Goal: Information Seeking & Learning: Learn about a topic

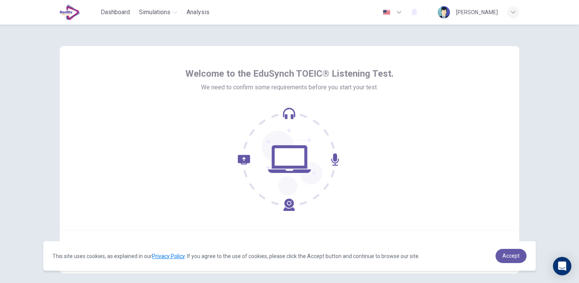
scroll to position [36, 0]
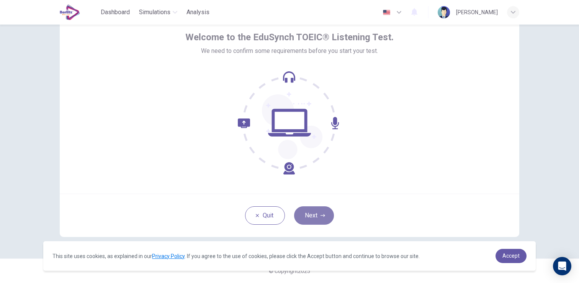
click at [319, 218] on button "Next" at bounding box center [314, 215] width 40 height 18
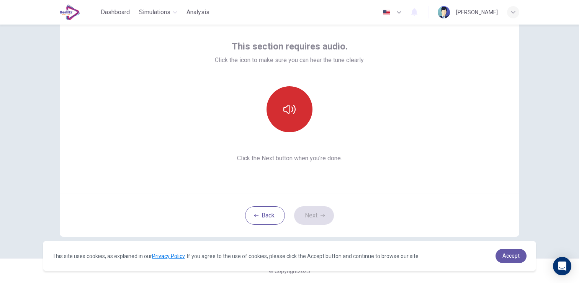
click at [303, 97] on button "button" at bounding box center [290, 109] width 46 height 46
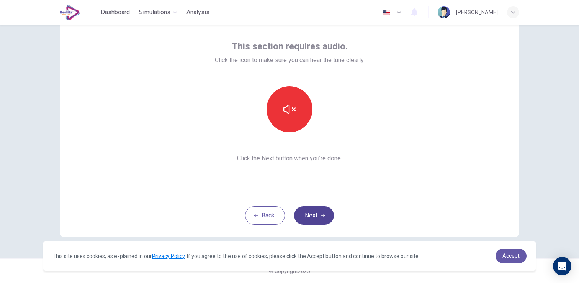
click at [321, 215] on icon "button" at bounding box center [323, 215] width 5 height 5
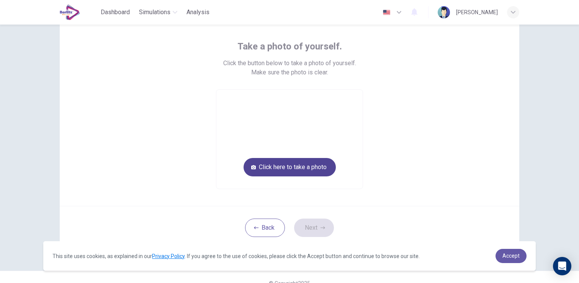
click at [283, 166] on button "Click here to take a photo" at bounding box center [290, 167] width 92 height 18
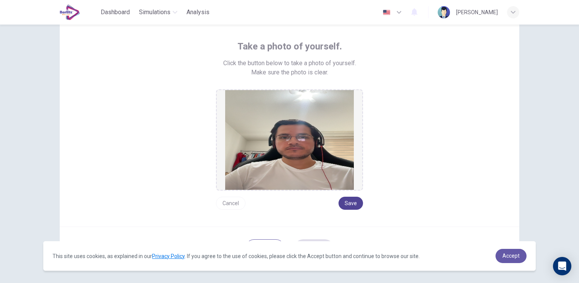
click at [360, 205] on button "Save" at bounding box center [351, 203] width 25 height 13
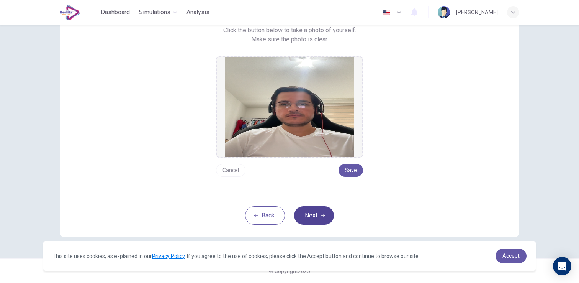
click at [319, 213] on button "Next" at bounding box center [314, 215] width 40 height 18
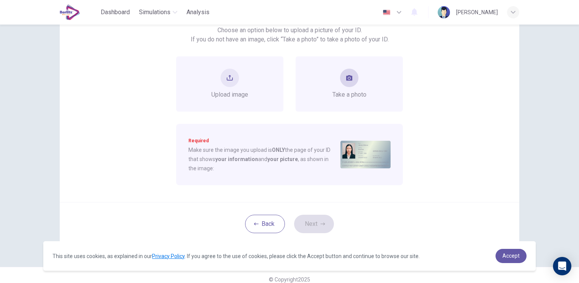
click at [339, 86] on div "Take a photo" at bounding box center [349, 84] width 34 height 31
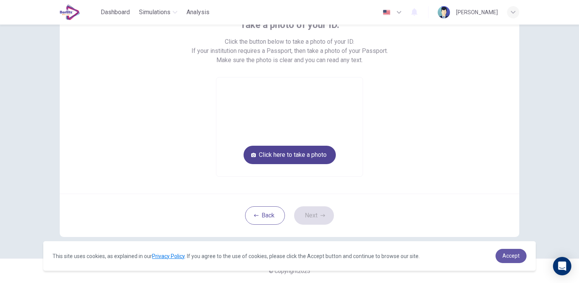
click at [307, 155] on button "Click here to take a photo" at bounding box center [290, 155] width 92 height 18
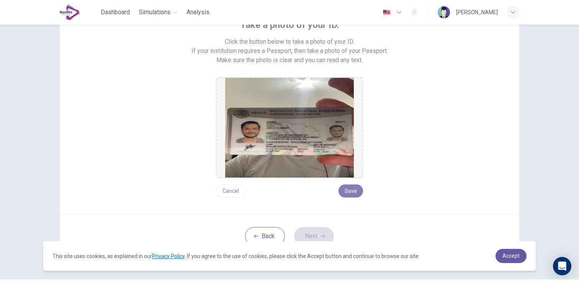
click at [359, 192] on button "Save" at bounding box center [351, 190] width 25 height 13
click at [326, 233] on button "Next" at bounding box center [314, 236] width 40 height 18
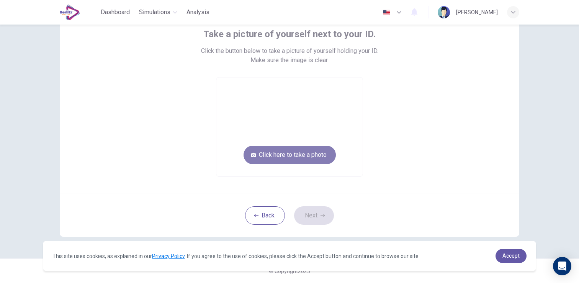
click at [310, 161] on button "Click here to take a photo" at bounding box center [290, 155] width 92 height 18
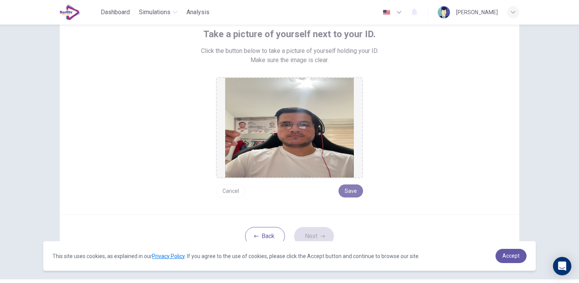
click at [352, 193] on button "Save" at bounding box center [351, 190] width 25 height 13
click at [326, 229] on button "Next" at bounding box center [314, 236] width 40 height 18
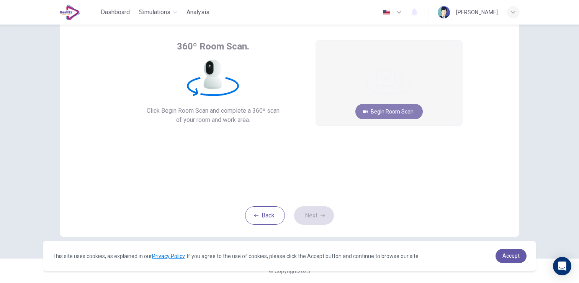
click at [379, 111] on button "Begin Room Scan" at bounding box center [388, 111] width 67 height 15
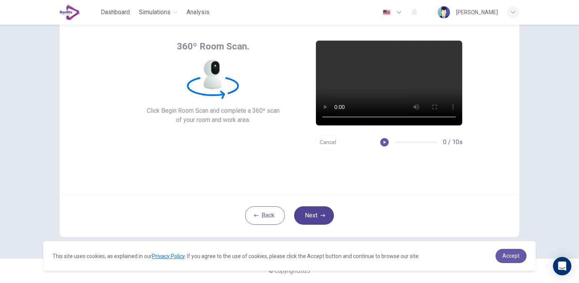
click at [316, 216] on button "Next" at bounding box center [314, 215] width 40 height 18
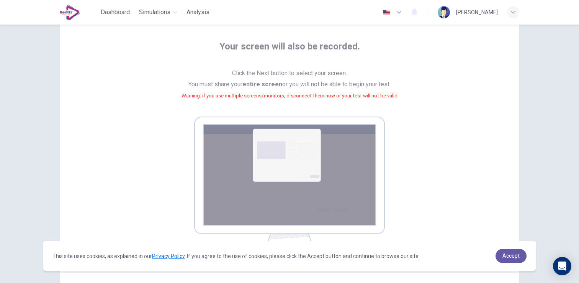
scroll to position [115, 0]
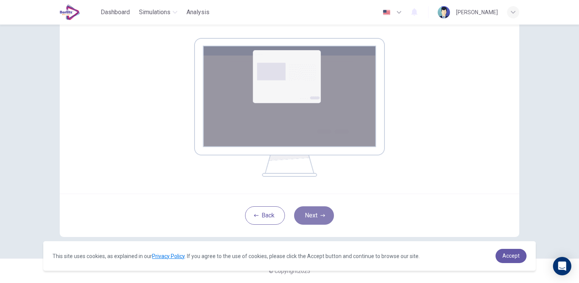
click at [316, 217] on button "Next" at bounding box center [314, 215] width 40 height 18
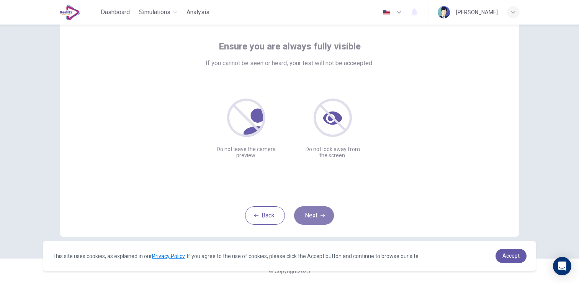
click at [321, 212] on button "Next" at bounding box center [314, 215] width 40 height 18
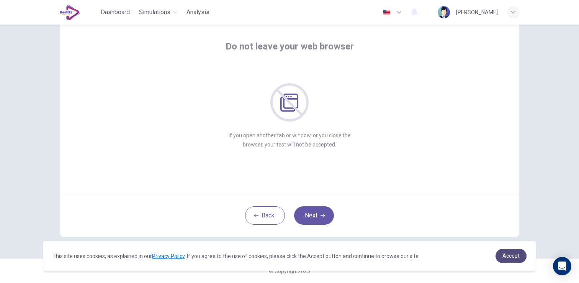
click at [509, 256] on span "Accept" at bounding box center [511, 255] width 17 height 6
click at [508, 251] on link "Accept" at bounding box center [511, 256] width 31 height 14
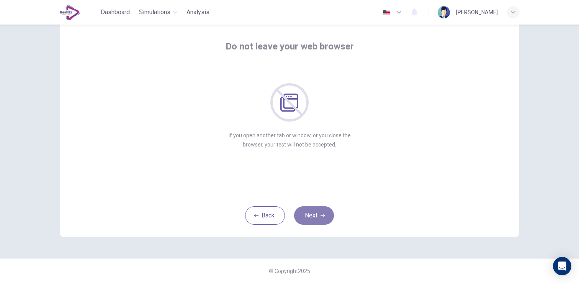
click at [315, 207] on button "Next" at bounding box center [314, 215] width 40 height 18
click at [319, 219] on button "Next" at bounding box center [314, 215] width 40 height 18
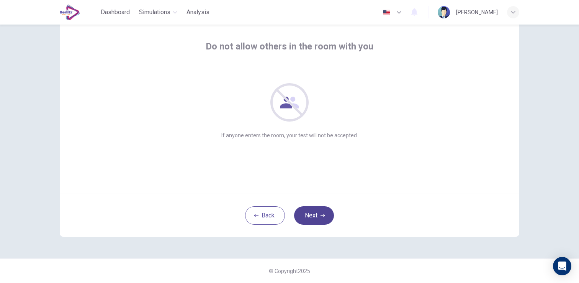
click at [316, 215] on button "Next" at bounding box center [314, 215] width 40 height 18
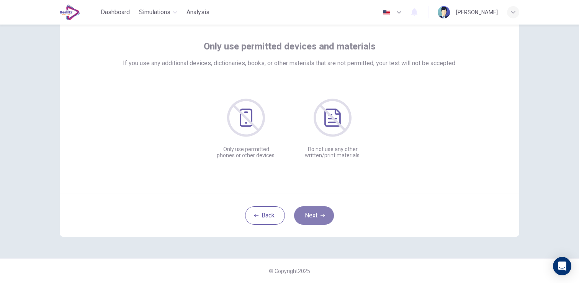
click at [319, 214] on button "Next" at bounding box center [314, 215] width 40 height 18
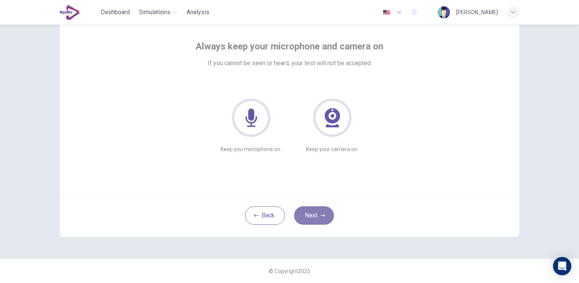
click at [319, 218] on button "Next" at bounding box center [314, 215] width 40 height 18
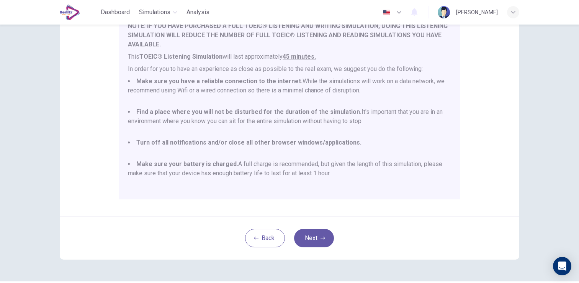
scroll to position [121, 0]
click at [441, 72] on p "In order for you to have an experience as close as possible to the real exam, w…" at bounding box center [289, 68] width 323 height 9
click at [372, 118] on li "Find a place where you will not be disturbed for the duration of the simulation…" at bounding box center [289, 121] width 323 height 28
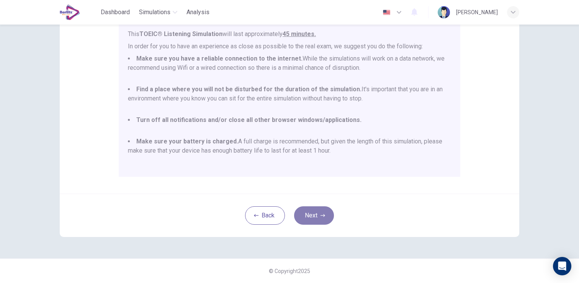
click at [318, 215] on button "Next" at bounding box center [314, 215] width 40 height 18
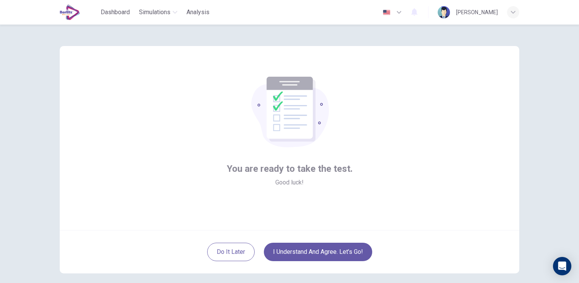
scroll to position [36, 0]
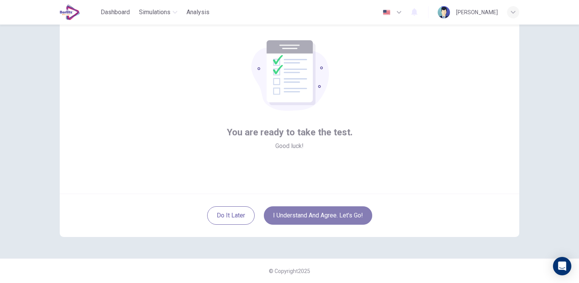
click at [332, 216] on button "I understand and agree. Let’s go!" at bounding box center [318, 215] width 108 height 18
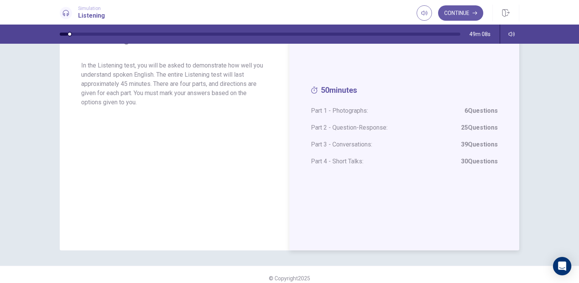
scroll to position [53, 0]
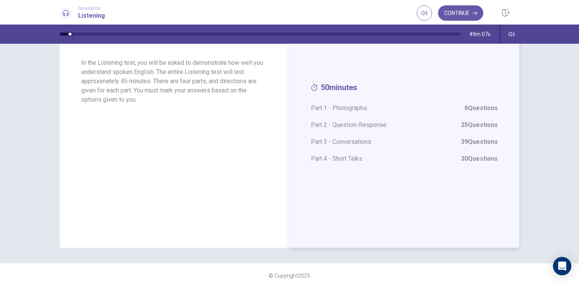
click at [459, 123] on span "Part 2 - Question-Response: 25 Questions" at bounding box center [404, 124] width 187 height 9
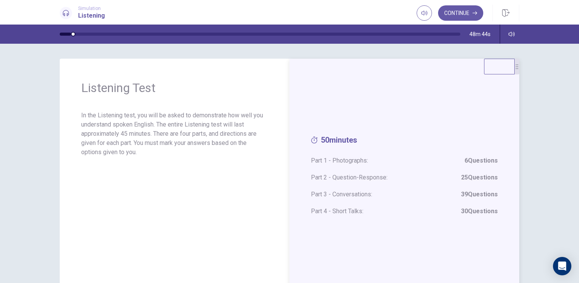
scroll to position [0, 0]
click at [460, 15] on button "Continue" at bounding box center [460, 12] width 45 height 15
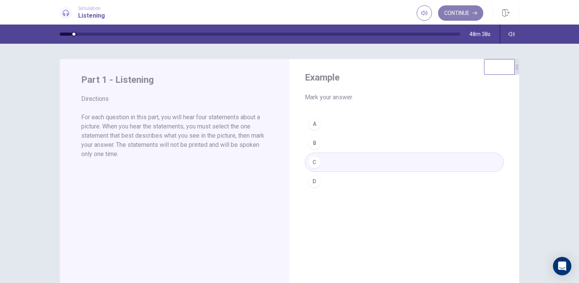
click at [456, 10] on button "Continue" at bounding box center [460, 12] width 45 height 15
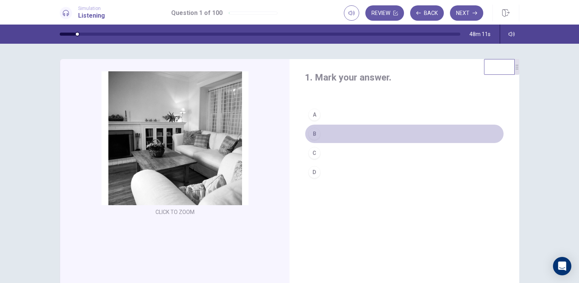
click at [314, 133] on div "B" at bounding box center [314, 134] width 12 height 12
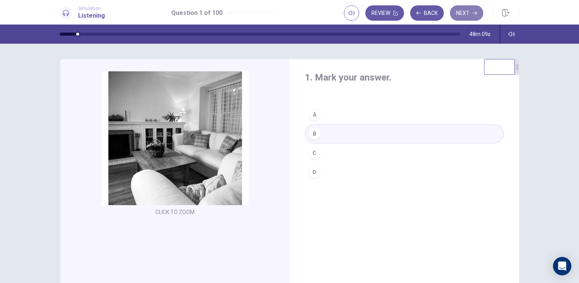
click at [470, 13] on button "Next" at bounding box center [466, 12] width 33 height 15
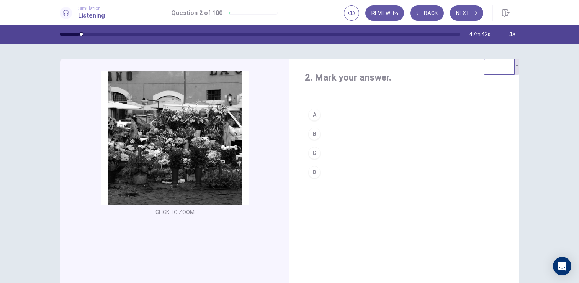
click at [316, 133] on div "B" at bounding box center [314, 134] width 12 height 12
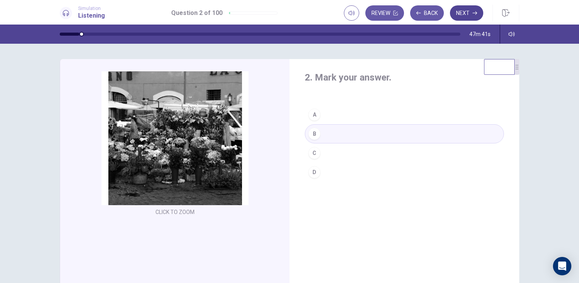
click at [470, 14] on button "Next" at bounding box center [466, 12] width 33 height 15
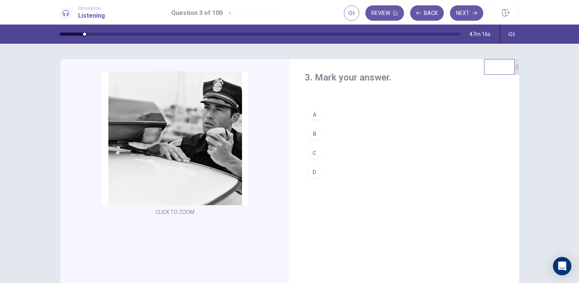
click at [312, 172] on div "D" at bounding box center [314, 172] width 12 height 12
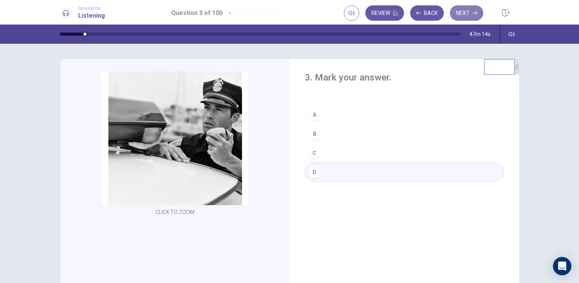
click at [464, 19] on button "Next" at bounding box center [466, 12] width 33 height 15
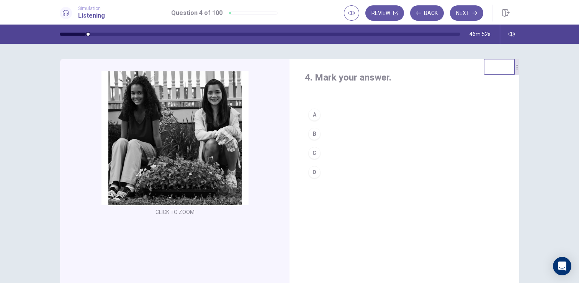
click at [307, 133] on button "B" at bounding box center [404, 133] width 199 height 19
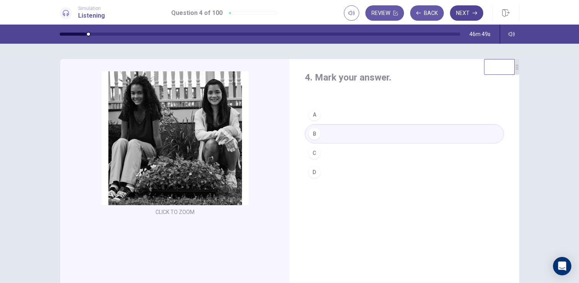
click at [469, 12] on button "Next" at bounding box center [466, 12] width 33 height 15
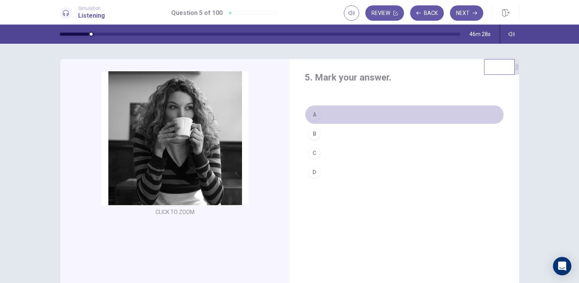
click at [311, 112] on div "A" at bounding box center [314, 114] width 12 height 12
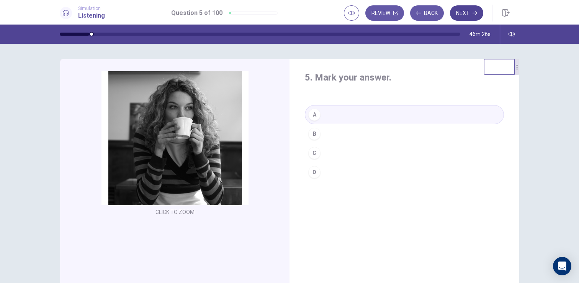
click at [473, 17] on button "Next" at bounding box center [466, 12] width 33 height 15
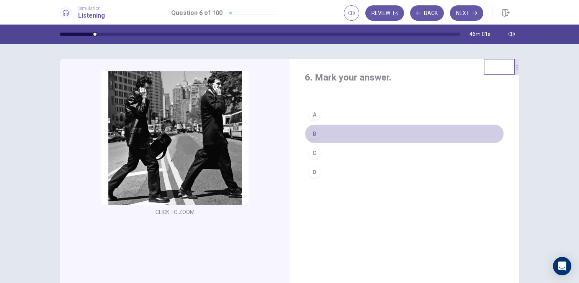
click at [312, 133] on div "B" at bounding box center [314, 134] width 12 height 12
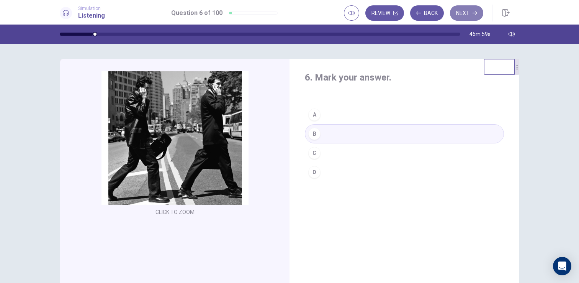
click at [466, 13] on button "Next" at bounding box center [466, 12] width 33 height 15
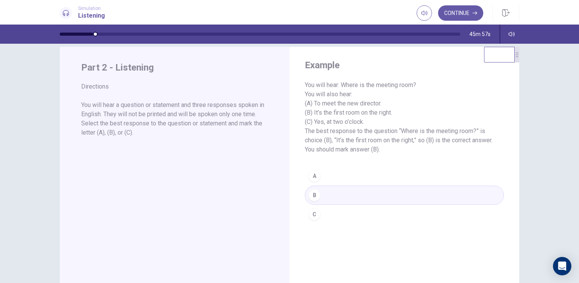
scroll to position [11, 0]
click at [463, 16] on button "Continue" at bounding box center [460, 12] width 45 height 15
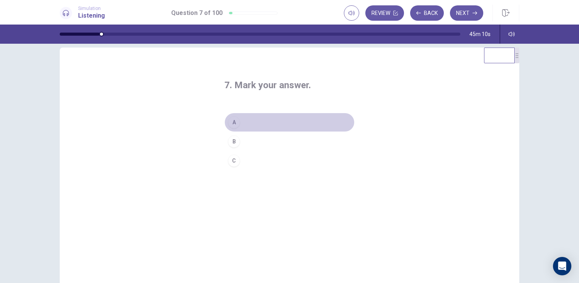
click at [231, 121] on div "A" at bounding box center [234, 122] width 12 height 12
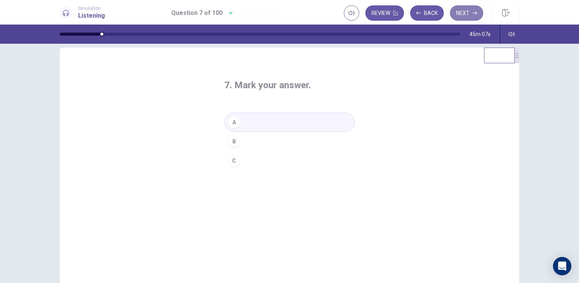
click at [468, 13] on button "Next" at bounding box center [466, 12] width 33 height 15
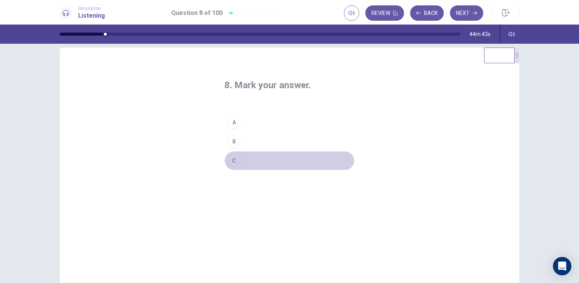
click at [236, 162] on div "C" at bounding box center [234, 160] width 12 height 12
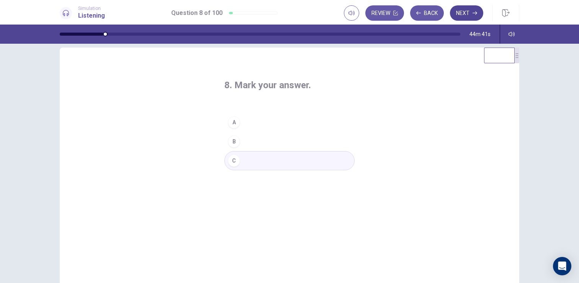
click at [469, 8] on button "Next" at bounding box center [466, 12] width 33 height 15
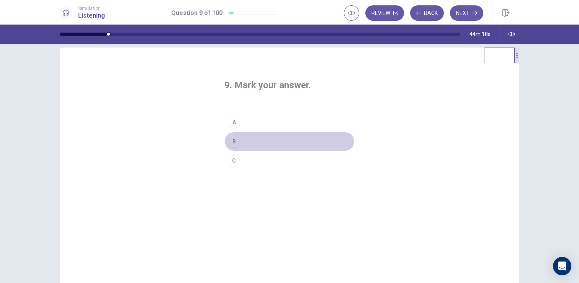
click at [238, 142] on div "B" at bounding box center [234, 141] width 12 height 12
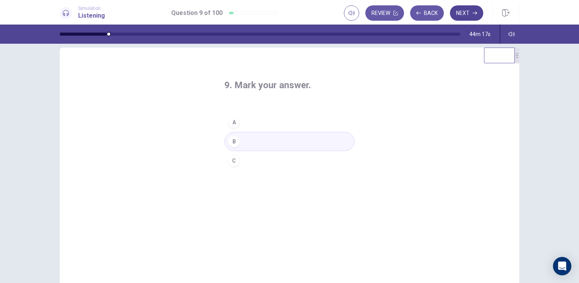
click at [465, 10] on button "Next" at bounding box center [466, 12] width 33 height 15
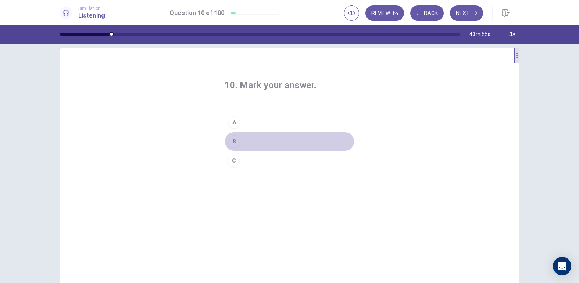
click at [236, 141] on div "B" at bounding box center [234, 141] width 12 height 12
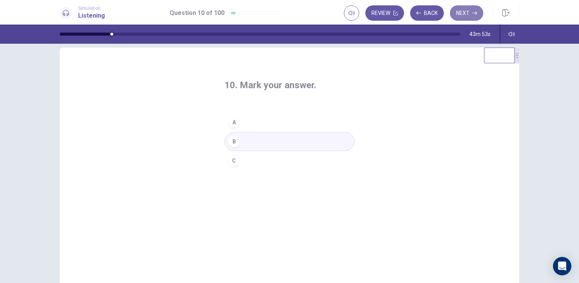
click at [468, 15] on button "Next" at bounding box center [466, 12] width 33 height 15
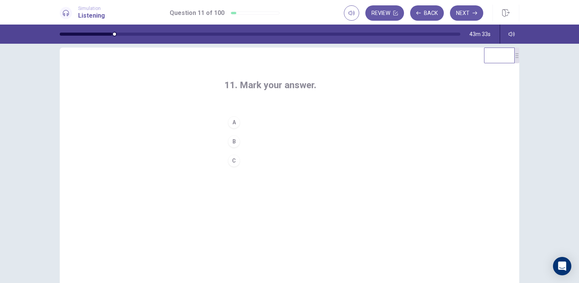
click at [233, 163] on div "C" at bounding box center [234, 160] width 12 height 12
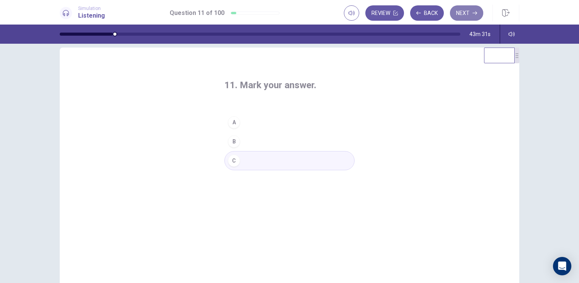
click at [464, 17] on button "Next" at bounding box center [466, 12] width 33 height 15
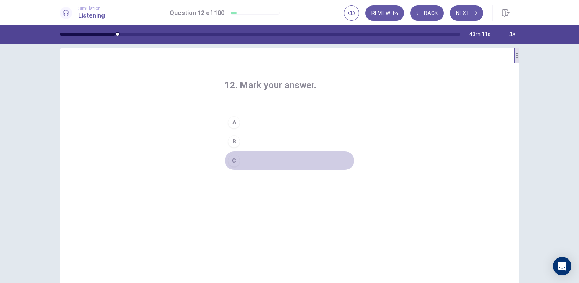
click at [233, 160] on div "C" at bounding box center [234, 160] width 12 height 12
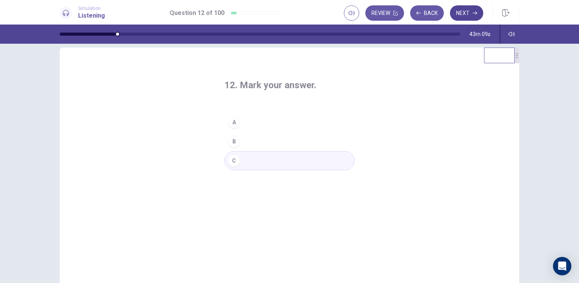
click at [463, 13] on button "Next" at bounding box center [466, 12] width 33 height 15
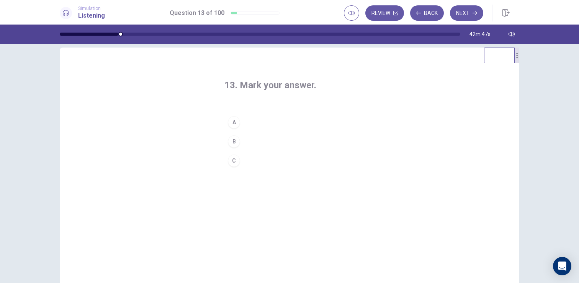
click at [229, 120] on div "A" at bounding box center [234, 122] width 12 height 12
click at [466, 17] on button "Next" at bounding box center [466, 12] width 33 height 15
click at [233, 161] on div "C" at bounding box center [234, 160] width 12 height 12
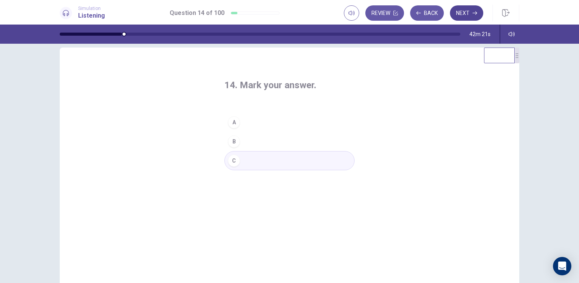
click at [465, 16] on button "Next" at bounding box center [466, 12] width 33 height 15
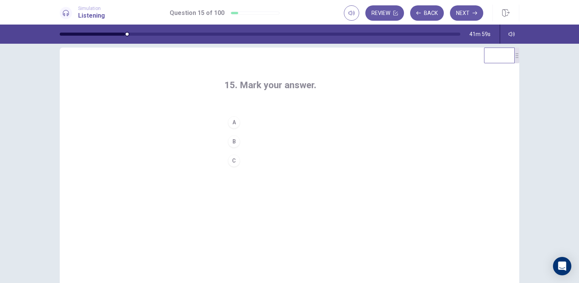
click at [232, 120] on div "A" at bounding box center [234, 122] width 12 height 12
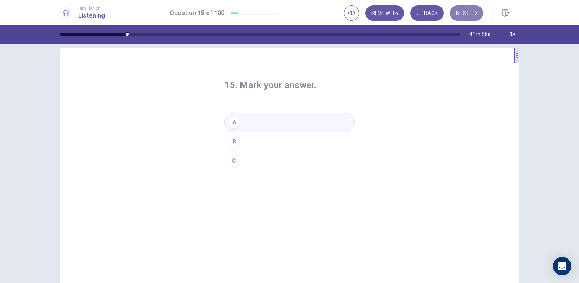
click at [469, 16] on button "Next" at bounding box center [466, 12] width 33 height 15
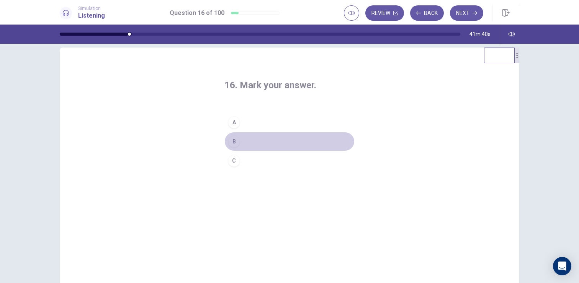
click at [226, 140] on button "B" at bounding box center [289, 141] width 130 height 19
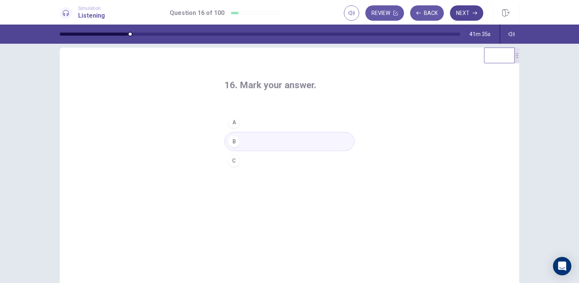
click at [454, 13] on button "Next" at bounding box center [466, 12] width 33 height 15
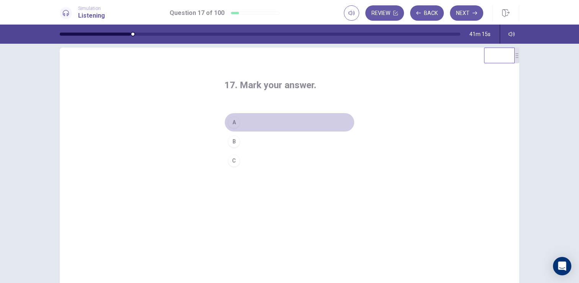
click at [235, 121] on div "A" at bounding box center [234, 122] width 12 height 12
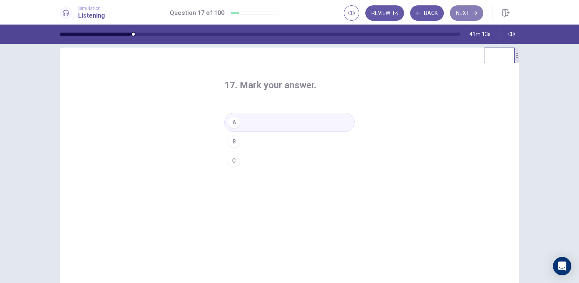
click at [465, 13] on button "Next" at bounding box center [466, 12] width 33 height 15
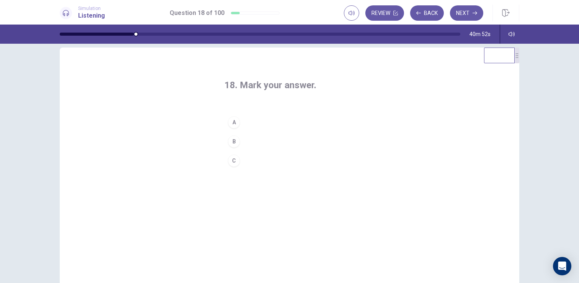
click at [236, 122] on div "A" at bounding box center [234, 122] width 12 height 12
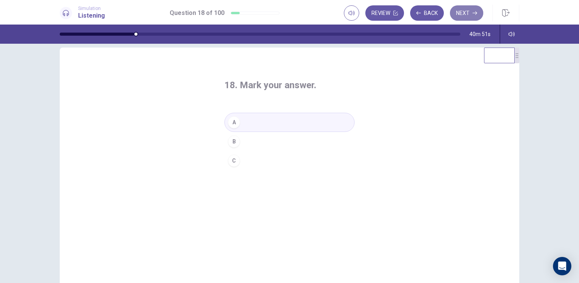
click at [463, 15] on button "Next" at bounding box center [466, 12] width 33 height 15
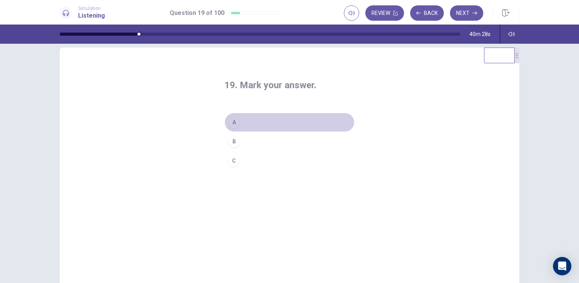
click at [233, 122] on div "A" at bounding box center [234, 122] width 12 height 12
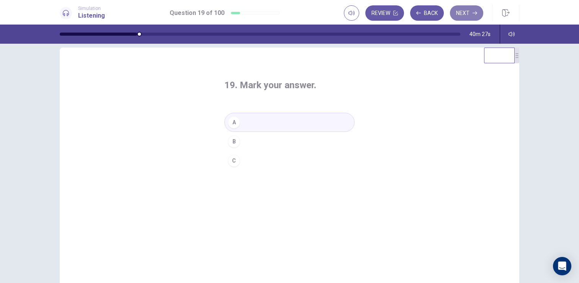
click at [473, 15] on icon "button" at bounding box center [475, 13] width 5 height 5
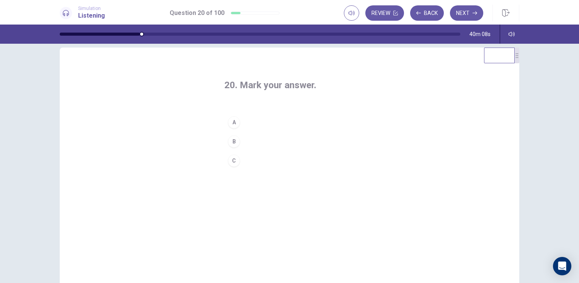
click at [233, 159] on div "C" at bounding box center [234, 160] width 12 height 12
click at [464, 10] on button "Next" at bounding box center [466, 12] width 33 height 15
click at [228, 139] on div "B" at bounding box center [234, 141] width 12 height 12
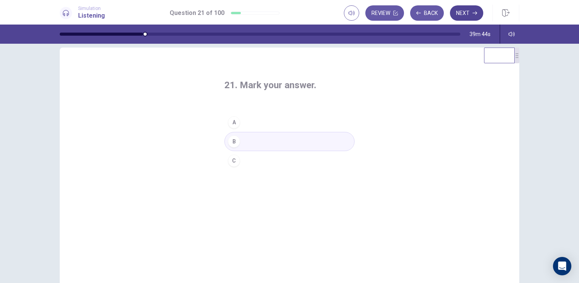
click at [472, 18] on button "Next" at bounding box center [466, 12] width 33 height 15
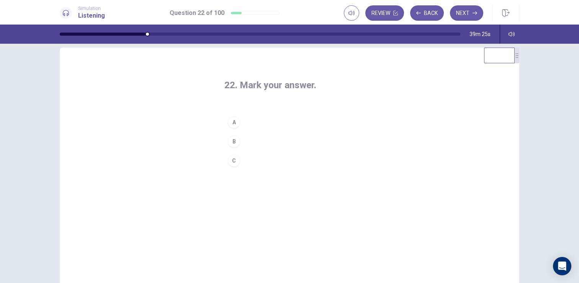
click at [233, 143] on div "B" at bounding box center [234, 141] width 12 height 12
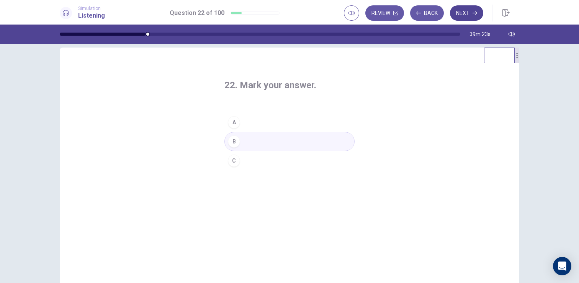
click at [464, 11] on button "Next" at bounding box center [466, 12] width 33 height 15
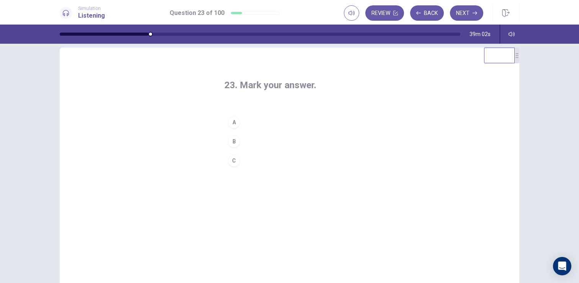
click at [233, 138] on div "B" at bounding box center [234, 141] width 12 height 12
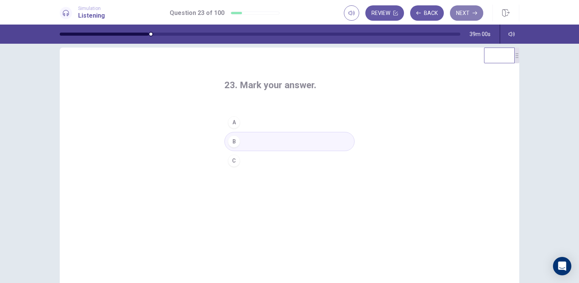
click at [465, 17] on button "Next" at bounding box center [466, 12] width 33 height 15
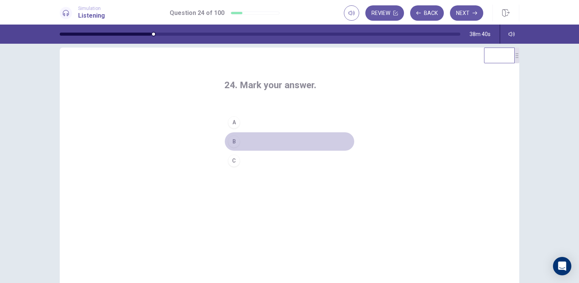
click at [237, 142] on div "B" at bounding box center [234, 141] width 12 height 12
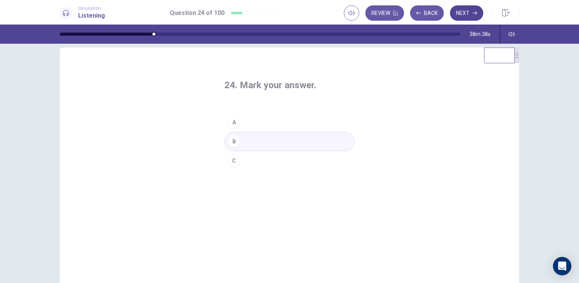
click at [472, 15] on button "Next" at bounding box center [466, 12] width 33 height 15
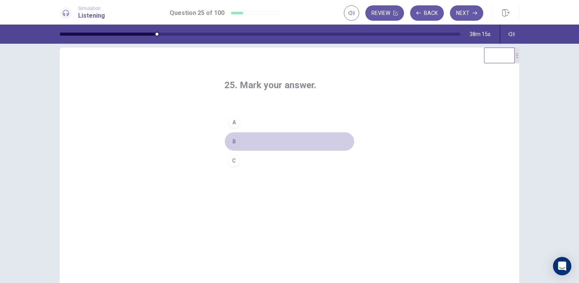
click at [231, 139] on div "B" at bounding box center [234, 141] width 12 height 12
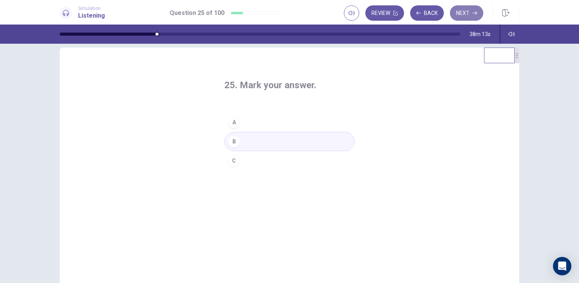
click at [468, 14] on button "Next" at bounding box center [466, 12] width 33 height 15
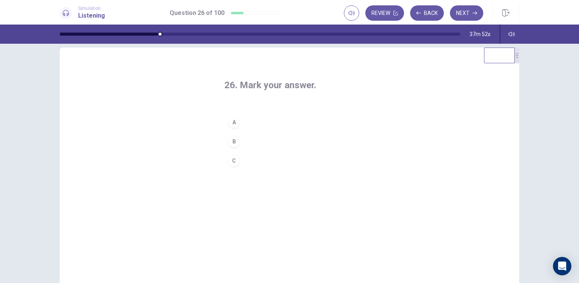
click at [234, 119] on div "A" at bounding box center [234, 122] width 12 height 12
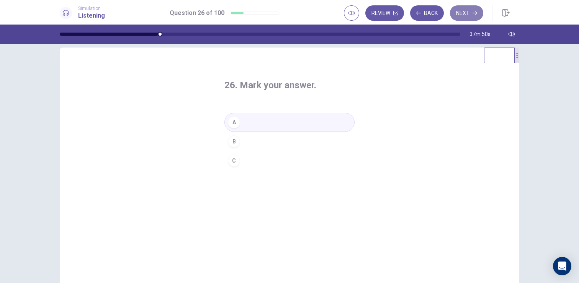
click at [463, 15] on button "Next" at bounding box center [466, 12] width 33 height 15
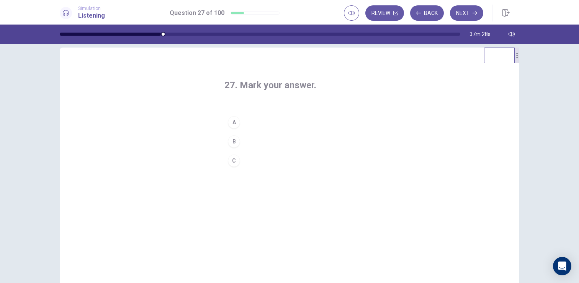
click at [234, 121] on div "A" at bounding box center [234, 122] width 12 height 12
click at [460, 13] on button "Next" at bounding box center [466, 12] width 33 height 15
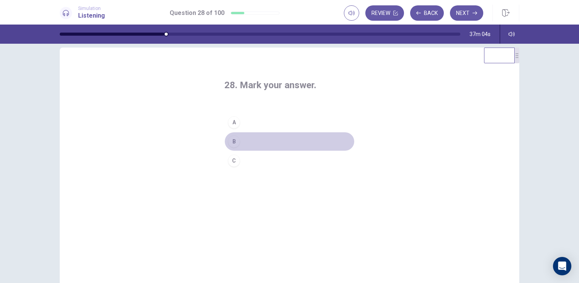
click at [235, 138] on div "B" at bounding box center [234, 141] width 12 height 12
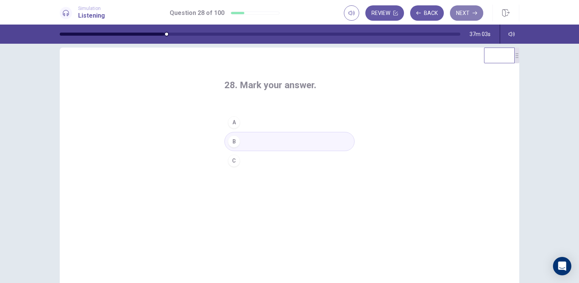
click at [459, 13] on button "Next" at bounding box center [466, 12] width 33 height 15
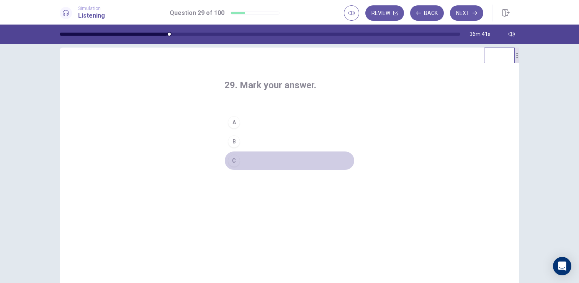
click at [233, 159] on div "C" at bounding box center [234, 160] width 12 height 12
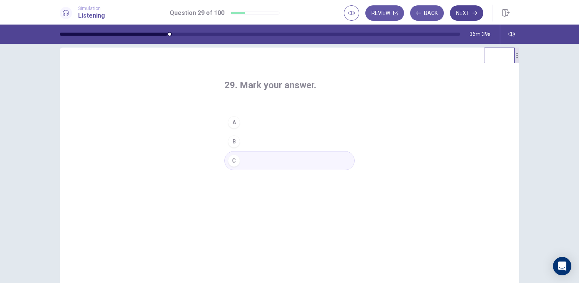
click at [471, 15] on button "Next" at bounding box center [466, 12] width 33 height 15
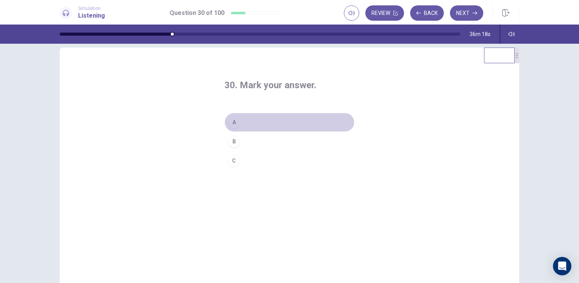
click at [233, 121] on div "A" at bounding box center [234, 122] width 12 height 12
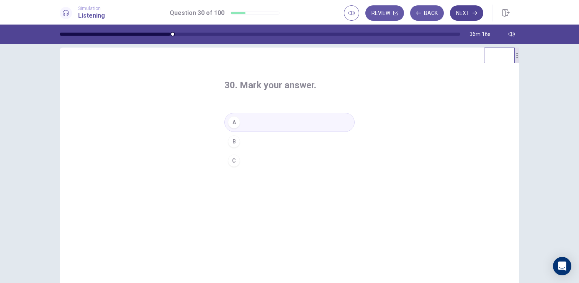
click at [468, 10] on button "Next" at bounding box center [466, 12] width 33 height 15
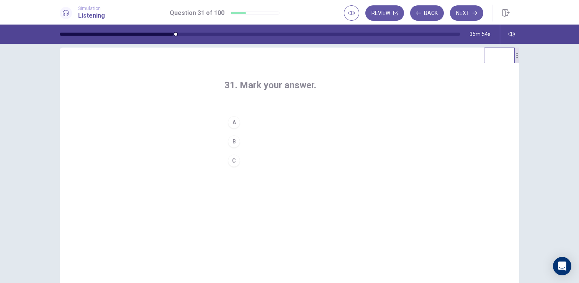
click at [234, 119] on div "A" at bounding box center [234, 122] width 12 height 12
click at [471, 16] on button "Next" at bounding box center [466, 12] width 33 height 15
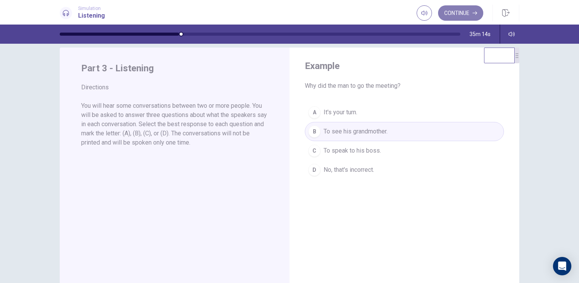
click at [465, 14] on button "Continue" at bounding box center [460, 12] width 45 height 15
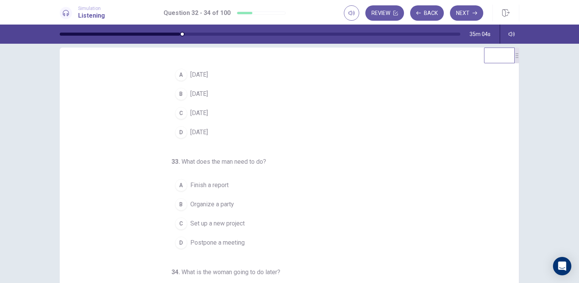
scroll to position [0, 0]
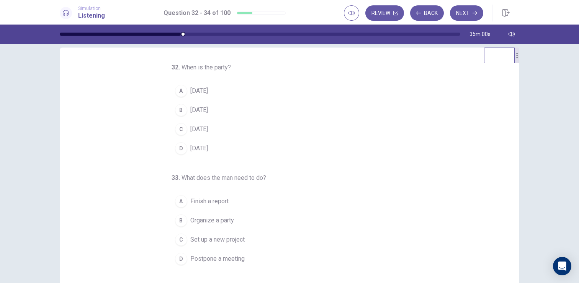
click at [182, 110] on div "B" at bounding box center [181, 110] width 12 height 12
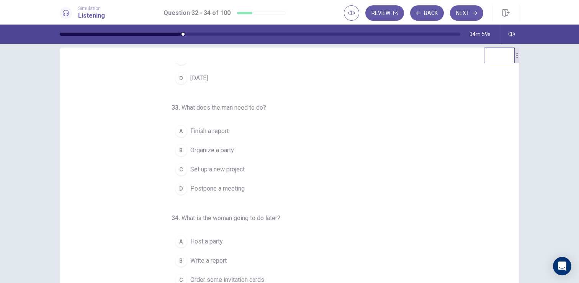
scroll to position [80, 0]
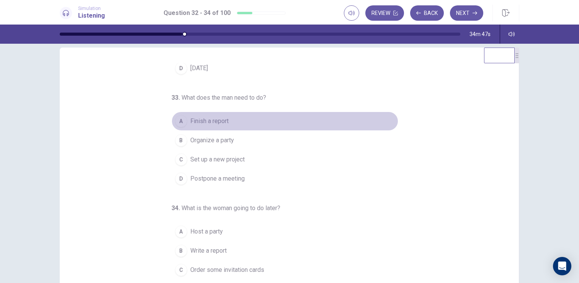
click at [185, 121] on div "A" at bounding box center [181, 121] width 12 height 12
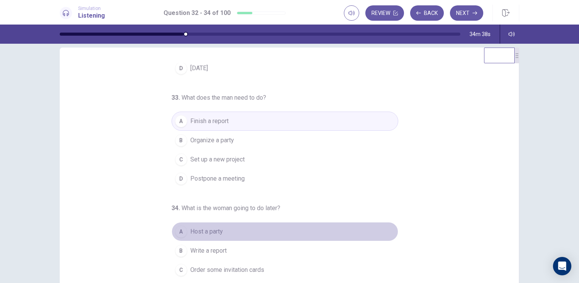
click at [181, 232] on div "A" at bounding box center [181, 231] width 12 height 12
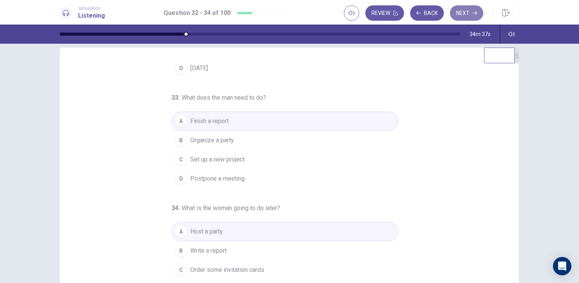
click at [468, 10] on button "Next" at bounding box center [466, 12] width 33 height 15
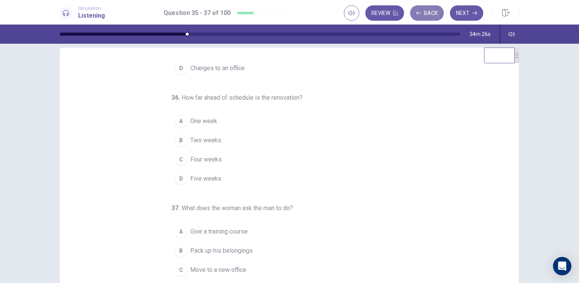
click at [429, 9] on button "Back" at bounding box center [427, 12] width 34 height 15
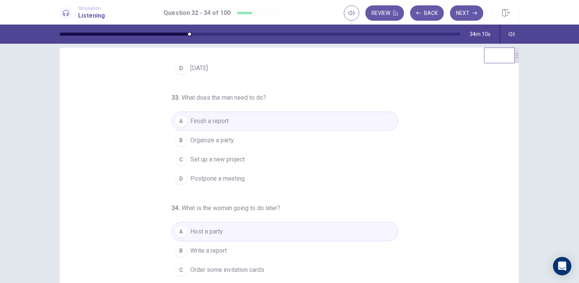
click at [209, 268] on span "Order some invitation cards" at bounding box center [227, 269] width 74 height 9
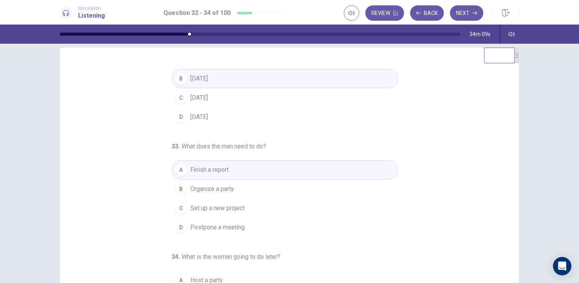
scroll to position [0, 0]
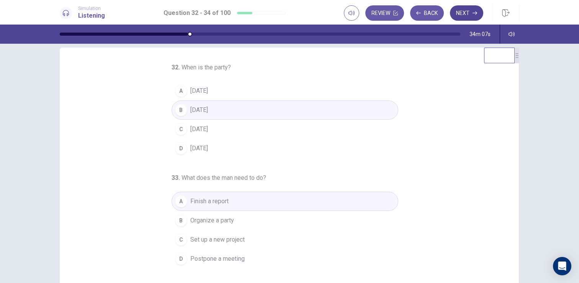
click at [475, 20] on button "Next" at bounding box center [466, 12] width 33 height 15
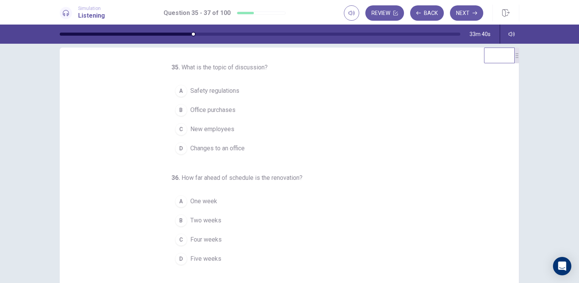
scroll to position [15, 0]
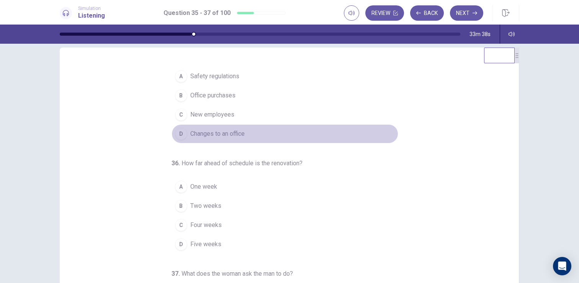
click at [182, 134] on div "D" at bounding box center [181, 134] width 12 height 12
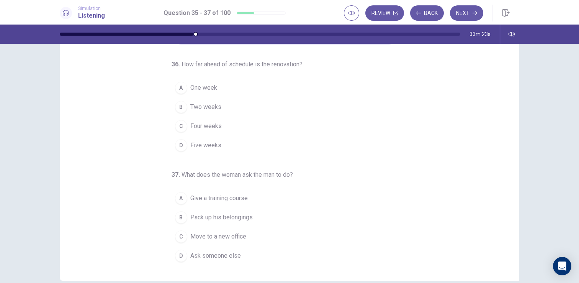
scroll to position [44, 0]
click at [183, 216] on div "B" at bounding box center [181, 217] width 12 height 12
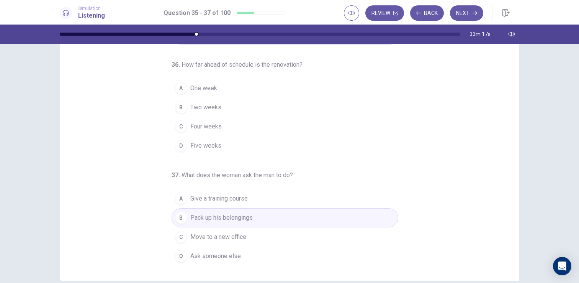
scroll to position [57, 0]
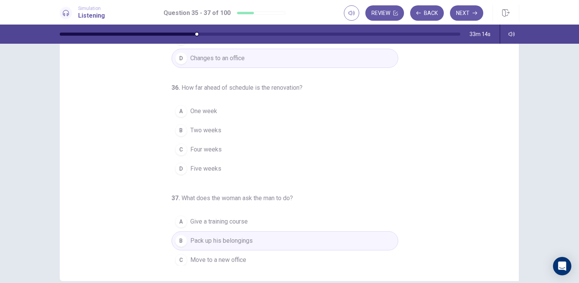
click at [219, 110] on button "A One week" at bounding box center [285, 111] width 227 height 19
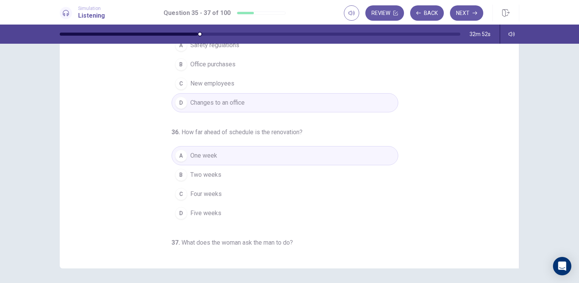
scroll to position [0, 0]
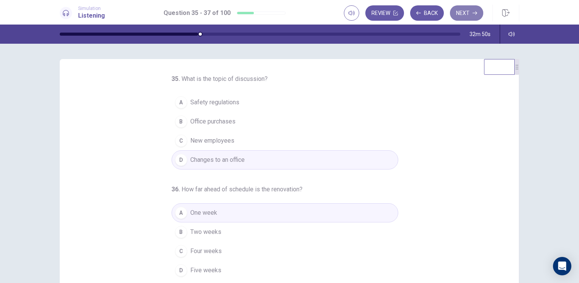
click at [470, 11] on button "Next" at bounding box center [466, 12] width 33 height 15
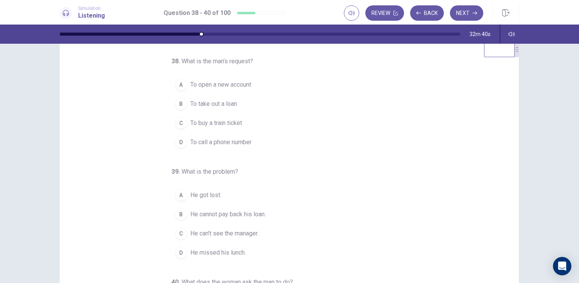
scroll to position [13, 0]
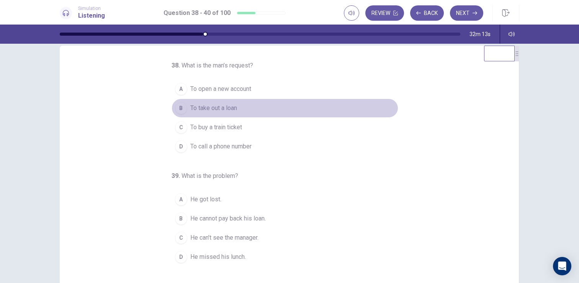
click at [186, 109] on div "B" at bounding box center [181, 108] width 12 height 12
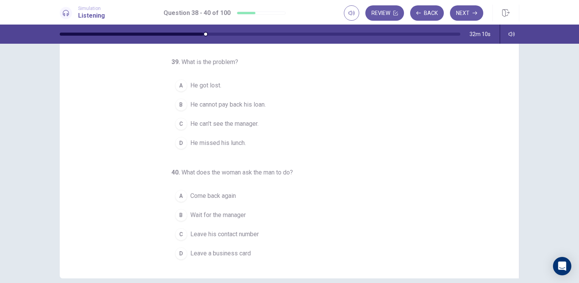
scroll to position [45, 0]
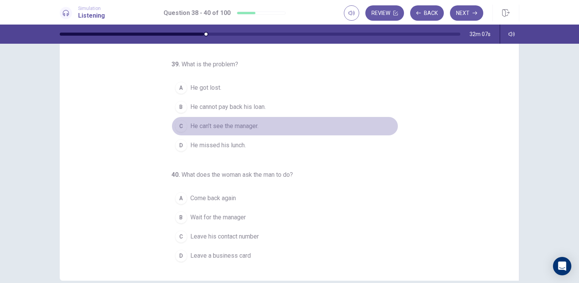
click at [182, 122] on div "C" at bounding box center [181, 126] width 12 height 12
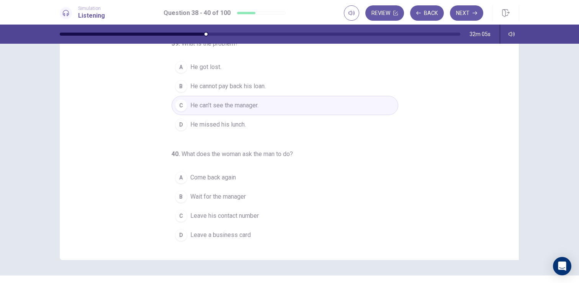
scroll to position [66, 0]
click at [184, 175] on div "A" at bounding box center [181, 176] width 12 height 12
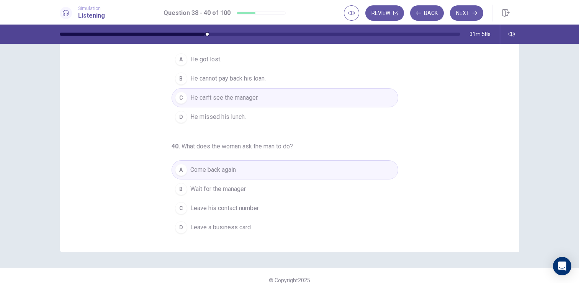
scroll to position [72, 0]
click at [212, 208] on span "Leave his contact number" at bounding box center [224, 208] width 69 height 9
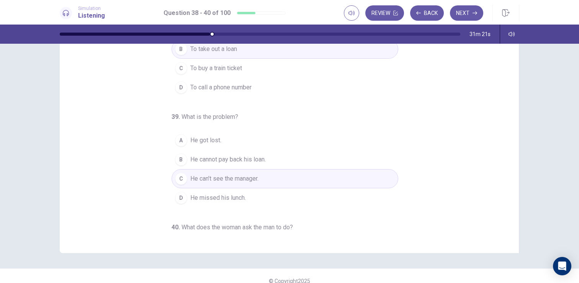
scroll to position [0, 0]
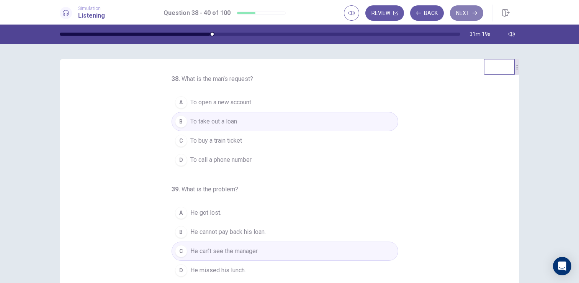
click at [459, 11] on button "Next" at bounding box center [466, 12] width 33 height 15
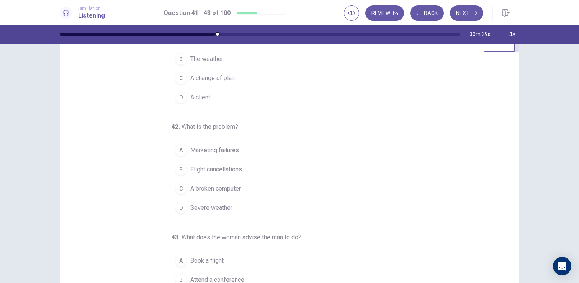
scroll to position [40, 0]
click at [195, 77] on span "A change of plan" at bounding box center [212, 77] width 44 height 9
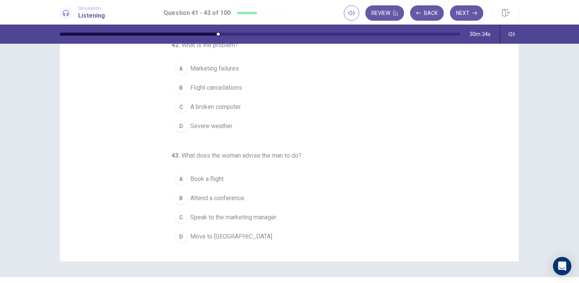
scroll to position [66, 0]
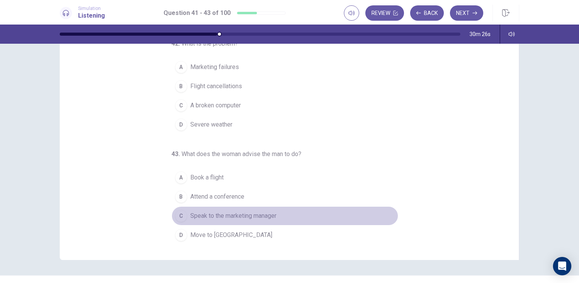
click at [223, 216] on span "Speak to the marketing manager" at bounding box center [233, 215] width 86 height 9
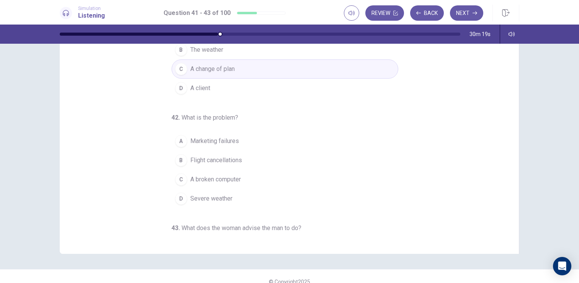
scroll to position [71, 0]
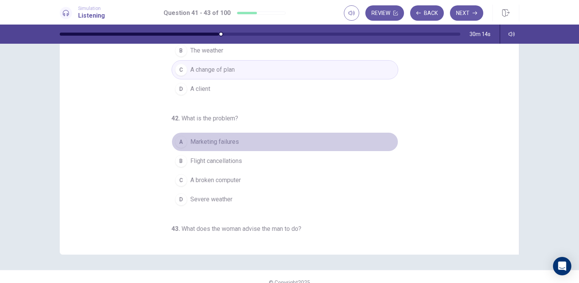
click at [226, 146] on span "Marketing failures" at bounding box center [214, 141] width 49 height 9
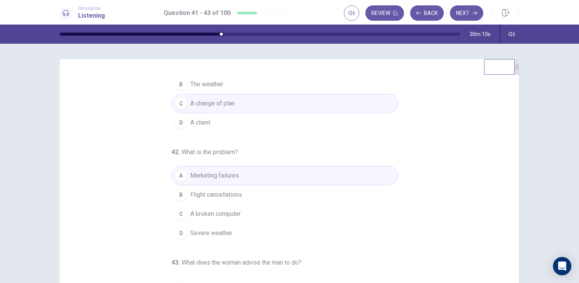
scroll to position [38, 0]
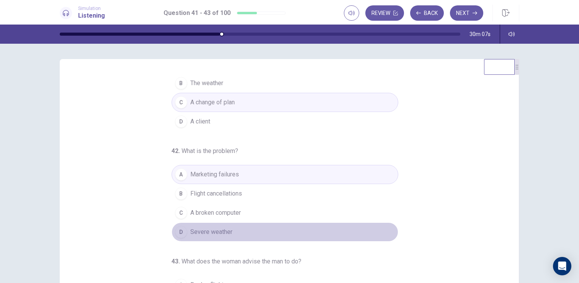
click at [218, 228] on span "Severe weather" at bounding box center [211, 231] width 42 height 9
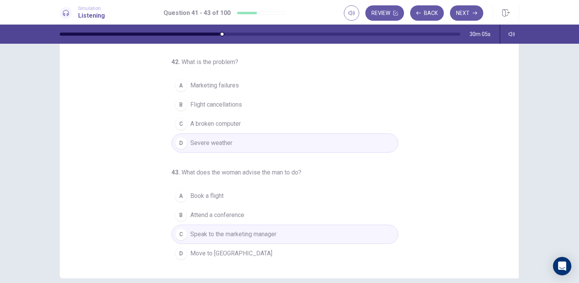
scroll to position [54, 0]
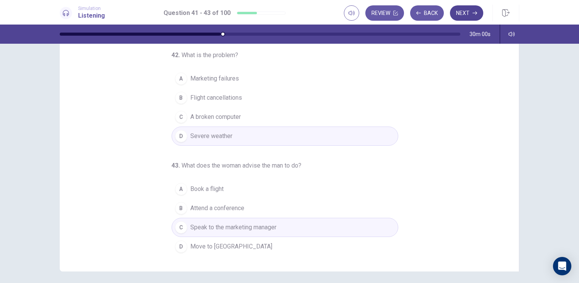
click at [473, 13] on icon "button" at bounding box center [475, 13] width 5 height 5
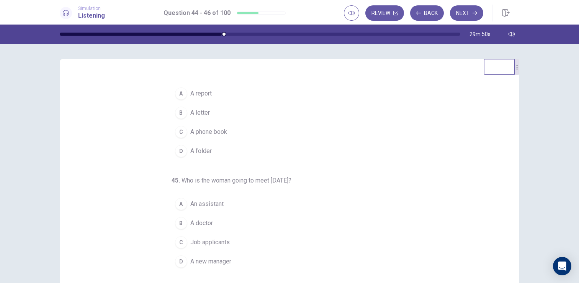
scroll to position [0, 0]
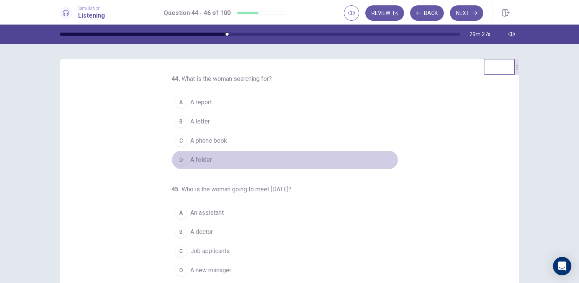
click at [185, 159] on div "D" at bounding box center [181, 160] width 12 height 12
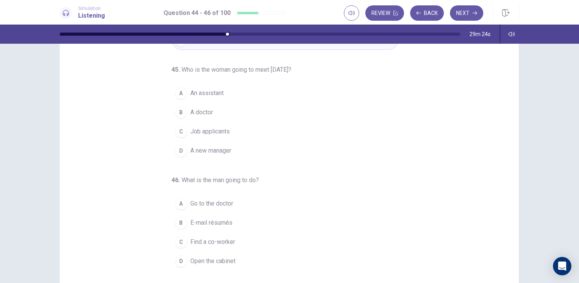
scroll to position [47, 0]
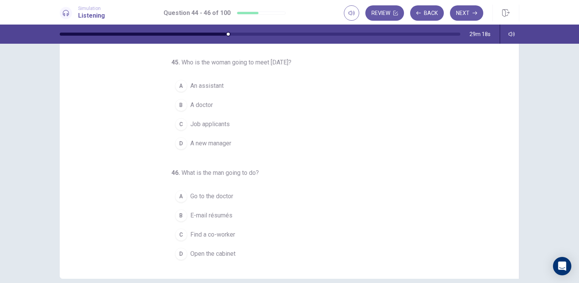
click at [182, 125] on div "C" at bounding box center [181, 124] width 12 height 12
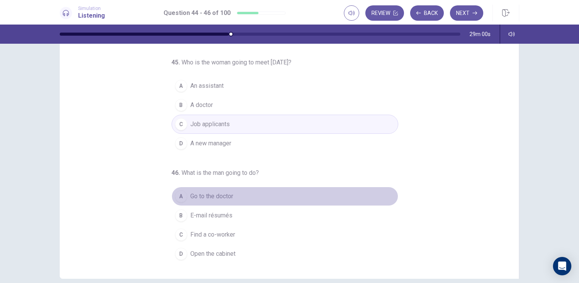
click at [181, 193] on div "A" at bounding box center [181, 196] width 12 height 12
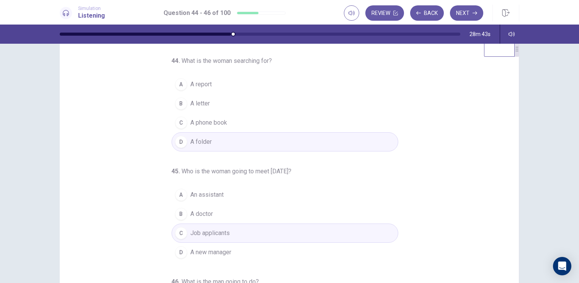
scroll to position [0, 0]
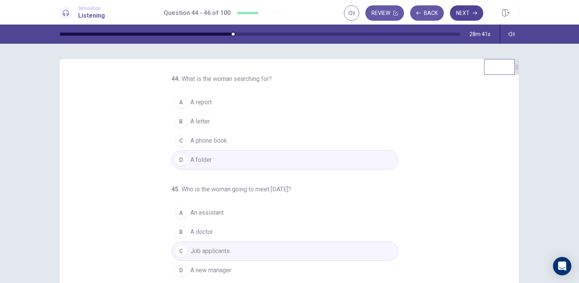
click at [461, 10] on button "Next" at bounding box center [466, 12] width 33 height 15
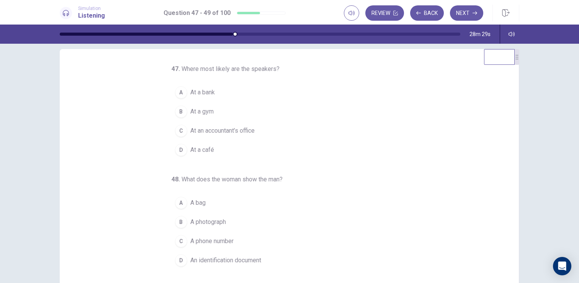
scroll to position [12, 0]
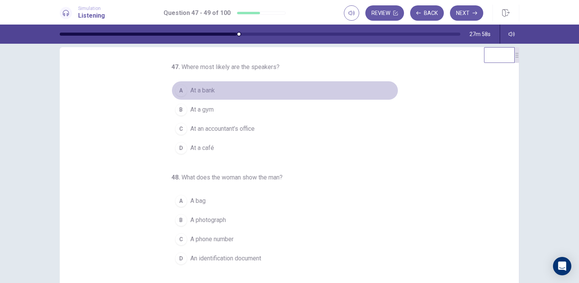
click at [188, 90] on button "A At a bank" at bounding box center [285, 90] width 227 height 19
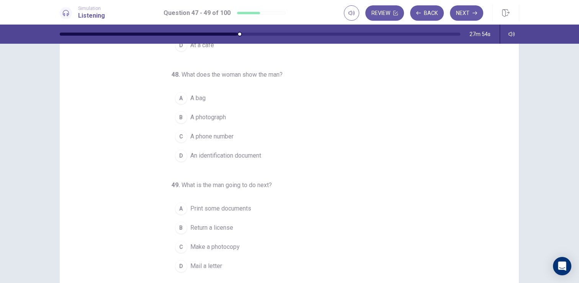
scroll to position [47, 0]
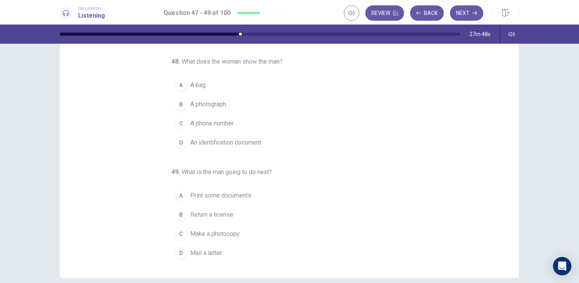
click at [183, 147] on div "D" at bounding box center [181, 142] width 12 height 12
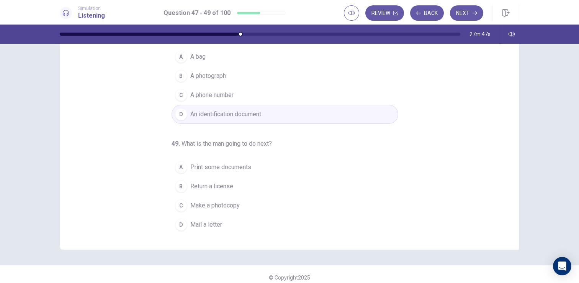
scroll to position [78, 0]
click at [217, 206] on span "Make a photocopy" at bounding box center [214, 203] width 49 height 9
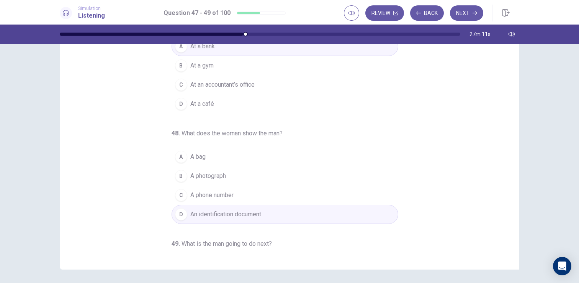
scroll to position [0, 0]
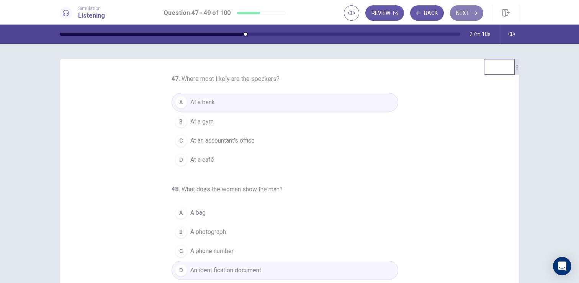
click at [471, 15] on button "Next" at bounding box center [466, 12] width 33 height 15
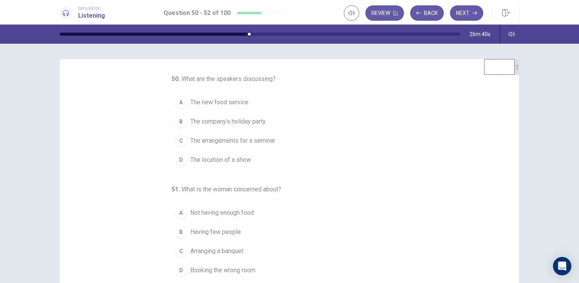
click at [264, 141] on span "The arrangements for a seminar" at bounding box center [232, 140] width 85 height 9
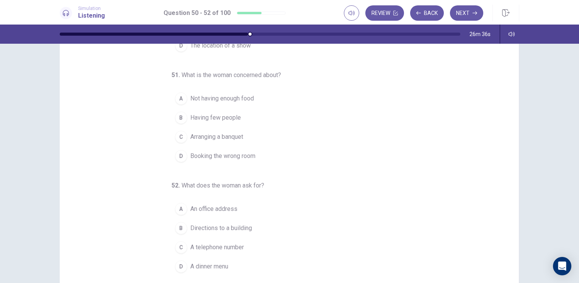
scroll to position [43, 0]
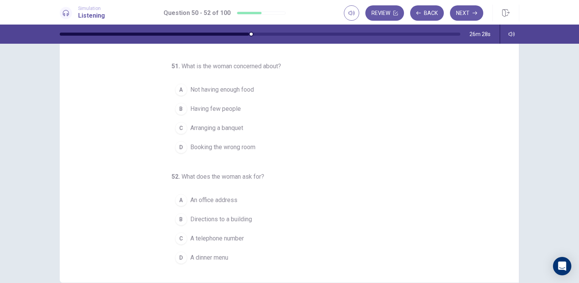
click at [235, 92] on span "Not having enough food" at bounding box center [222, 89] width 64 height 9
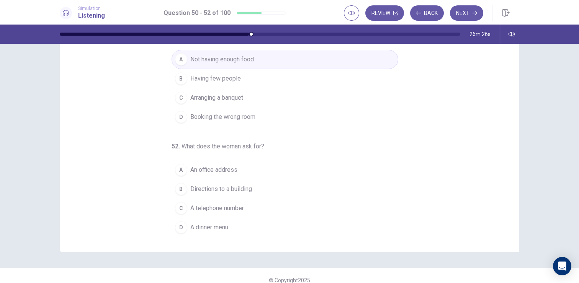
scroll to position [74, 0]
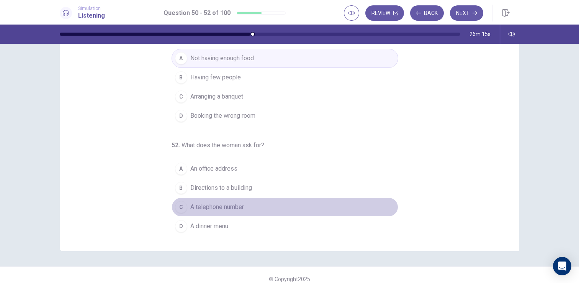
click at [234, 208] on span "A telephone number" at bounding box center [217, 206] width 54 height 9
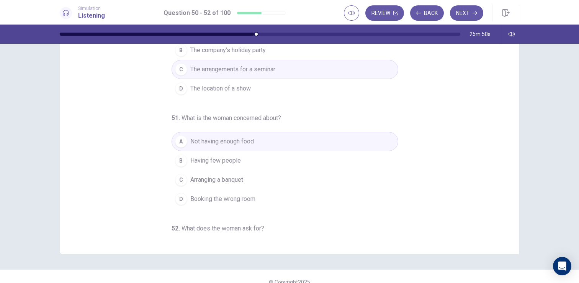
scroll to position [0, 0]
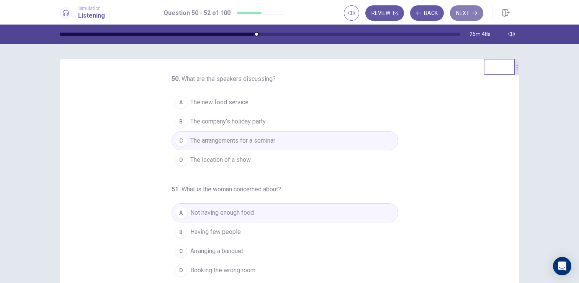
click at [469, 13] on button "Next" at bounding box center [466, 12] width 33 height 15
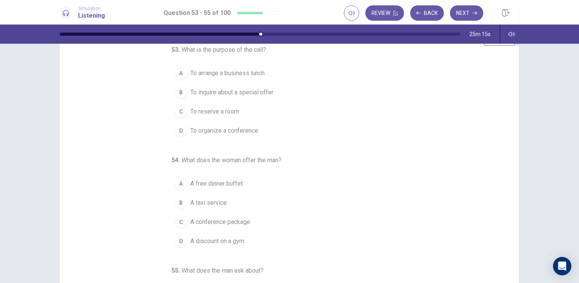
click at [246, 113] on button "C To reserve a room" at bounding box center [285, 111] width 227 height 19
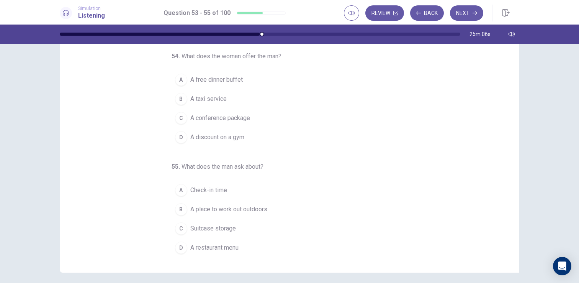
scroll to position [51, 0]
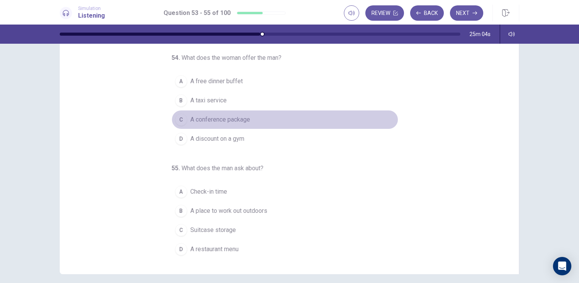
click at [250, 121] on span "A conference package" at bounding box center [220, 119] width 60 height 9
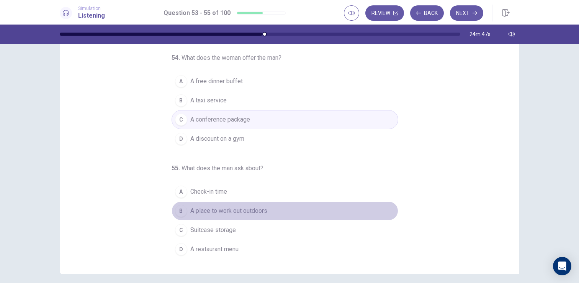
click at [244, 216] on button "B A place to work out outdoors" at bounding box center [285, 210] width 227 height 19
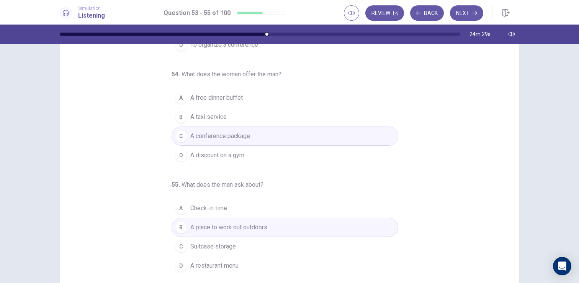
scroll to position [43, 0]
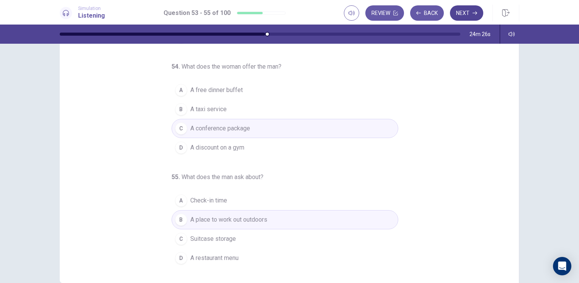
click at [465, 16] on button "Next" at bounding box center [466, 12] width 33 height 15
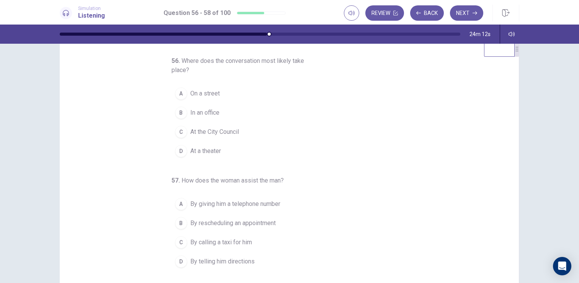
scroll to position [0, 0]
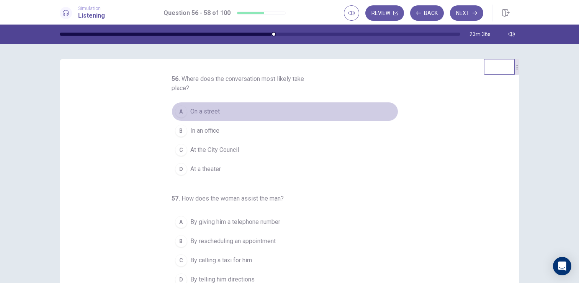
click at [230, 106] on button "A On a street" at bounding box center [285, 111] width 227 height 19
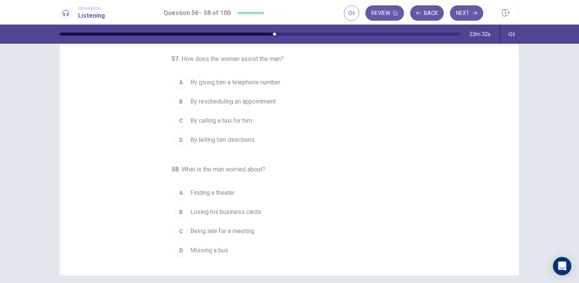
scroll to position [51, 0]
click at [269, 140] on button "D By telling him directions" at bounding box center [285, 138] width 227 height 19
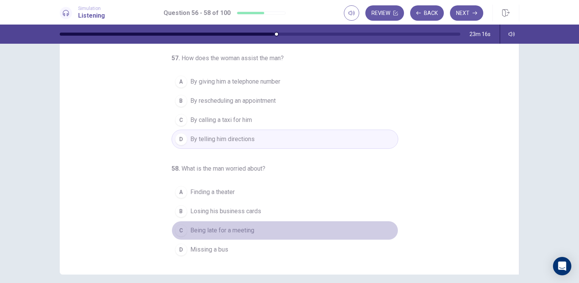
click at [252, 228] on span "Being late for a meeting" at bounding box center [222, 230] width 64 height 9
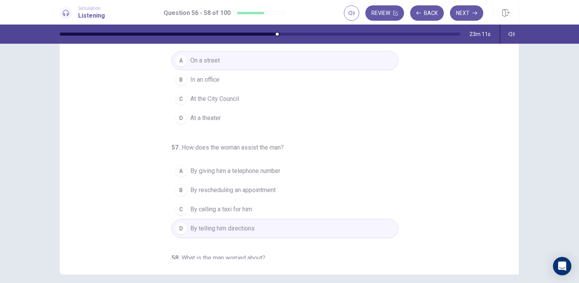
scroll to position [0, 0]
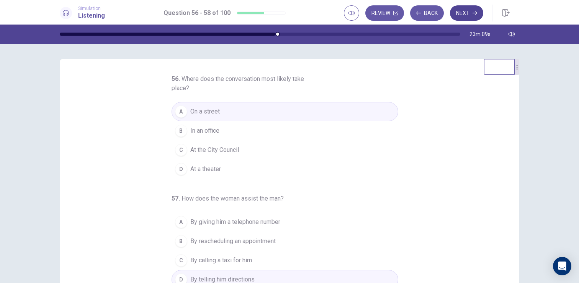
click at [468, 10] on button "Next" at bounding box center [466, 12] width 33 height 15
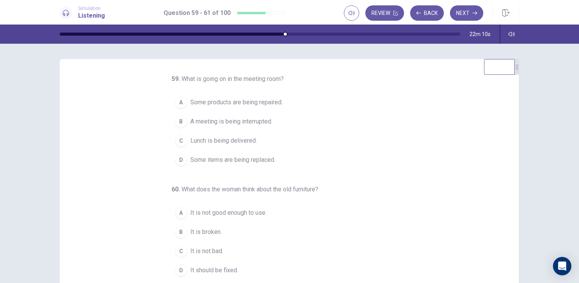
click at [255, 161] on span "Some items are being replaced." at bounding box center [232, 159] width 85 height 9
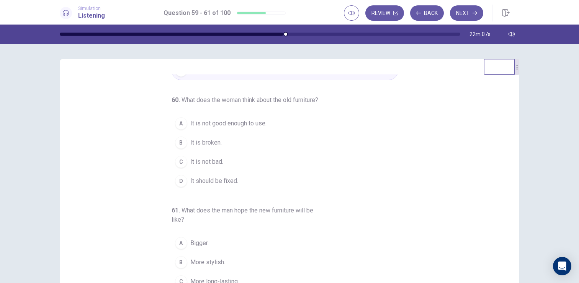
scroll to position [98, 0]
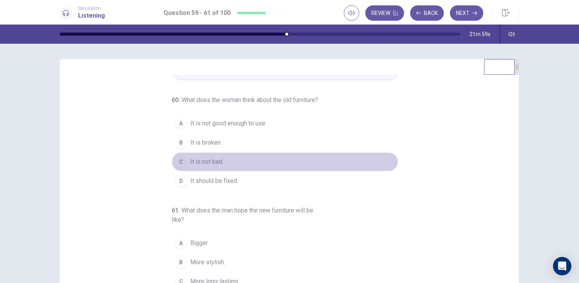
click at [224, 165] on button "C It is not bad." at bounding box center [285, 161] width 227 height 19
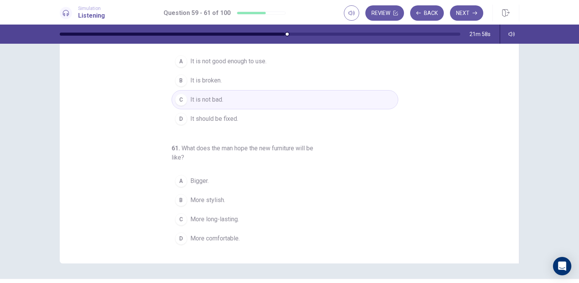
scroll to position [63, 0]
click at [213, 242] on button "D More comfortable." at bounding box center [285, 237] width 227 height 19
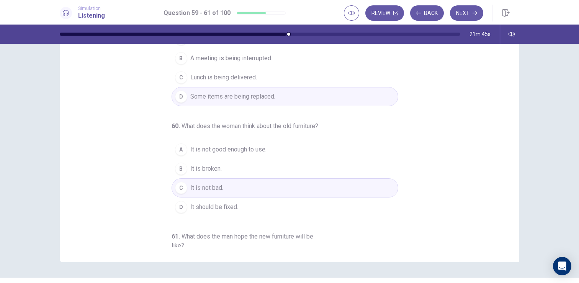
scroll to position [0, 0]
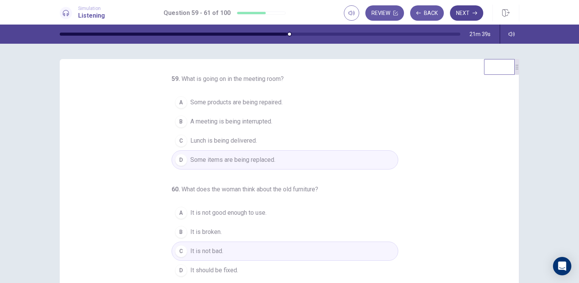
click at [467, 6] on button "Next" at bounding box center [466, 12] width 33 height 15
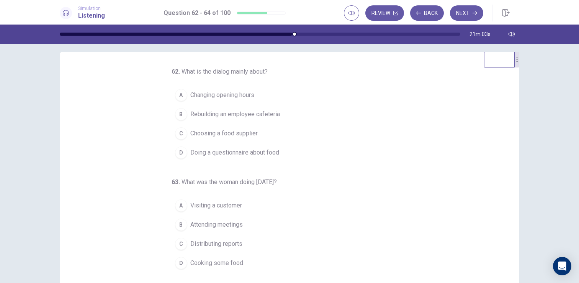
scroll to position [6, 0]
click at [249, 136] on span "Choosing a food supplier" at bounding box center [223, 134] width 67 height 9
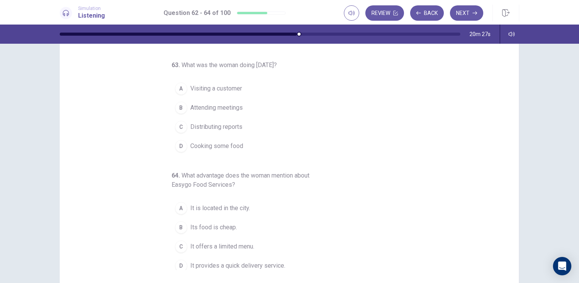
scroll to position [89, 0]
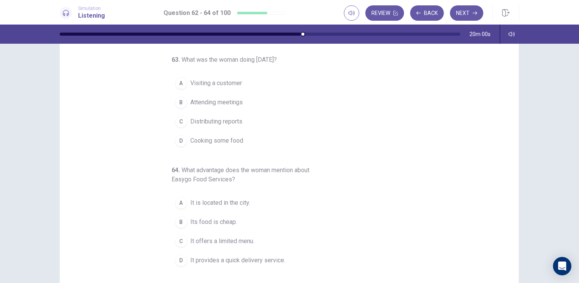
click at [249, 203] on span "It is located in the city." at bounding box center [220, 202] width 60 height 9
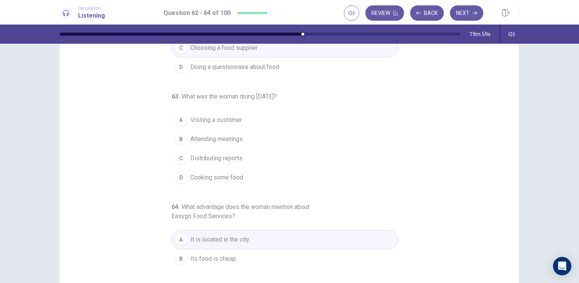
scroll to position [43, 0]
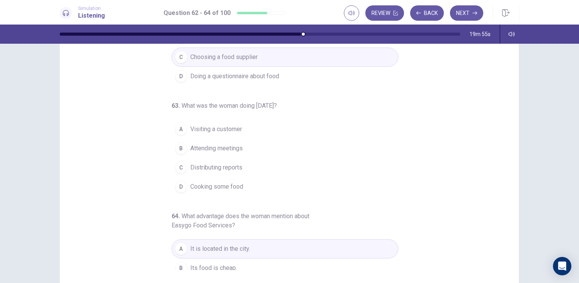
click at [272, 146] on button "B Attending meetings" at bounding box center [285, 148] width 227 height 19
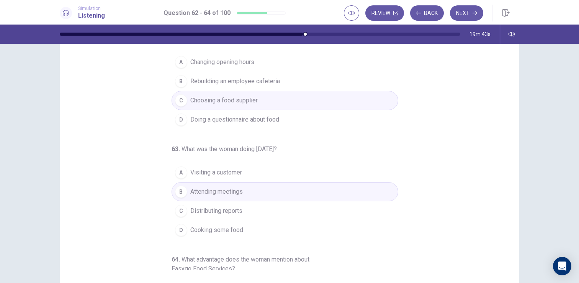
scroll to position [0, 0]
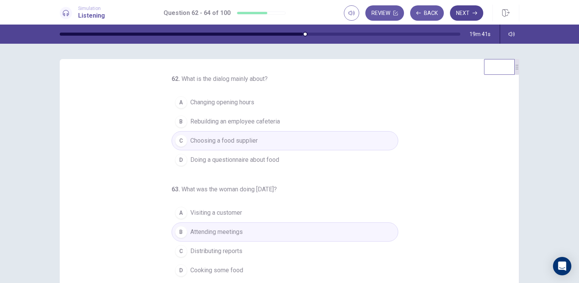
click at [466, 9] on button "Next" at bounding box center [466, 12] width 33 height 15
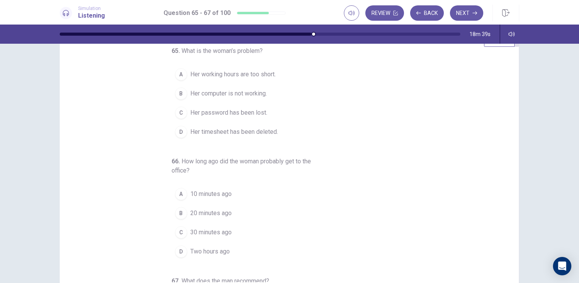
scroll to position [31, 0]
click at [202, 87] on span "Her computer is not working." at bounding box center [228, 90] width 77 height 9
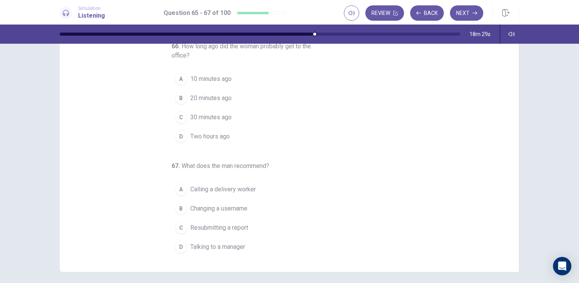
scroll to position [54, 0]
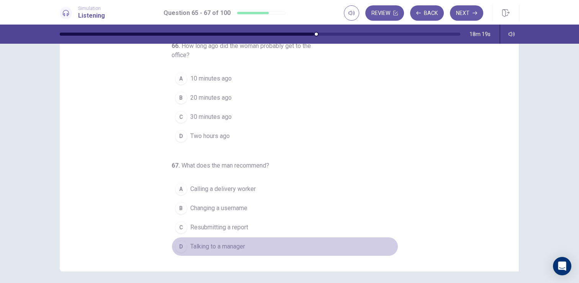
click at [231, 251] on span "Talking to a manager" at bounding box center [217, 246] width 55 height 9
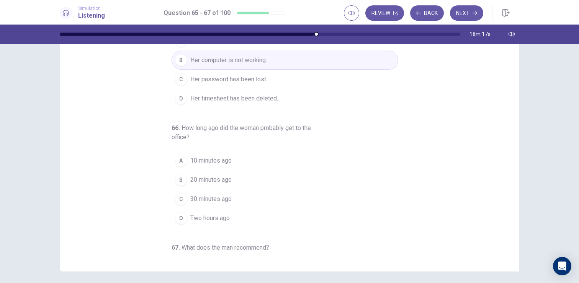
scroll to position [0, 0]
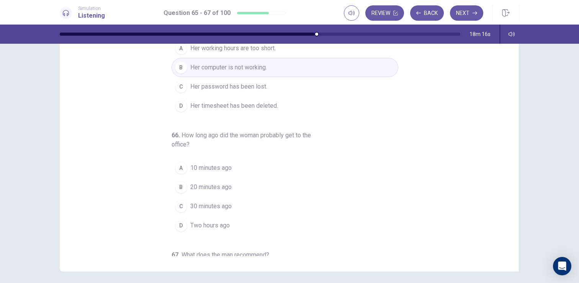
click at [201, 163] on span "10 minutes ago" at bounding box center [210, 167] width 41 height 9
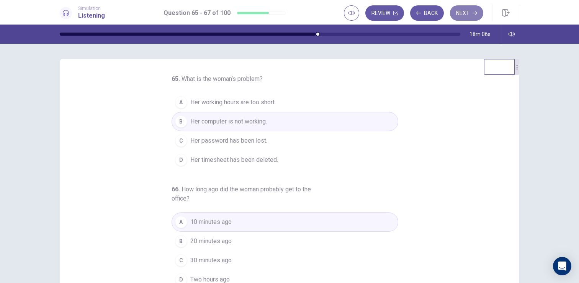
click at [468, 14] on button "Next" at bounding box center [466, 12] width 33 height 15
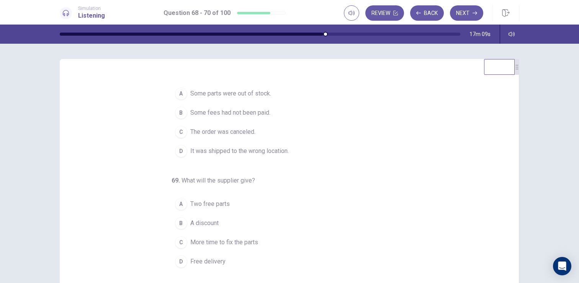
scroll to position [5, 0]
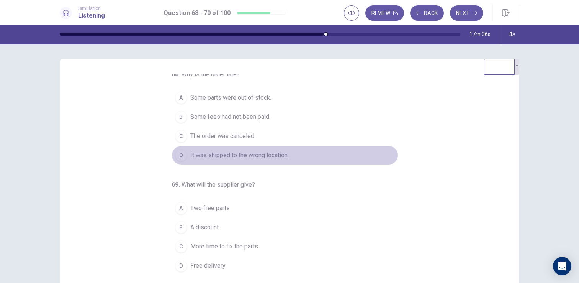
click at [197, 154] on span "It was shipped to the wrong location." at bounding box center [239, 155] width 98 height 9
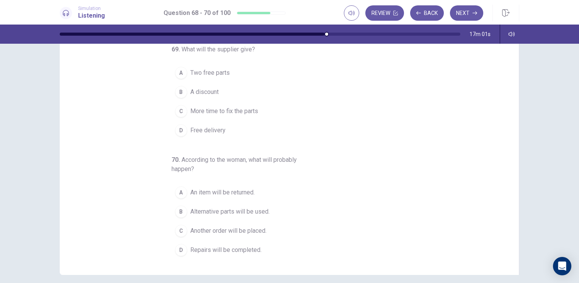
scroll to position [52, 0]
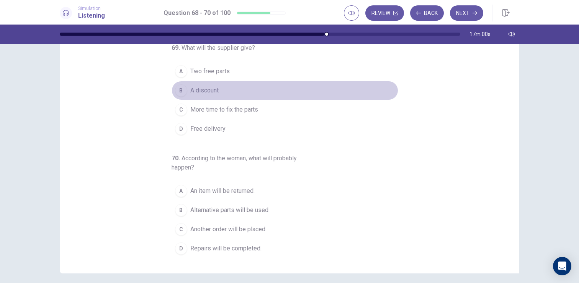
click at [201, 93] on span "A discount" at bounding box center [204, 90] width 28 height 9
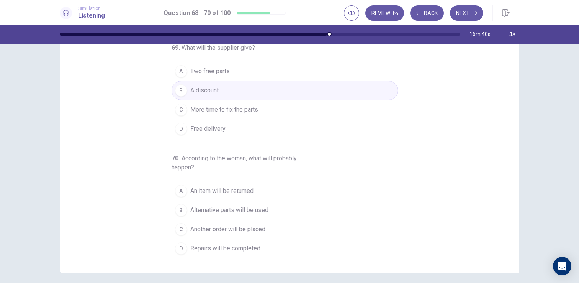
click at [244, 246] on span "Repairs will be completed." at bounding box center [225, 248] width 71 height 9
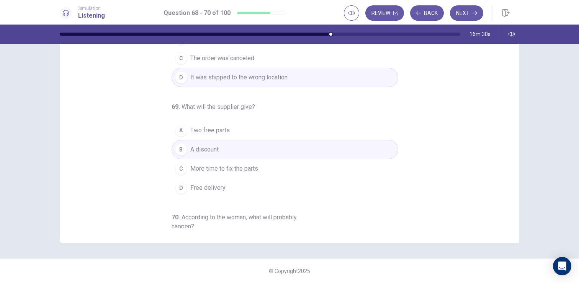
scroll to position [0, 0]
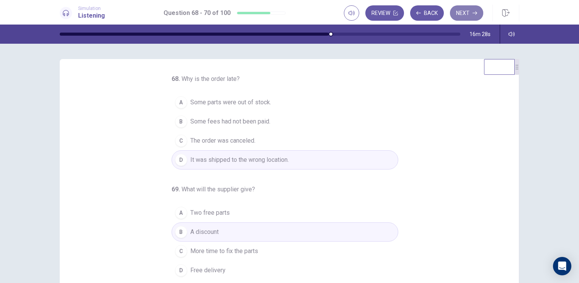
click at [467, 14] on button "Next" at bounding box center [466, 12] width 33 height 15
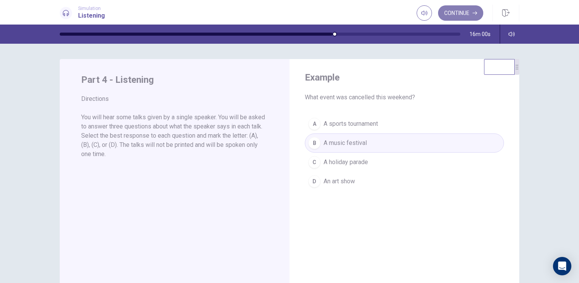
click at [470, 15] on button "Continue" at bounding box center [460, 12] width 45 height 15
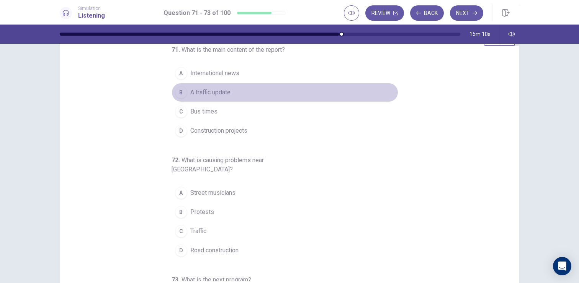
click at [218, 91] on span "A traffic update" at bounding box center [210, 92] width 40 height 9
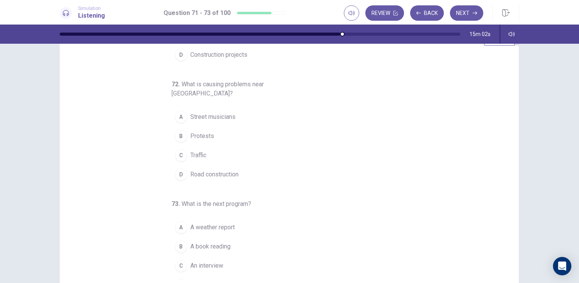
scroll to position [80, 0]
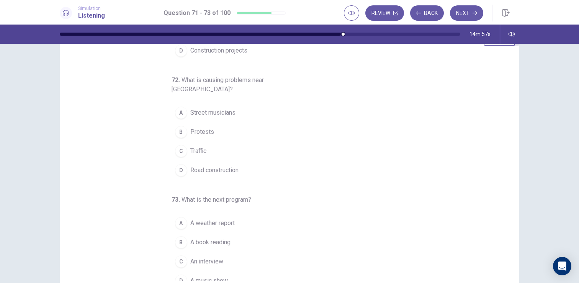
click at [201, 165] on span "Road construction" at bounding box center [214, 169] width 48 height 9
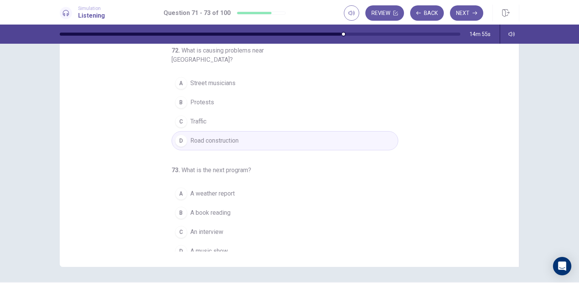
scroll to position [59, 0]
click at [217, 246] on span "A music show" at bounding box center [209, 250] width 38 height 9
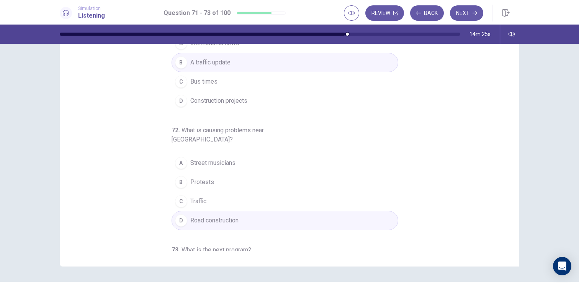
scroll to position [0, 0]
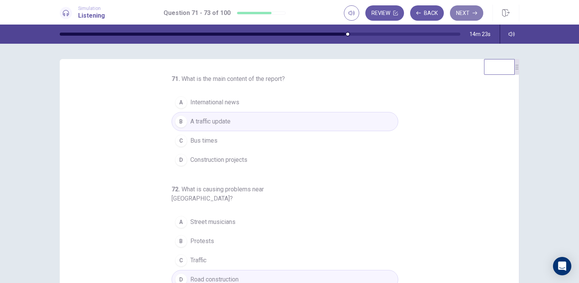
click at [470, 8] on button "Next" at bounding box center [466, 12] width 33 height 15
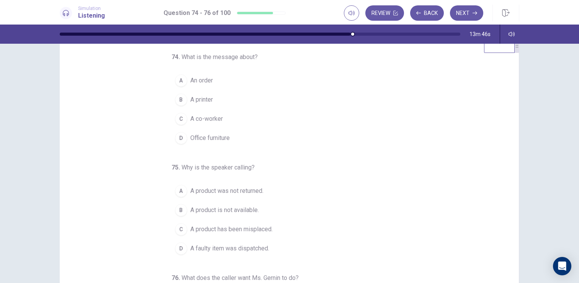
scroll to position [23, 0]
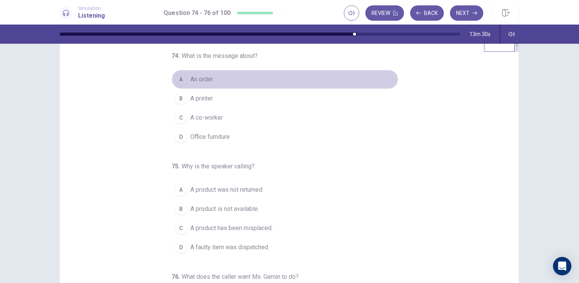
click at [233, 77] on button "A An order" at bounding box center [285, 79] width 227 height 19
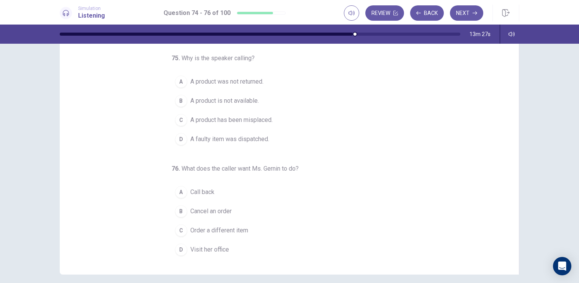
scroll to position [61, 0]
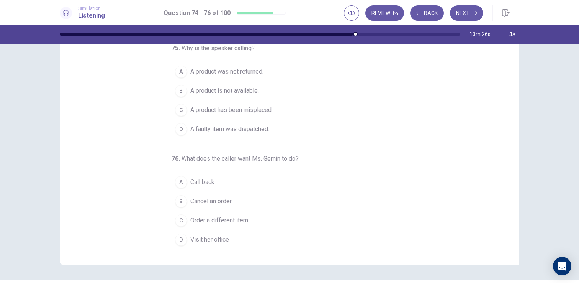
click at [245, 90] on span "A product is not available." at bounding box center [224, 90] width 69 height 9
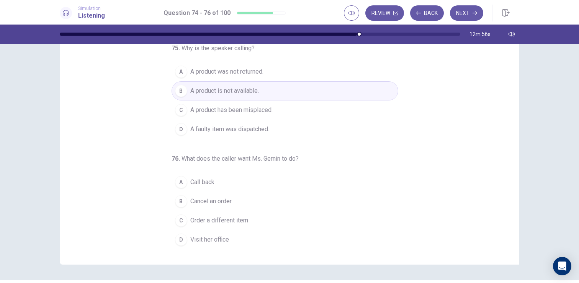
click at [200, 181] on span "Call back" at bounding box center [202, 181] width 24 height 9
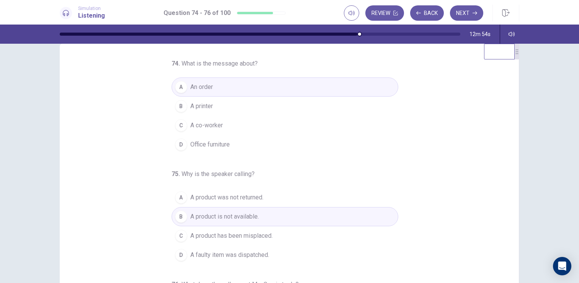
scroll to position [0, 0]
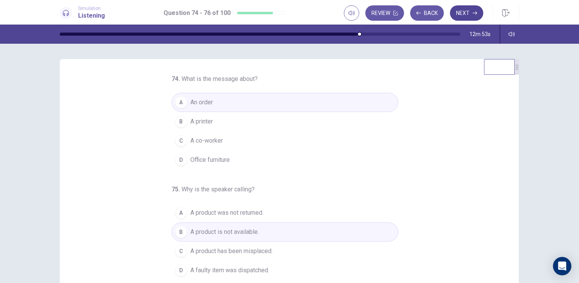
click at [472, 14] on button "Next" at bounding box center [466, 12] width 33 height 15
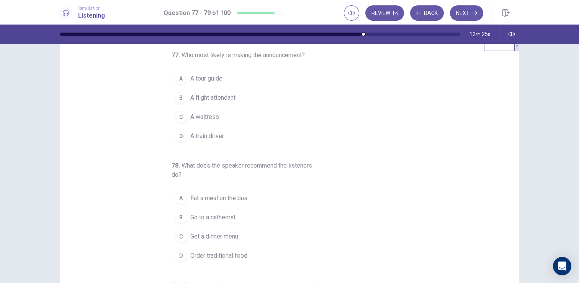
scroll to position [26, 0]
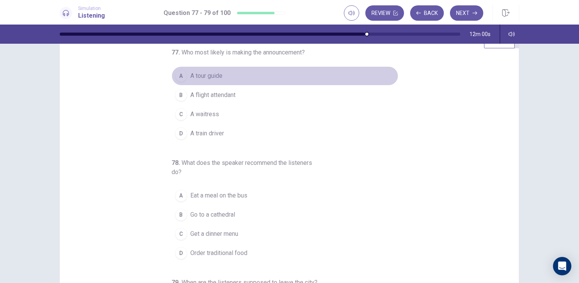
click at [229, 76] on button "A A tour guide" at bounding box center [285, 75] width 227 height 19
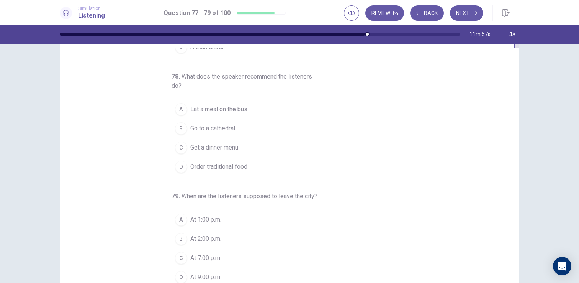
scroll to position [87, 0]
click at [268, 170] on button "D Order traditional food" at bounding box center [285, 165] width 227 height 19
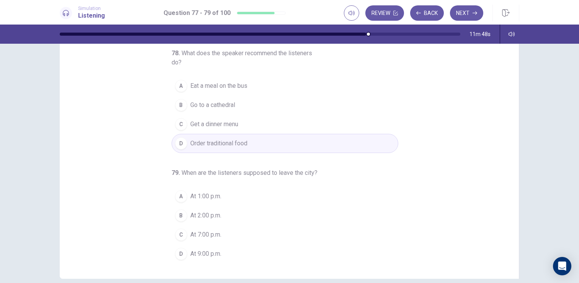
scroll to position [56, 0]
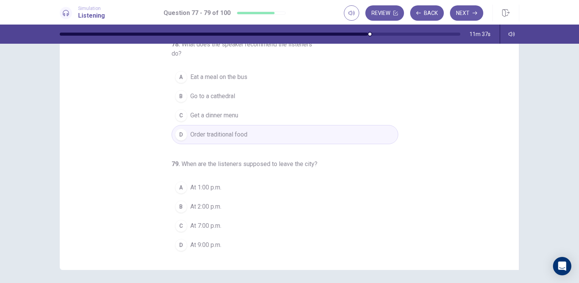
click at [216, 228] on span "At 7:00 p.m." at bounding box center [205, 225] width 31 height 9
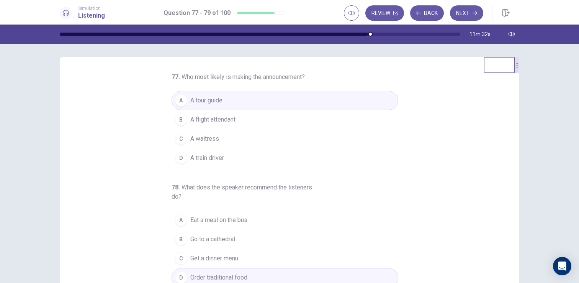
scroll to position [0, 0]
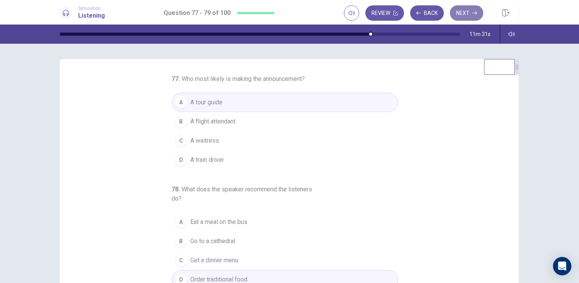
click at [466, 13] on button "Next" at bounding box center [466, 12] width 33 height 15
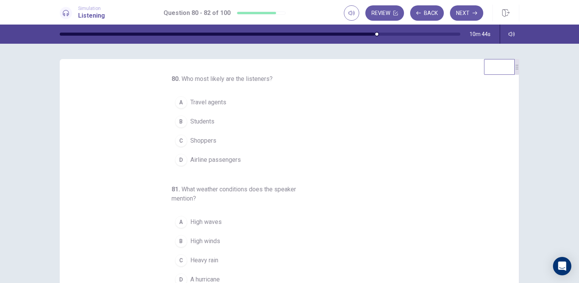
click at [223, 161] on span "Airline passengers" at bounding box center [215, 159] width 51 height 9
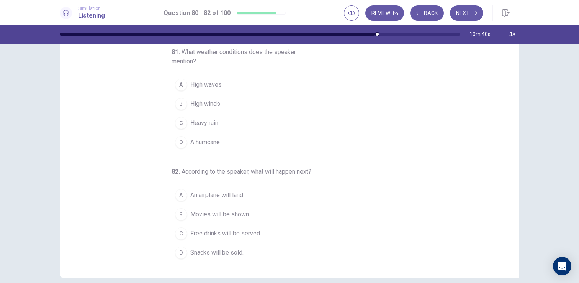
scroll to position [48, 0]
click at [242, 106] on button "B High winds" at bounding box center [285, 103] width 227 height 19
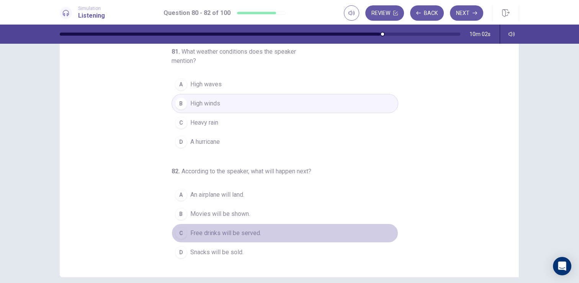
click at [247, 236] on span "Free drinks will be served." at bounding box center [225, 232] width 71 height 9
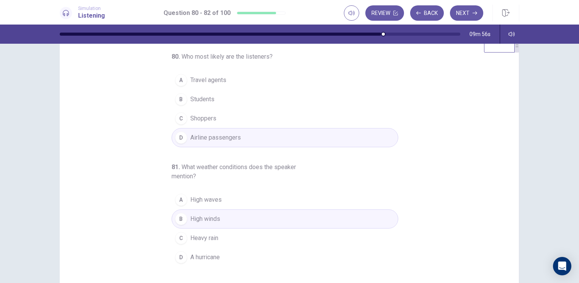
scroll to position [0, 0]
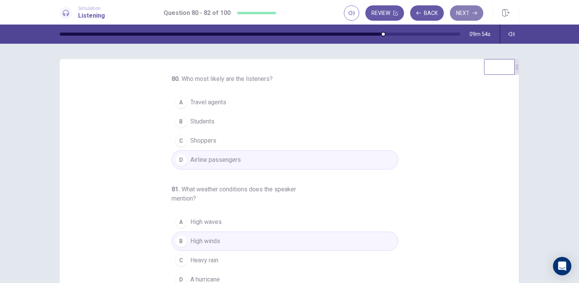
click at [472, 10] on button "Next" at bounding box center [466, 12] width 33 height 15
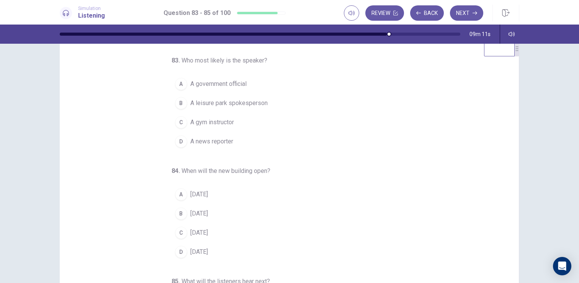
scroll to position [17, 0]
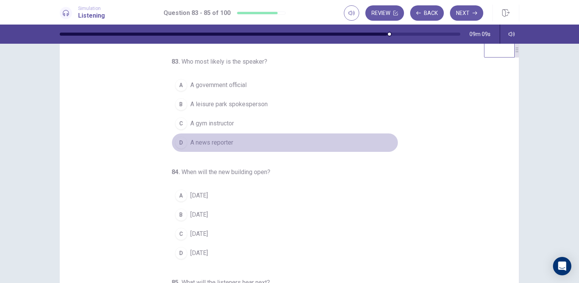
click at [230, 142] on span "A news reporter" at bounding box center [211, 142] width 43 height 9
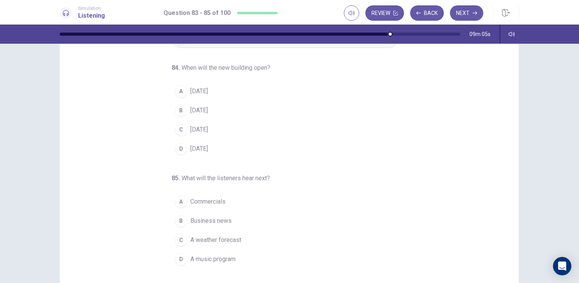
scroll to position [41, 0]
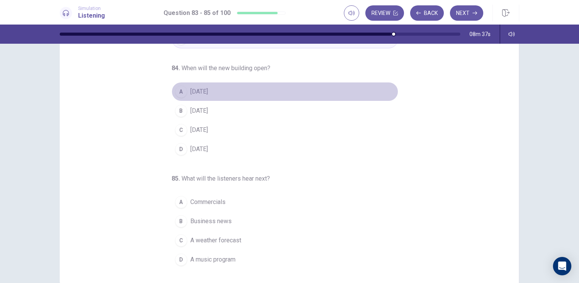
click at [234, 94] on button "A In two years" at bounding box center [285, 91] width 227 height 19
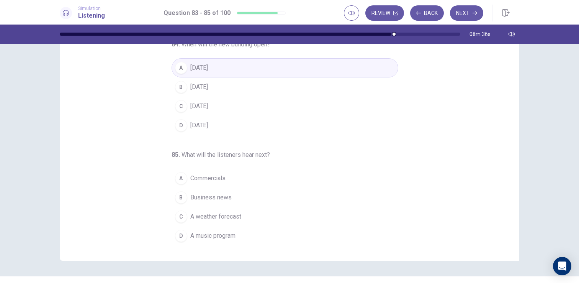
scroll to position [69, 0]
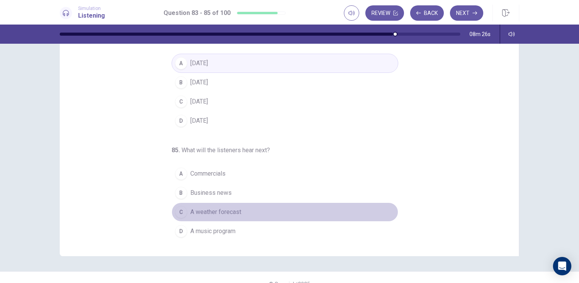
click at [233, 213] on span "A weather forecast" at bounding box center [215, 211] width 51 height 9
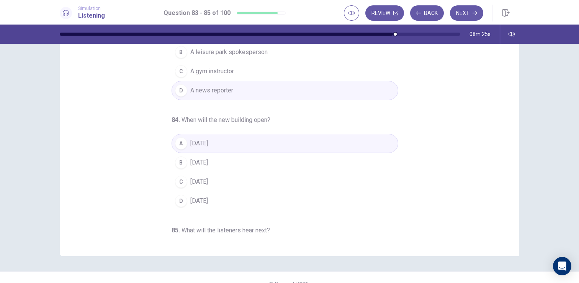
scroll to position [0, 0]
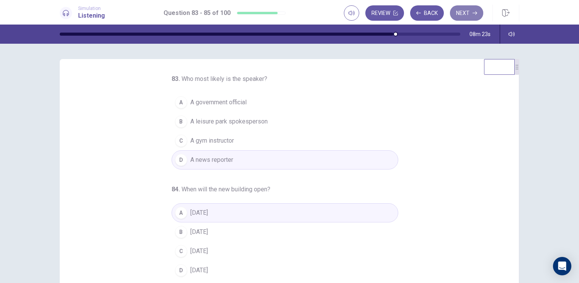
click at [469, 18] on button "Next" at bounding box center [466, 12] width 33 height 15
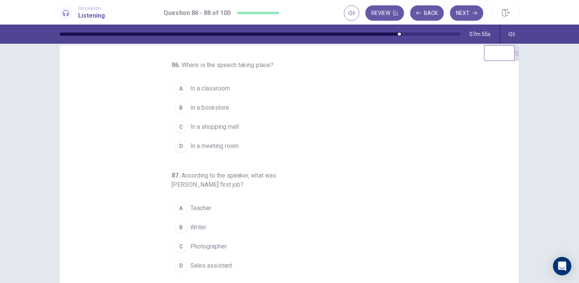
scroll to position [23, 0]
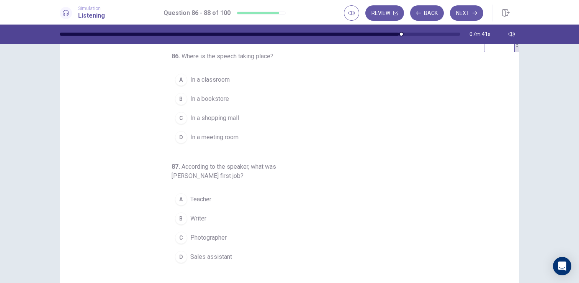
click at [226, 133] on span "In a meeting room" at bounding box center [214, 137] width 48 height 9
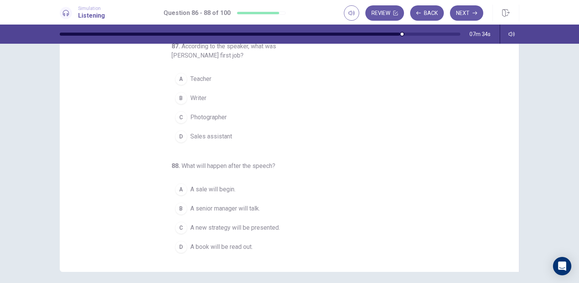
scroll to position [58, 0]
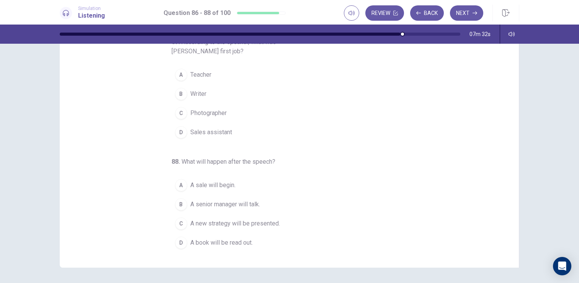
click at [219, 92] on button "B Writer" at bounding box center [285, 93] width 227 height 19
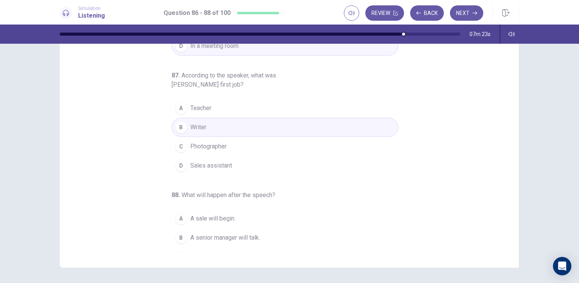
scroll to position [54, 0]
click at [201, 113] on span "Teacher" at bounding box center [200, 109] width 21 height 9
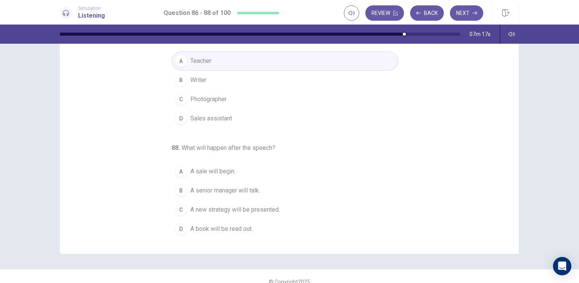
scroll to position [75, 0]
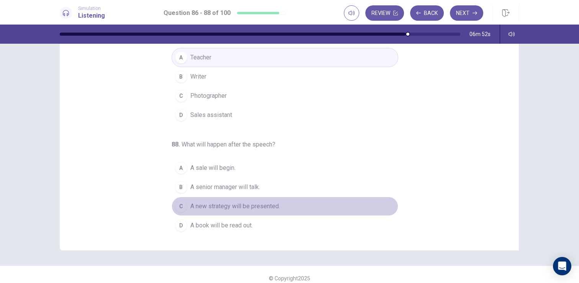
click at [279, 206] on span "A new strategy will be presented." at bounding box center [235, 205] width 90 height 9
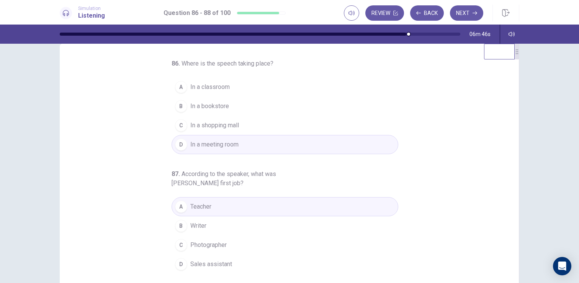
scroll to position [0, 0]
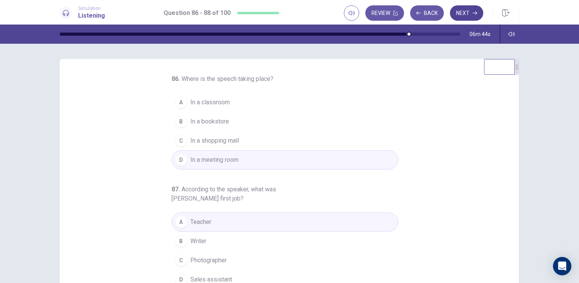
click at [462, 10] on button "Next" at bounding box center [466, 12] width 33 height 15
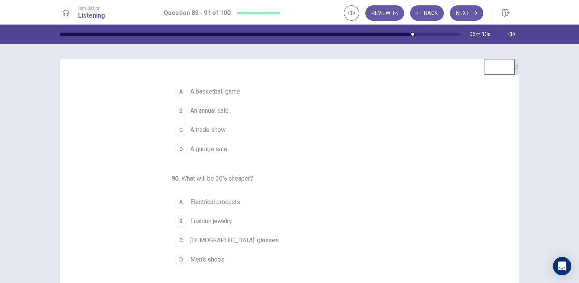
scroll to position [12, 0]
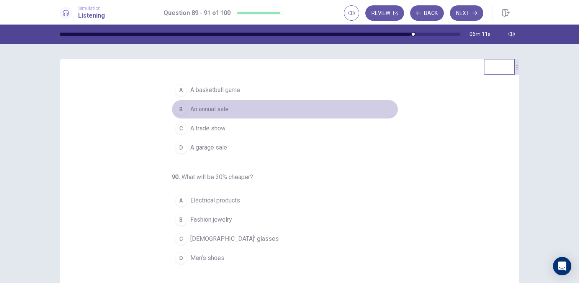
click at [257, 110] on button "B An annual sale" at bounding box center [285, 109] width 227 height 19
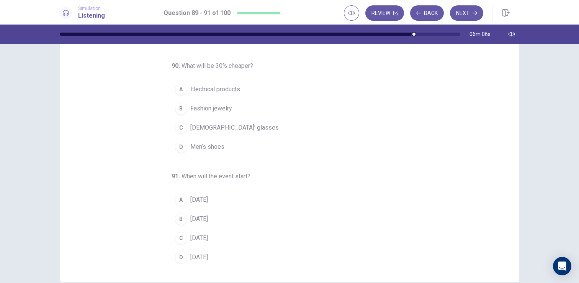
scroll to position [42, 0]
click at [251, 90] on button "A Electrical products" at bounding box center [285, 90] width 227 height 19
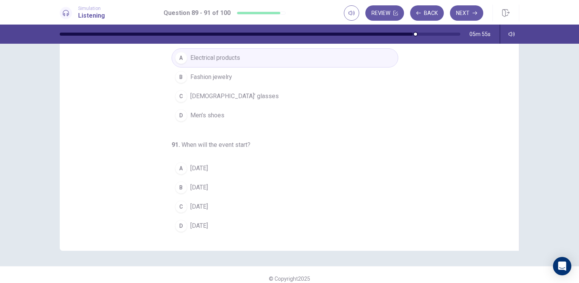
scroll to position [76, 0]
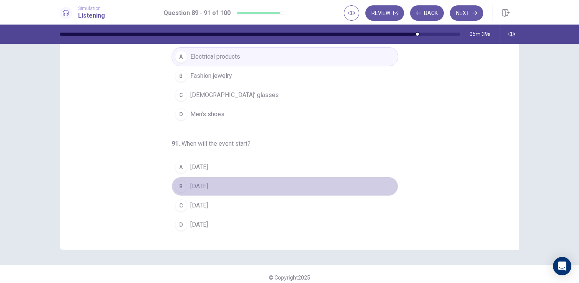
click at [237, 181] on button "B On Friday" at bounding box center [285, 186] width 227 height 19
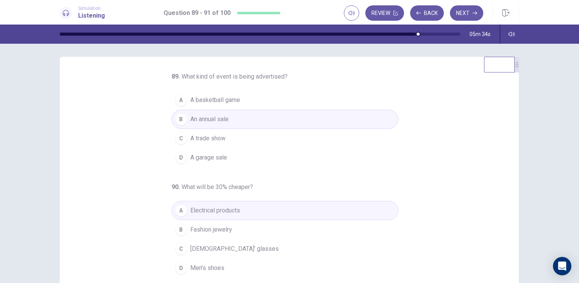
scroll to position [0, 0]
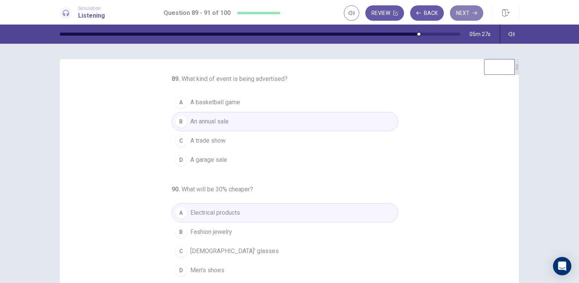
click at [462, 12] on button "Next" at bounding box center [466, 12] width 33 height 15
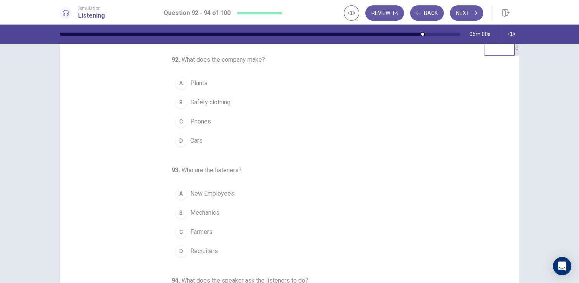
scroll to position [18, 0]
click at [224, 146] on button "D Cars" at bounding box center [285, 142] width 227 height 19
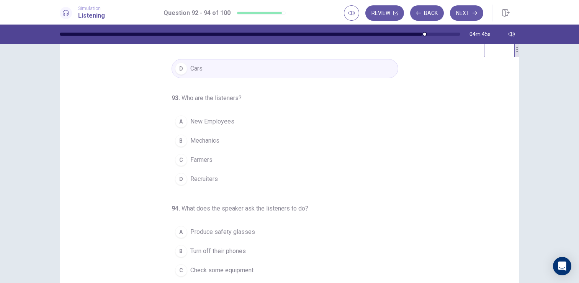
scroll to position [74, 0]
click at [275, 122] on button "A New Employees" at bounding box center [285, 120] width 227 height 19
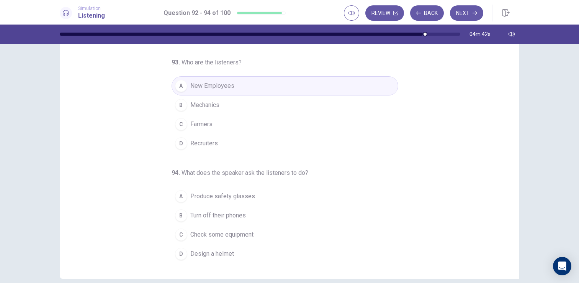
scroll to position [47, 0]
click at [224, 212] on span "Turn off their phones" at bounding box center [218, 214] width 56 height 9
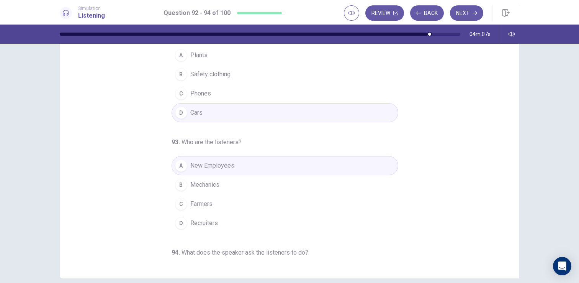
scroll to position [0, 0]
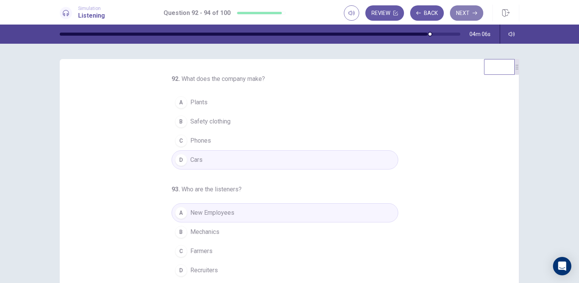
click at [470, 13] on button "Next" at bounding box center [466, 12] width 33 height 15
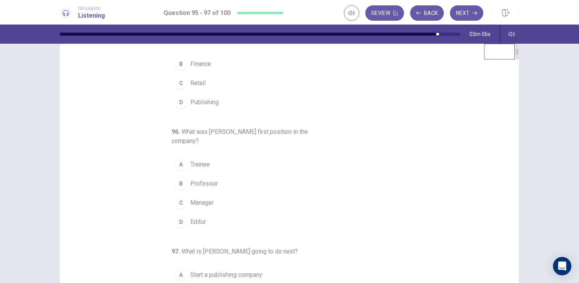
scroll to position [43, 0]
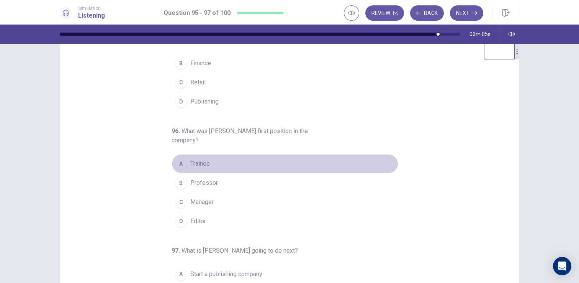
click at [273, 162] on button "A Trainee" at bounding box center [285, 163] width 227 height 19
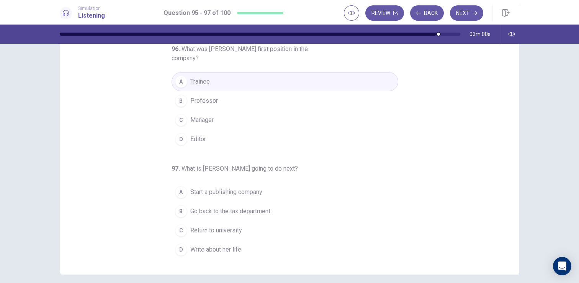
scroll to position [52, 0]
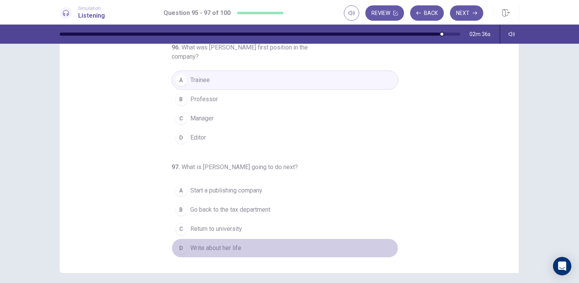
click at [239, 243] on span "Write about her life" at bounding box center [215, 247] width 51 height 9
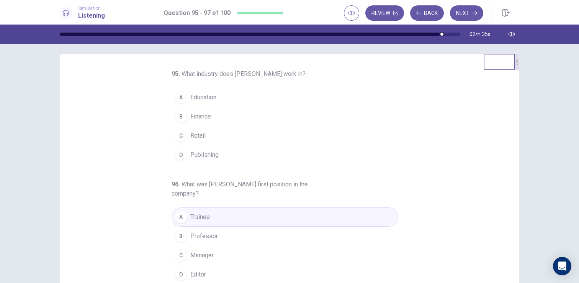
scroll to position [0, 0]
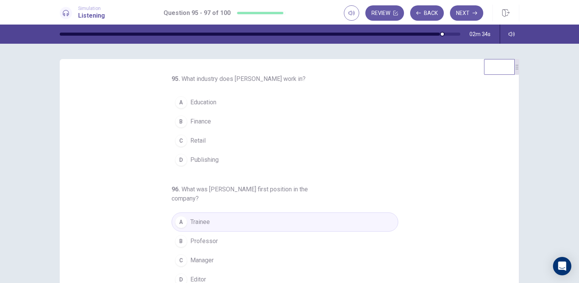
click at [211, 125] on span "Finance" at bounding box center [200, 121] width 21 height 9
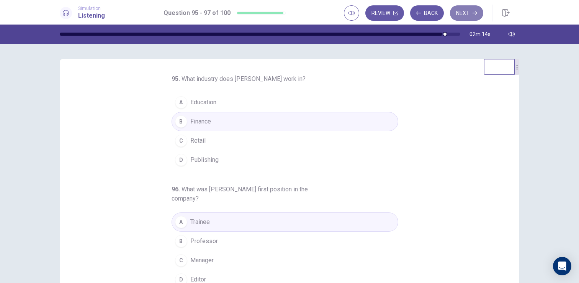
click at [459, 16] on button "Next" at bounding box center [466, 12] width 33 height 15
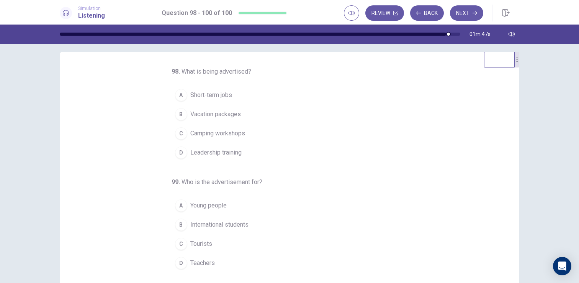
scroll to position [2, 0]
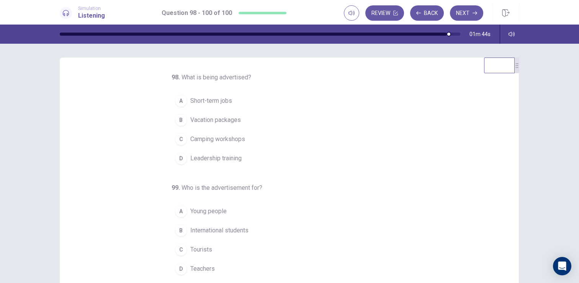
click at [234, 99] on button "A Short-term jobs" at bounding box center [285, 100] width 227 height 19
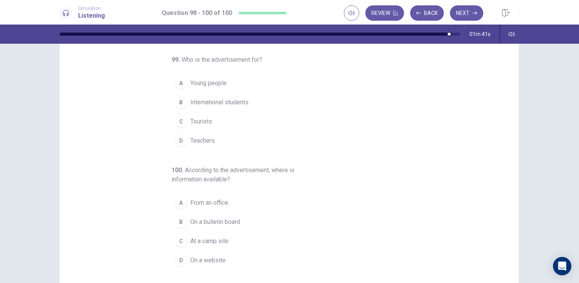
scroll to position [36, 0]
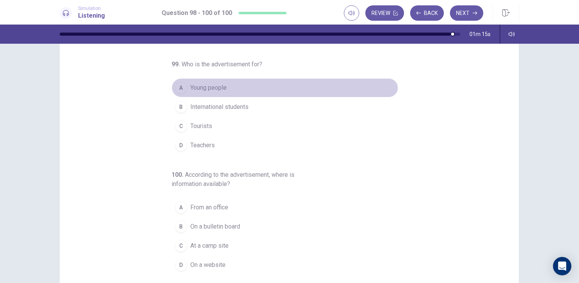
click at [219, 90] on span "Young people" at bounding box center [208, 87] width 36 height 9
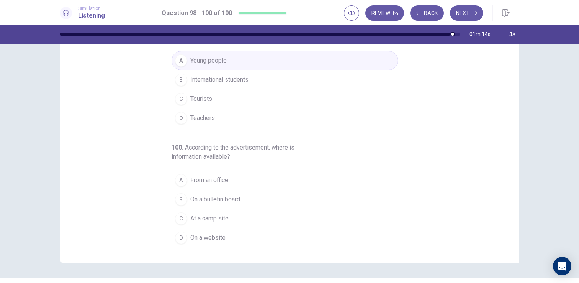
scroll to position [62, 0]
click at [231, 244] on button "D On a website" at bounding box center [285, 237] width 227 height 19
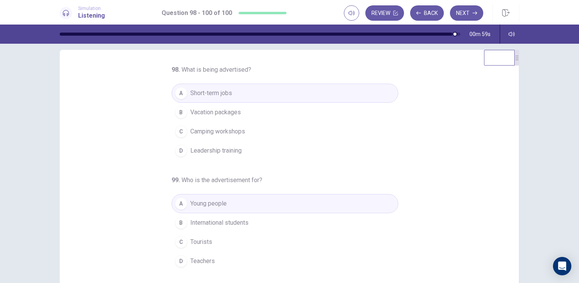
scroll to position [0, 0]
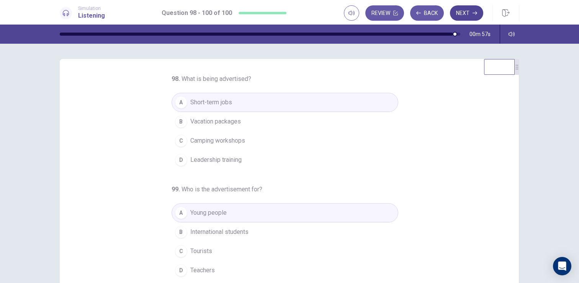
click at [466, 14] on button "Next" at bounding box center [466, 12] width 33 height 15
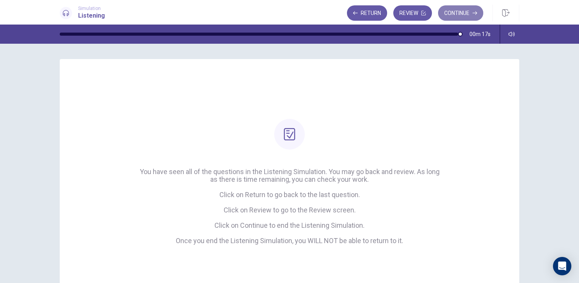
click at [459, 13] on button "Continue" at bounding box center [460, 12] width 45 height 15
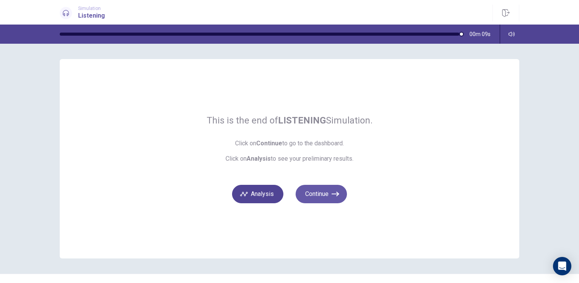
click at [261, 192] on button "Analysis" at bounding box center [257, 194] width 51 height 18
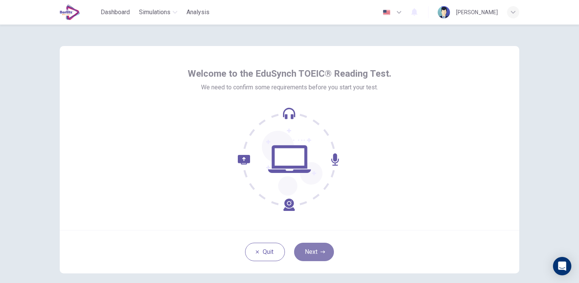
click at [311, 246] on button "Next" at bounding box center [314, 251] width 40 height 18
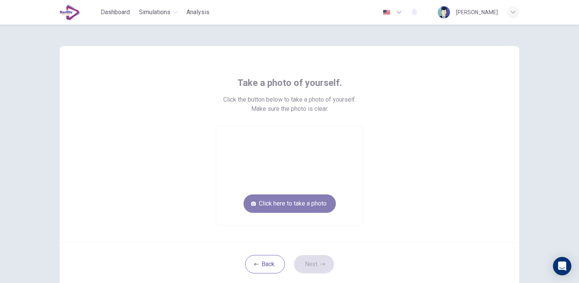
click at [282, 199] on button "Click here to take a photo" at bounding box center [290, 203] width 92 height 18
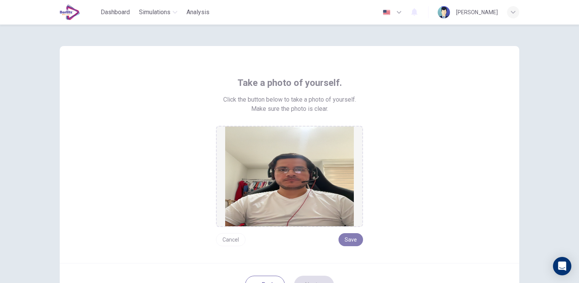
click at [358, 239] on button "Save" at bounding box center [351, 239] width 25 height 13
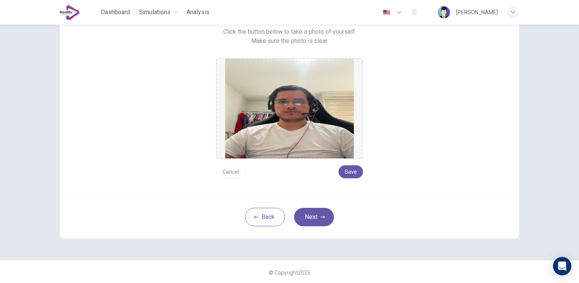
scroll to position [69, 0]
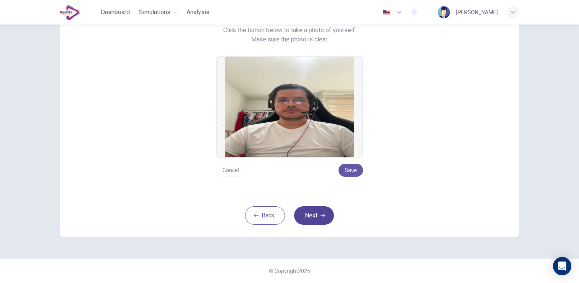
click at [325, 216] on button "Next" at bounding box center [314, 215] width 40 height 18
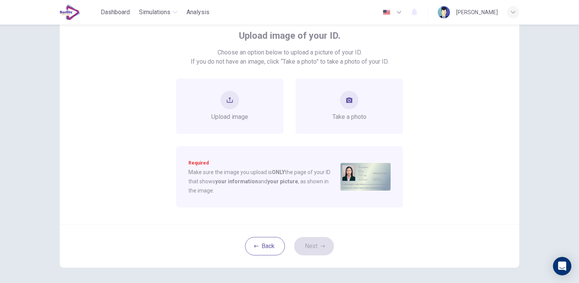
scroll to position [36, 0]
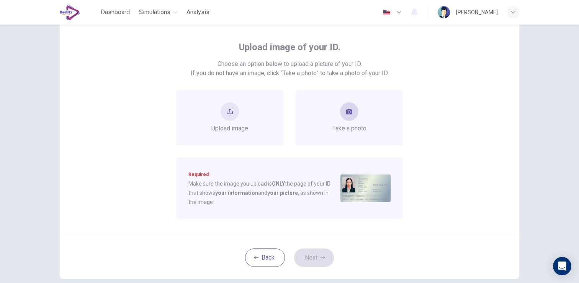
click at [356, 121] on div "Take a photo" at bounding box center [349, 117] width 34 height 31
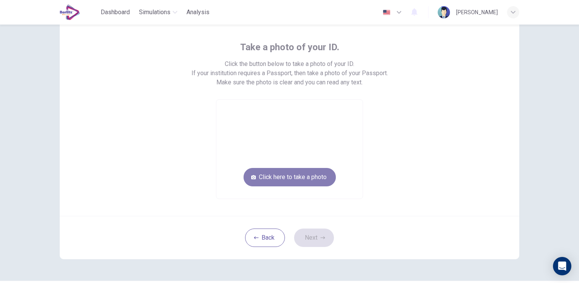
click at [306, 174] on button "Click here to take a photo" at bounding box center [290, 177] width 92 height 18
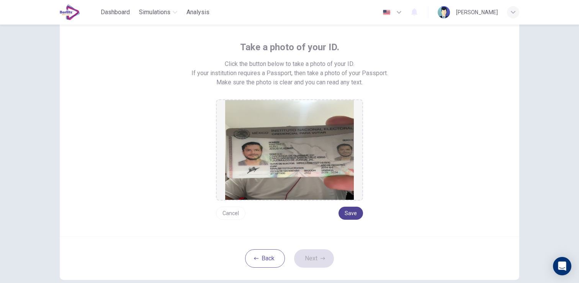
click at [354, 215] on button "Save" at bounding box center [351, 212] width 25 height 13
click at [314, 256] on button "Next" at bounding box center [314, 258] width 40 height 18
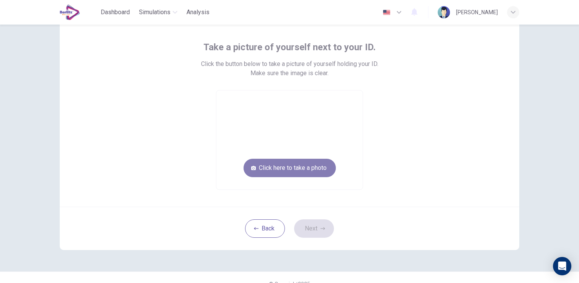
click at [305, 163] on button "Click here to take a photo" at bounding box center [290, 168] width 92 height 18
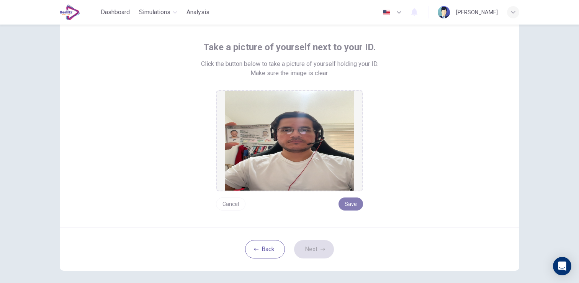
click at [351, 204] on button "Save" at bounding box center [351, 203] width 25 height 13
click at [321, 246] on button "Next" at bounding box center [314, 249] width 40 height 18
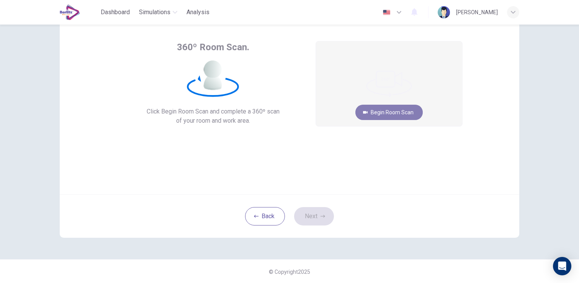
click at [380, 110] on button "Begin Room Scan" at bounding box center [388, 112] width 67 height 15
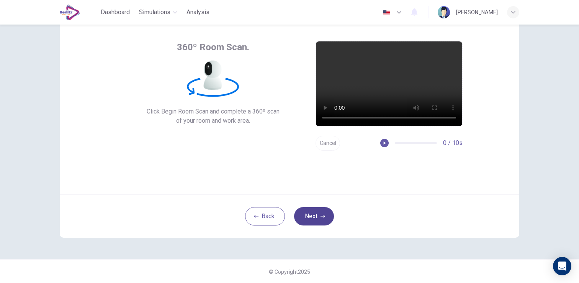
click at [324, 214] on icon "button" at bounding box center [323, 216] width 5 height 5
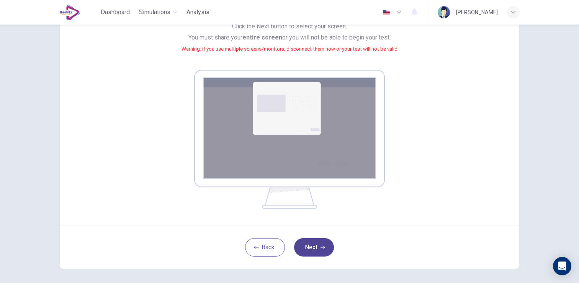
scroll to position [86, 0]
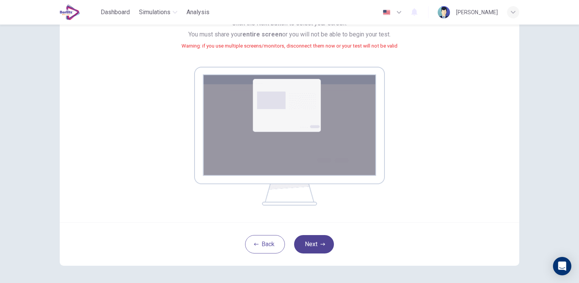
click at [312, 243] on button "Next" at bounding box center [314, 244] width 40 height 18
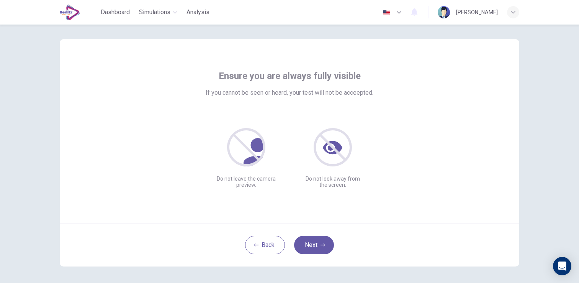
scroll to position [18, 0]
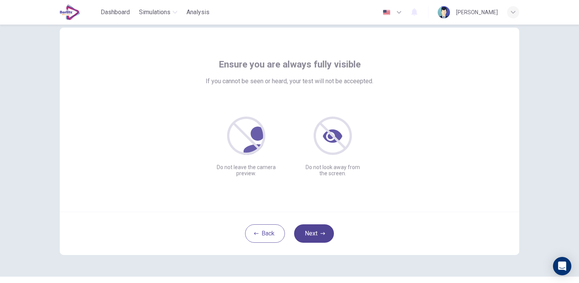
click at [315, 230] on button "Next" at bounding box center [314, 233] width 40 height 18
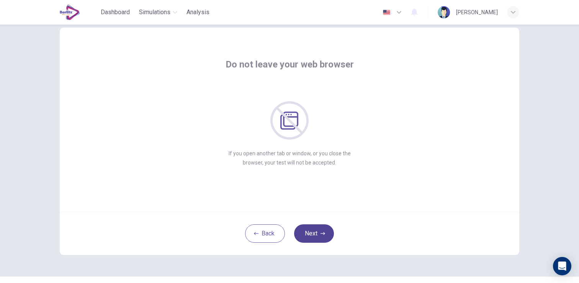
click at [329, 235] on button "Next" at bounding box center [314, 233] width 40 height 18
click at [324, 235] on icon "button" at bounding box center [323, 233] width 5 height 5
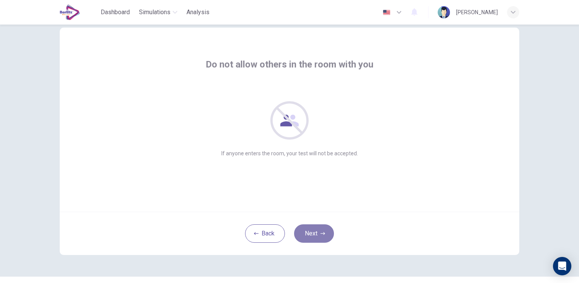
click at [324, 235] on icon "button" at bounding box center [323, 233] width 5 height 5
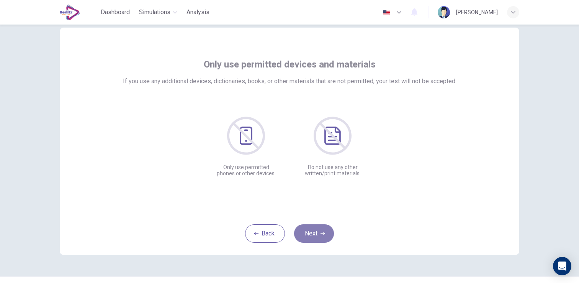
click at [324, 235] on icon "button" at bounding box center [323, 233] width 5 height 5
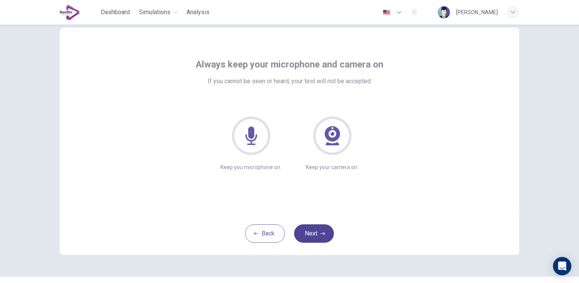
click at [313, 232] on button "Next" at bounding box center [314, 233] width 40 height 18
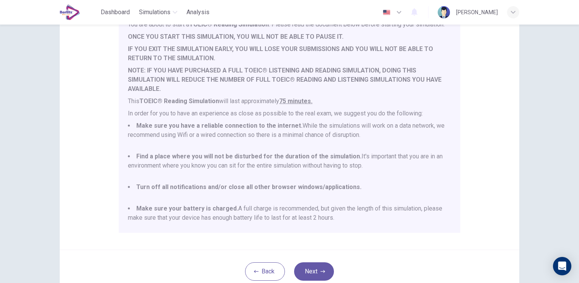
scroll to position [95, 0]
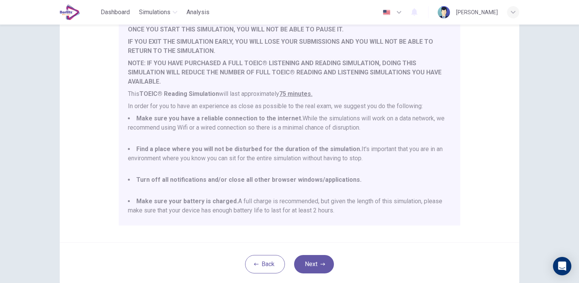
click at [341, 253] on div "Back Next" at bounding box center [290, 263] width 460 height 43
click at [326, 260] on button "Next" at bounding box center [314, 264] width 40 height 18
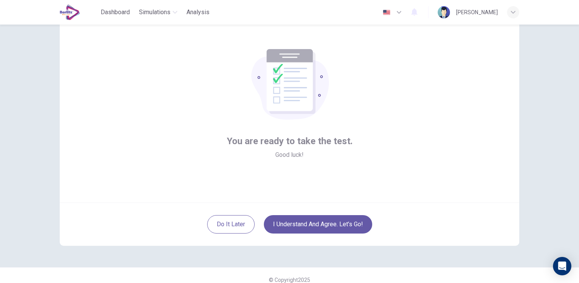
scroll to position [30, 0]
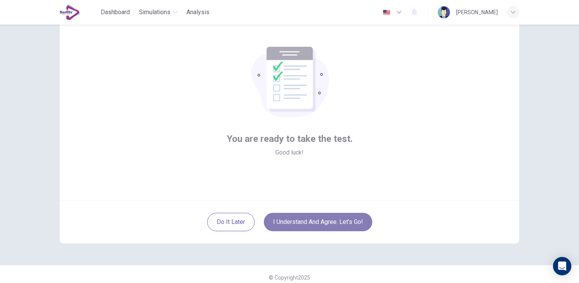
click at [323, 223] on button "I understand and agree. Let’s go!" at bounding box center [318, 222] width 108 height 18
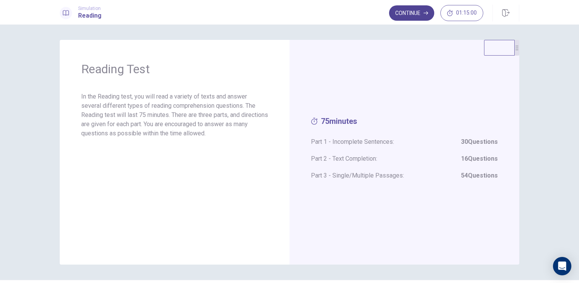
click at [418, 11] on button "Continue" at bounding box center [411, 12] width 45 height 15
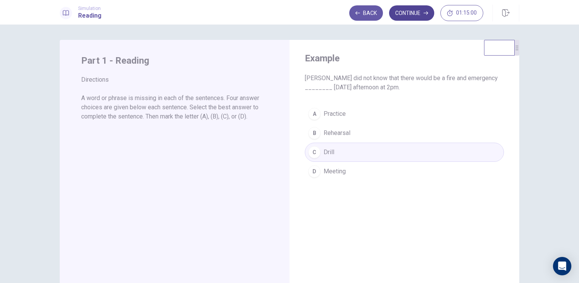
click at [418, 15] on button "Continue" at bounding box center [411, 12] width 45 height 15
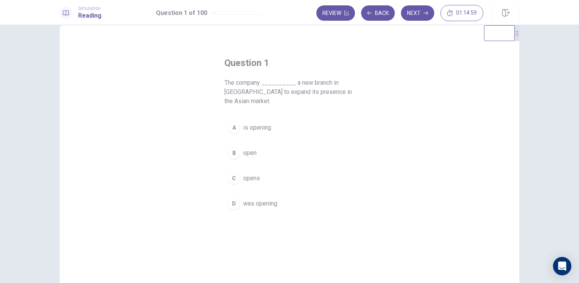
scroll to position [19, 0]
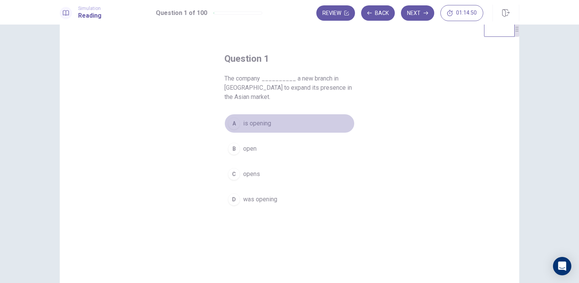
click at [266, 120] on span "is opening" at bounding box center [257, 123] width 28 height 9
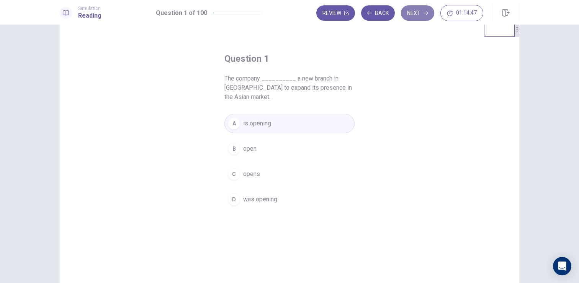
click at [419, 12] on button "Next" at bounding box center [417, 12] width 33 height 15
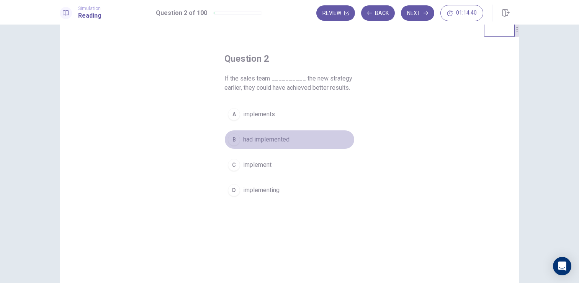
click at [296, 139] on button "B had implemented" at bounding box center [289, 139] width 130 height 19
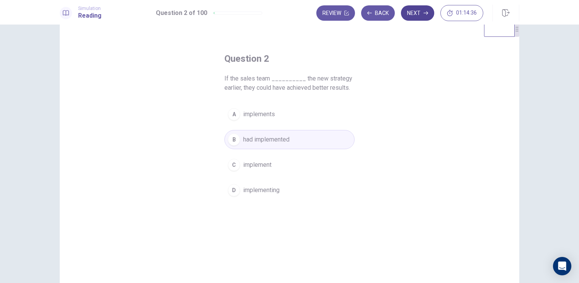
click at [412, 16] on button "Next" at bounding box center [417, 12] width 33 height 15
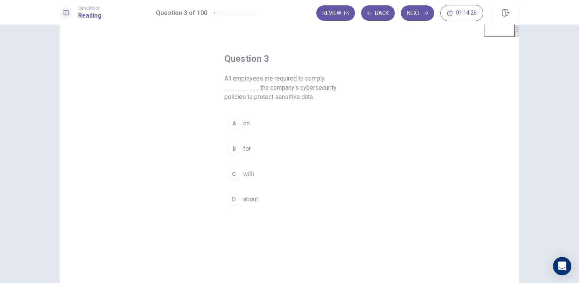
click at [276, 126] on button "A on" at bounding box center [289, 123] width 130 height 19
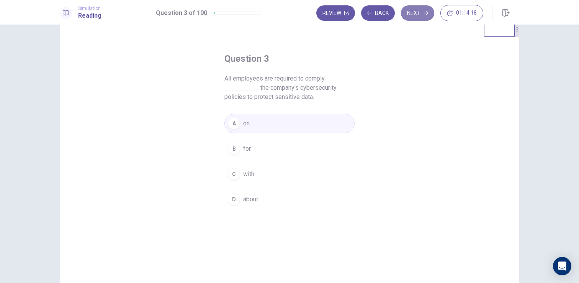
click at [419, 19] on button "Next" at bounding box center [417, 12] width 33 height 15
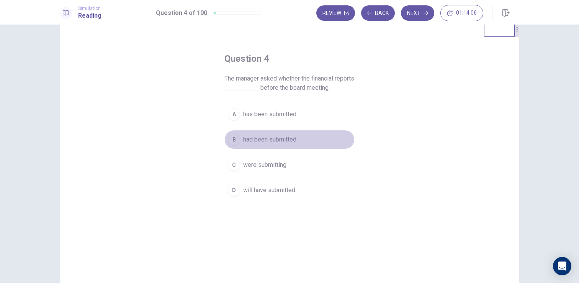
click at [314, 137] on button "B had been submitted" at bounding box center [289, 139] width 130 height 19
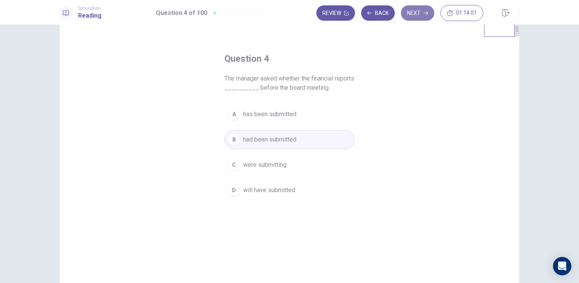
click at [415, 17] on button "Next" at bounding box center [417, 12] width 33 height 15
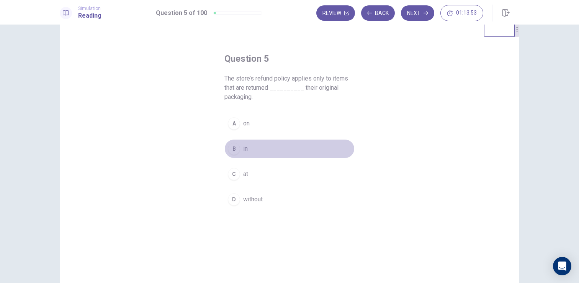
click at [241, 147] on button "B in" at bounding box center [289, 148] width 130 height 19
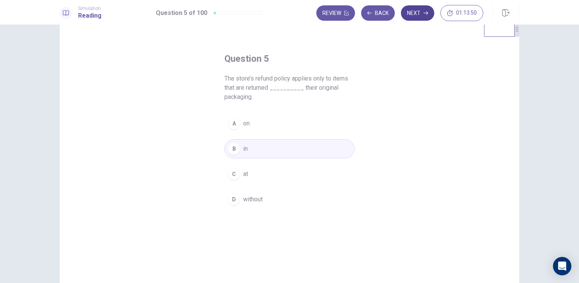
click at [429, 13] on button "Next" at bounding box center [417, 12] width 33 height 15
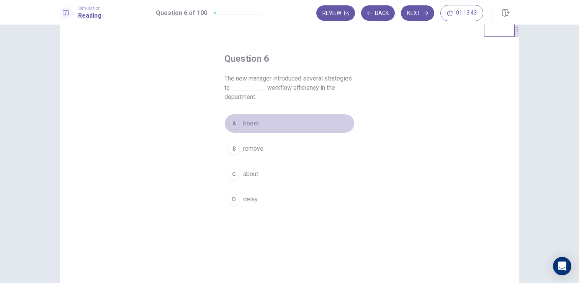
click at [254, 118] on button "A boost" at bounding box center [289, 123] width 130 height 19
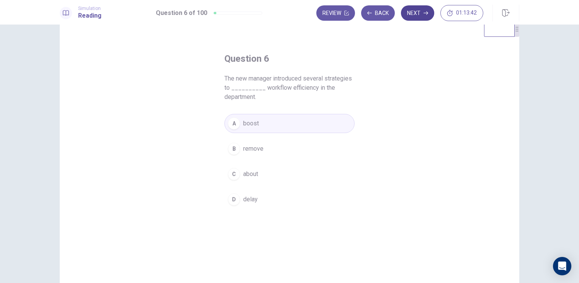
click at [422, 13] on button "Next" at bounding box center [417, 12] width 33 height 15
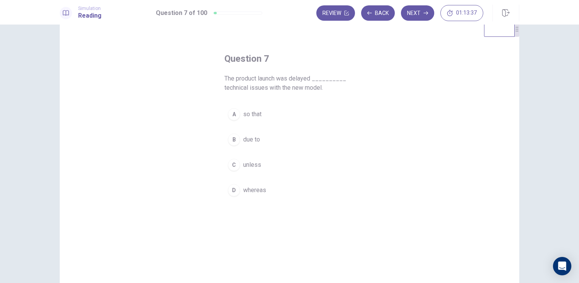
click at [257, 131] on button "B due to" at bounding box center [289, 139] width 130 height 19
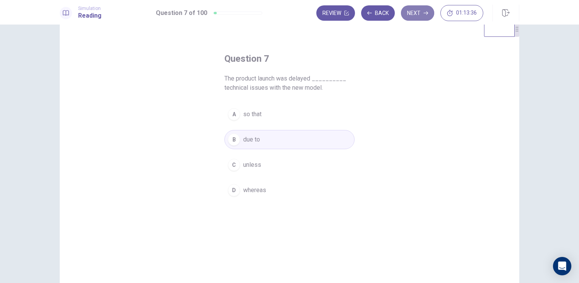
click at [414, 10] on button "Next" at bounding box center [417, 12] width 33 height 15
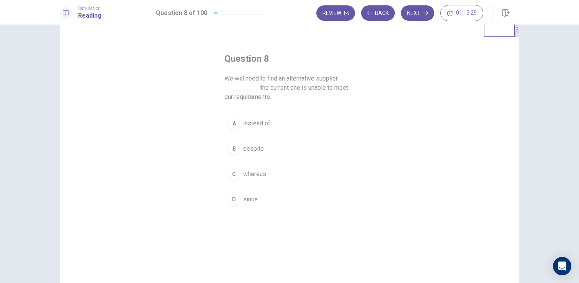
click at [259, 203] on button "D since" at bounding box center [289, 199] width 130 height 19
click at [426, 16] on button "Next" at bounding box center [417, 12] width 33 height 15
click at [255, 169] on span "therefore" at bounding box center [255, 173] width 25 height 9
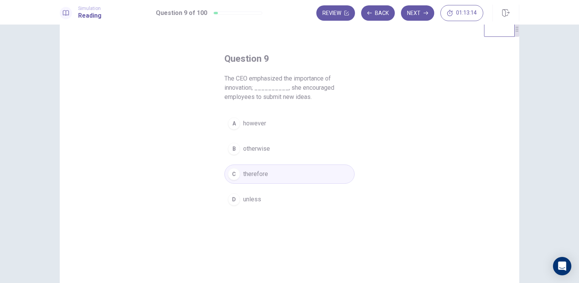
click at [419, 4] on div "Simulation Reading Question 9 of 100 Review Back Next 01:13:14" at bounding box center [289, 12] width 579 height 25
click at [418, 10] on button "Next" at bounding box center [417, 12] width 33 height 15
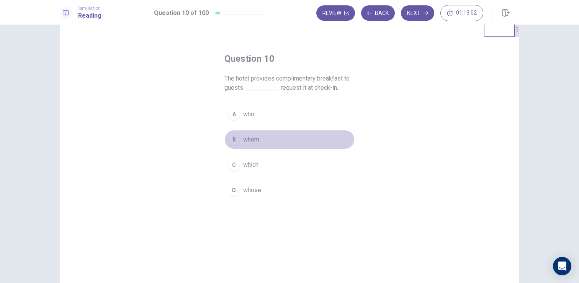
click at [258, 141] on span "whom" at bounding box center [251, 139] width 16 height 9
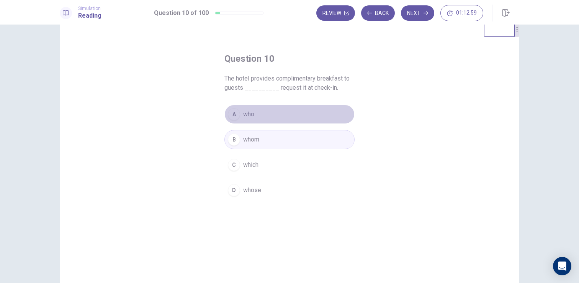
click at [273, 117] on button "A who" at bounding box center [289, 114] width 130 height 19
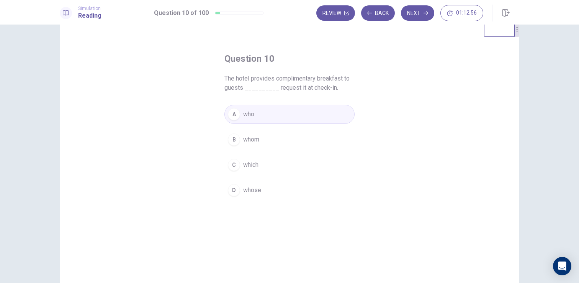
click at [287, 164] on button "C which" at bounding box center [289, 164] width 130 height 19
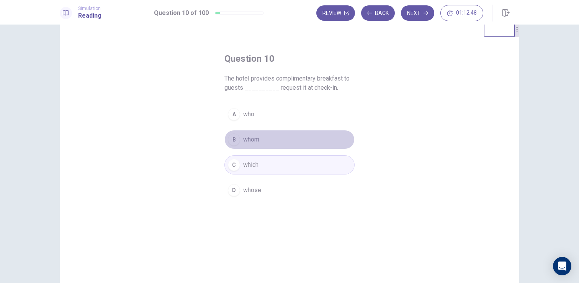
click at [264, 143] on button "B whom" at bounding box center [289, 139] width 130 height 19
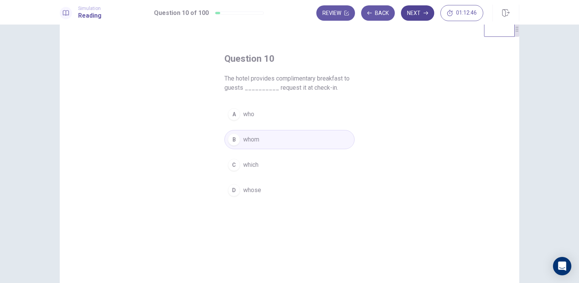
click at [427, 20] on button "Next" at bounding box center [417, 12] width 33 height 15
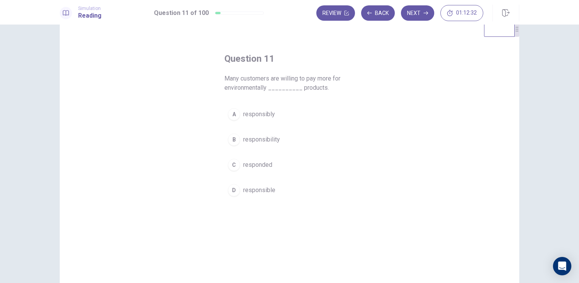
click at [270, 201] on div "Question 11 Many customers are willing to pay more for environmentally ________…" at bounding box center [289, 126] width 161 height 172
click at [272, 189] on span "responsible" at bounding box center [259, 189] width 32 height 9
click at [413, 12] on button "Next" at bounding box center [417, 12] width 33 height 15
click at [264, 144] on button "B which" at bounding box center [289, 148] width 130 height 19
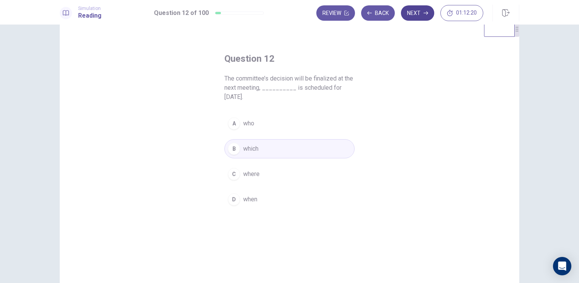
click at [422, 18] on button "Next" at bounding box center [417, 12] width 33 height 15
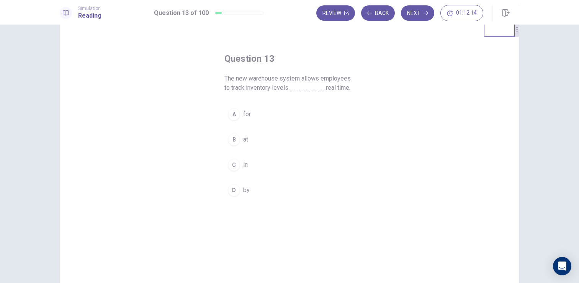
click at [238, 163] on div "C" at bounding box center [234, 165] width 12 height 12
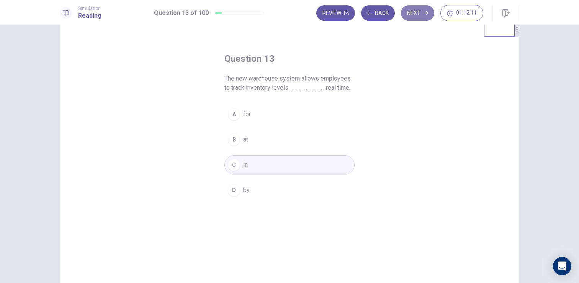
click at [422, 10] on button "Next" at bounding box center [417, 12] width 33 height 15
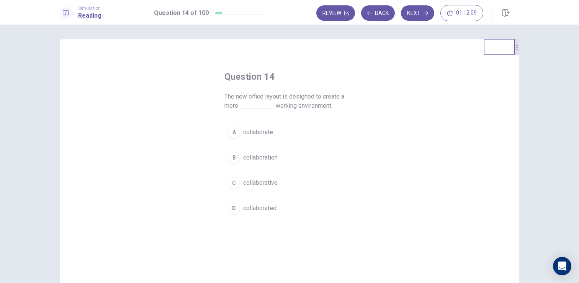
scroll to position [0, 0]
click at [279, 182] on button "C collaborative" at bounding box center [289, 183] width 130 height 19
click at [419, 13] on button "Next" at bounding box center [417, 12] width 33 height 15
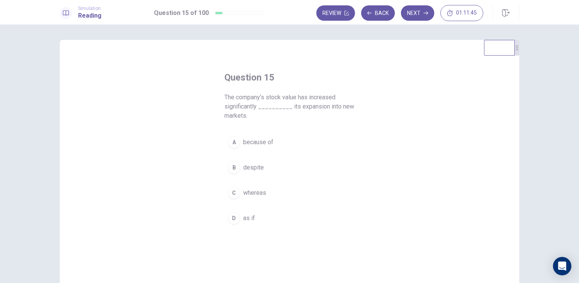
click at [273, 137] on button "A because of" at bounding box center [289, 142] width 130 height 19
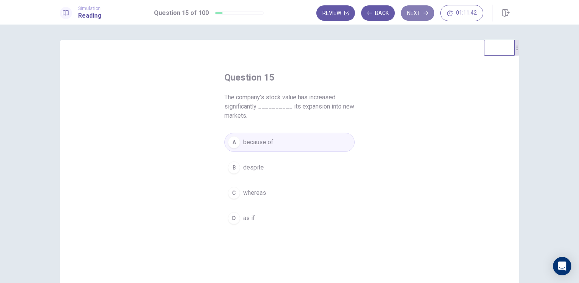
click at [411, 16] on button "Next" at bounding box center [417, 12] width 33 height 15
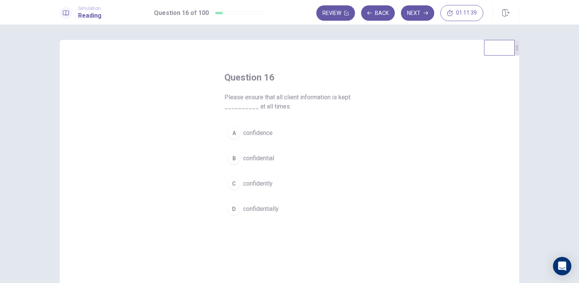
click at [261, 156] on span "confidential" at bounding box center [258, 158] width 31 height 9
click at [411, 12] on button "Next" at bounding box center [417, 12] width 33 height 15
click at [270, 217] on button "D dramatically" at bounding box center [289, 208] width 130 height 19
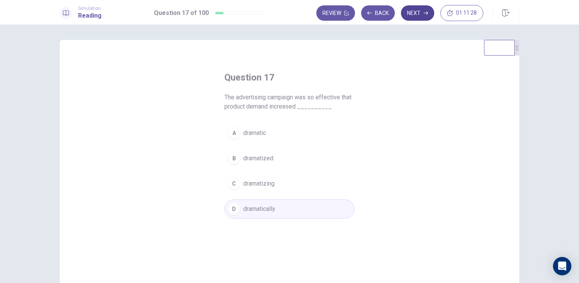
click at [416, 10] on button "Next" at bounding box center [417, 12] width 33 height 15
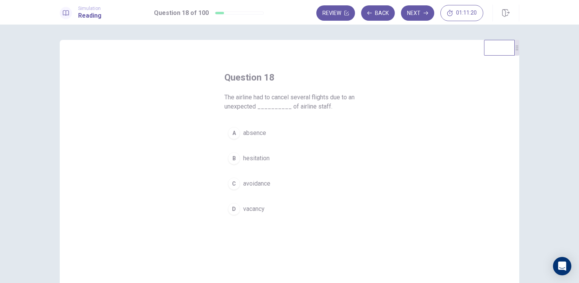
click at [281, 128] on button "A absence" at bounding box center [289, 132] width 130 height 19
click at [414, 16] on button "Next" at bounding box center [417, 12] width 33 height 15
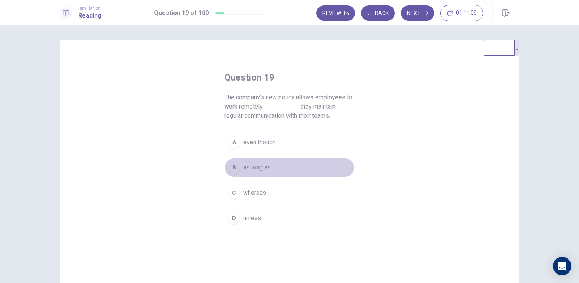
click at [267, 164] on span "as long as" at bounding box center [257, 167] width 28 height 9
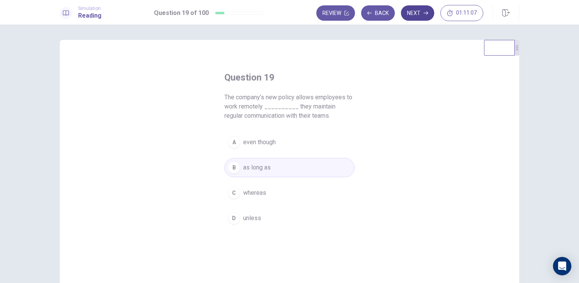
click at [408, 15] on button "Next" at bounding box center [417, 12] width 33 height 15
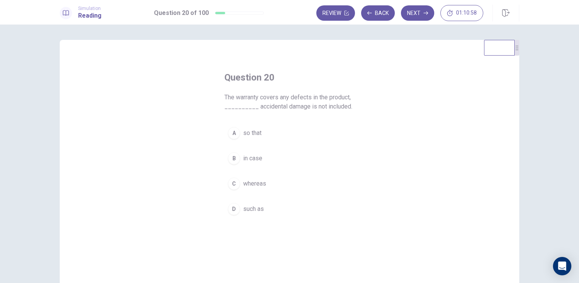
click at [250, 183] on span "whereas" at bounding box center [254, 183] width 23 height 9
click at [428, 18] on button "Next" at bounding box center [417, 12] width 33 height 15
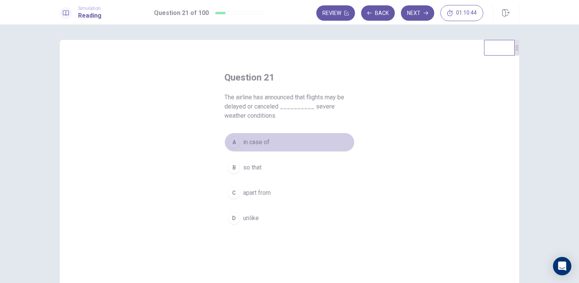
click at [267, 141] on span "in case of" at bounding box center [256, 142] width 26 height 9
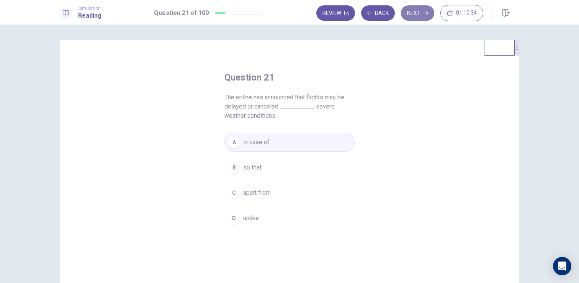
click at [410, 9] on button "Next" at bounding box center [417, 12] width 33 height 15
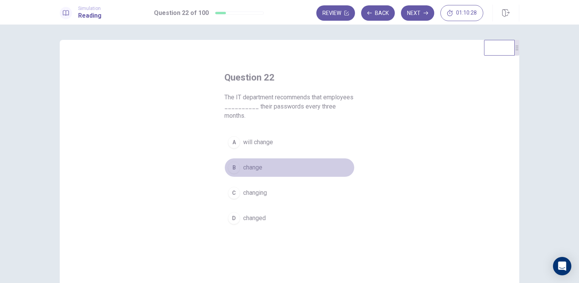
click at [262, 165] on span "change" at bounding box center [252, 167] width 19 height 9
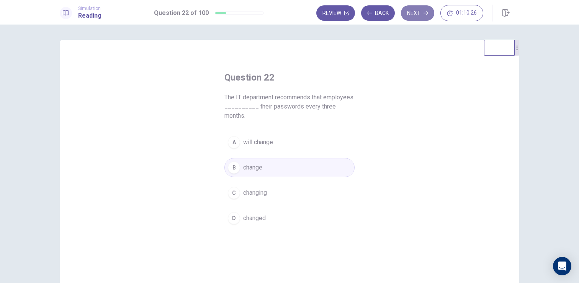
click at [414, 11] on button "Next" at bounding box center [417, 12] width 33 height 15
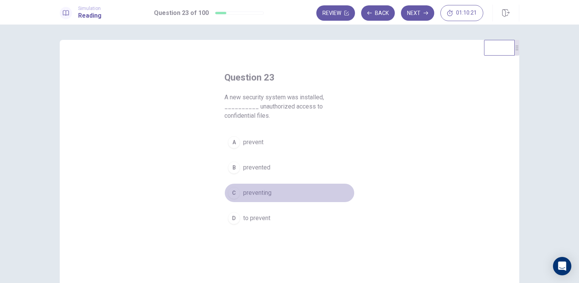
click at [259, 188] on button "C preventing" at bounding box center [289, 192] width 130 height 19
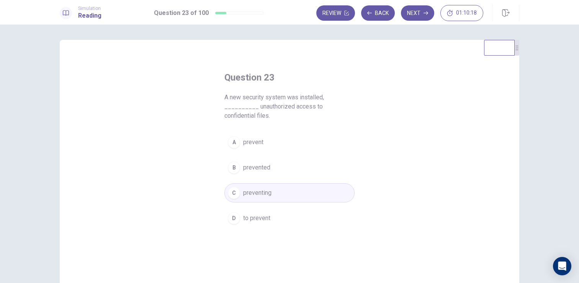
drag, startPoint x: 413, startPoint y: 12, endPoint x: 428, endPoint y: 56, distance: 46.8
click at [428, 56] on div "Simulation Reading Question 23 of 100 Review Back Next 01:10:18 Question 23 of …" at bounding box center [289, 141] width 579 height 283
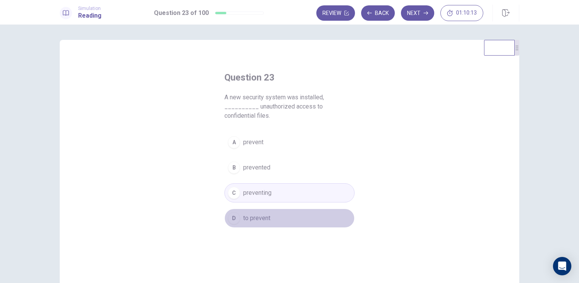
click at [300, 208] on button "D to prevent" at bounding box center [289, 217] width 130 height 19
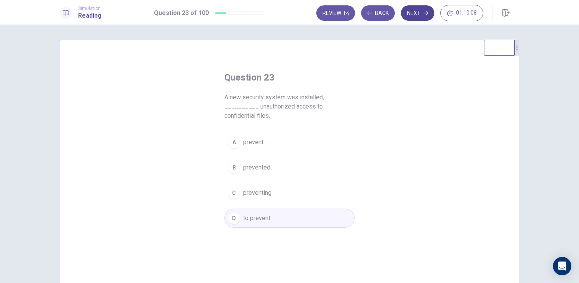
click at [421, 16] on button "Next" at bounding box center [417, 12] width 33 height 15
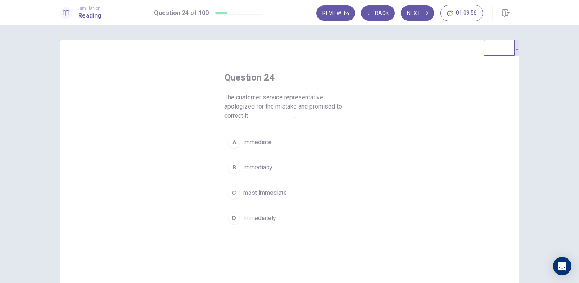
click at [271, 221] on span "immediately" at bounding box center [259, 217] width 33 height 9
click at [421, 10] on button "Next" at bounding box center [417, 12] width 33 height 15
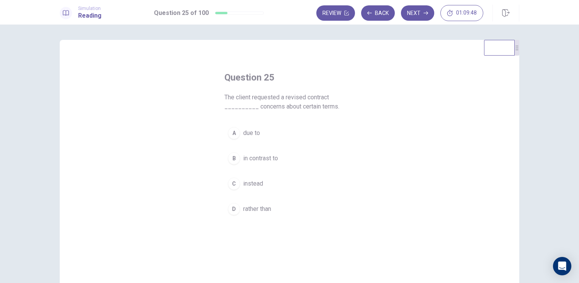
click at [259, 136] on span "due to" at bounding box center [251, 132] width 17 height 9
click at [420, 15] on button "Next" at bounding box center [417, 12] width 33 height 15
click at [271, 188] on span "would have been" at bounding box center [265, 183] width 45 height 9
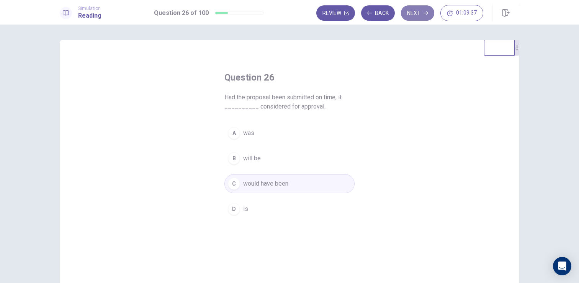
click at [421, 14] on button "Next" at bounding box center [417, 12] width 33 height 15
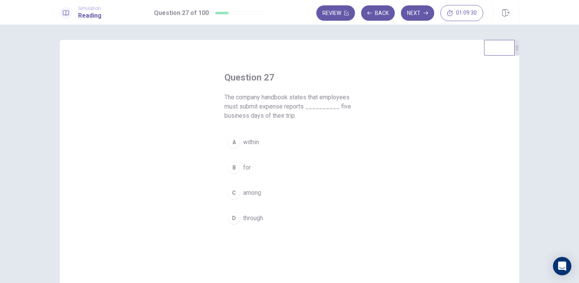
click at [238, 142] on div "A" at bounding box center [234, 142] width 12 height 12
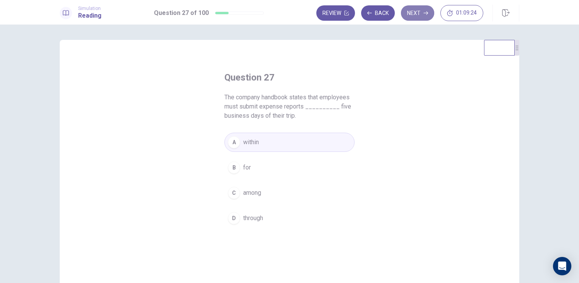
click at [417, 15] on button "Next" at bounding box center [417, 12] width 33 height 15
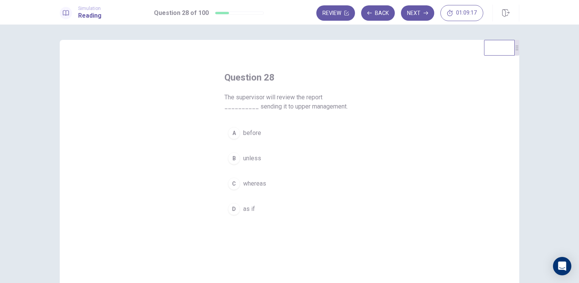
click at [275, 124] on button "A before" at bounding box center [289, 132] width 130 height 19
click at [416, 12] on button "Next" at bounding box center [417, 12] width 33 height 15
click at [255, 161] on span "ethically" at bounding box center [254, 158] width 22 height 9
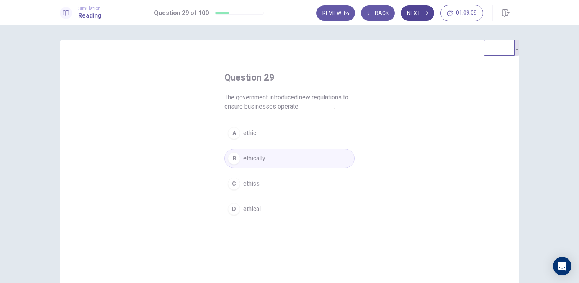
click at [422, 14] on button "Next" at bounding box center [417, 12] width 33 height 15
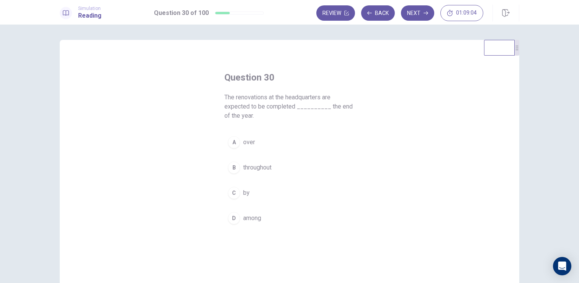
click at [236, 193] on div "C" at bounding box center [234, 193] width 12 height 12
click at [413, 13] on button "Next" at bounding box center [417, 12] width 33 height 15
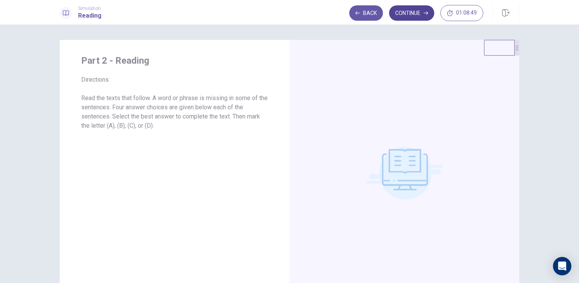
click at [405, 11] on button "Continue" at bounding box center [411, 12] width 45 height 15
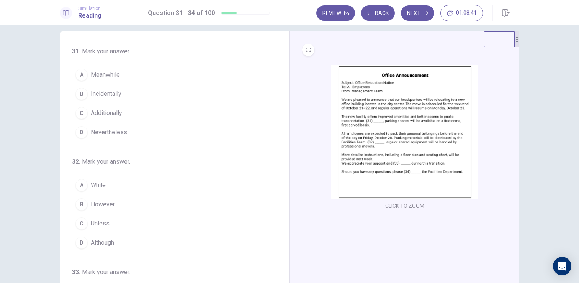
scroll to position [13, 0]
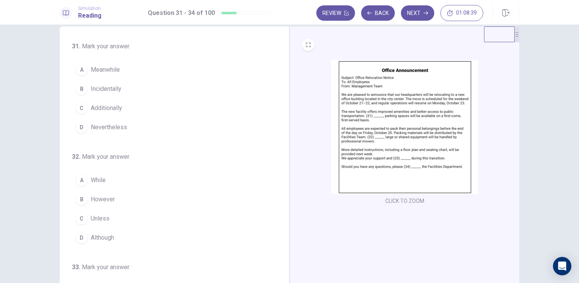
click at [362, 116] on img at bounding box center [404, 127] width 147 height 134
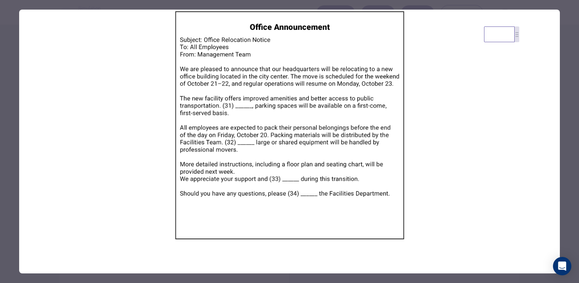
click at [362, 116] on img at bounding box center [289, 125] width 541 height 231
click at [14, 95] on div at bounding box center [289, 141] width 579 height 283
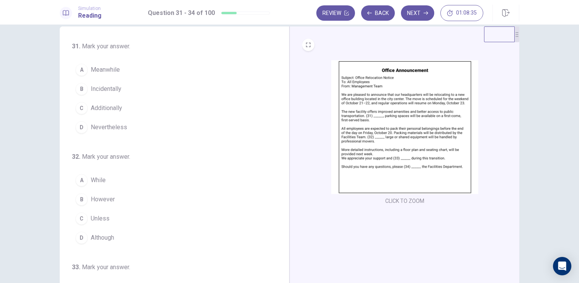
click at [372, 94] on img at bounding box center [404, 127] width 147 height 134
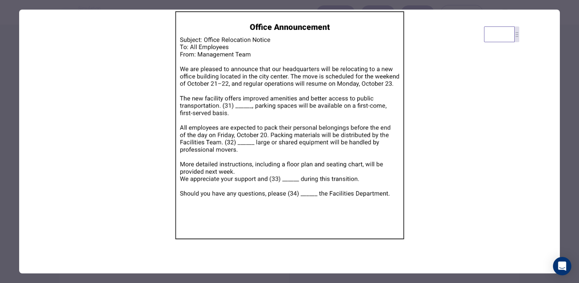
click at [2, 92] on div at bounding box center [289, 141] width 579 height 283
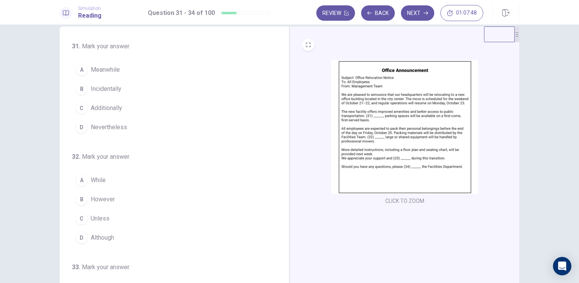
scroll to position [0, 0]
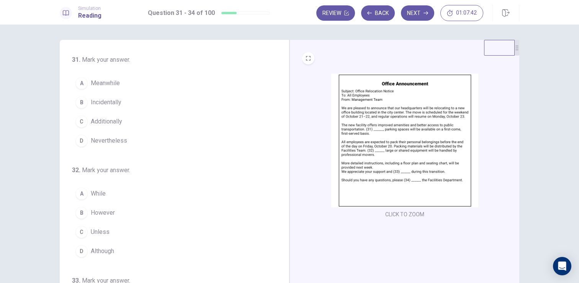
click at [80, 114] on button "C Additionally" at bounding box center [170, 121] width 196 height 19
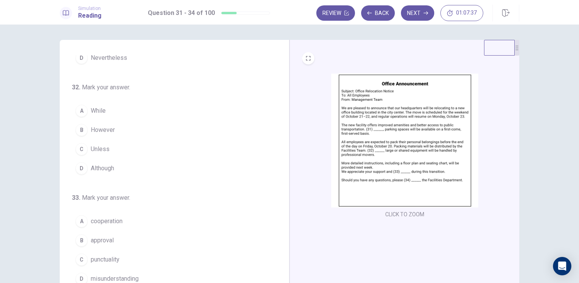
scroll to position [84, 0]
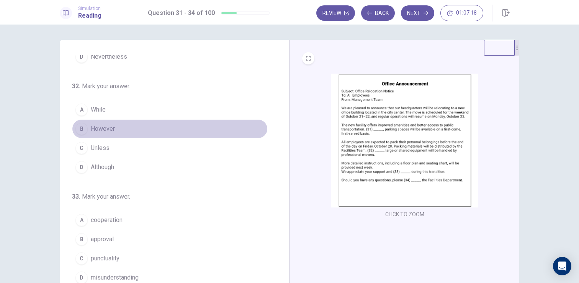
click at [102, 126] on span "However" at bounding box center [103, 128] width 24 height 9
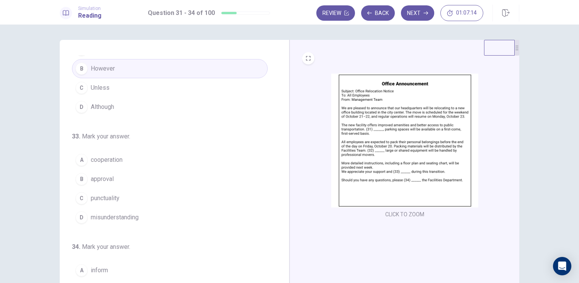
scroll to position [145, 0]
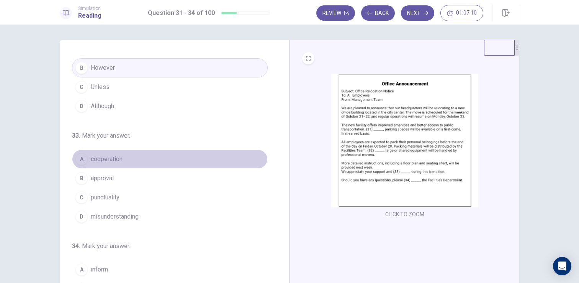
click at [117, 152] on button "A cooperation" at bounding box center [170, 158] width 196 height 19
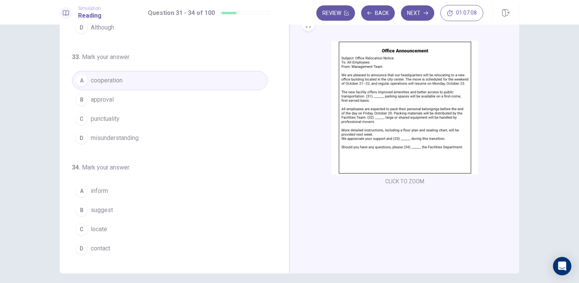
scroll to position [37, 0]
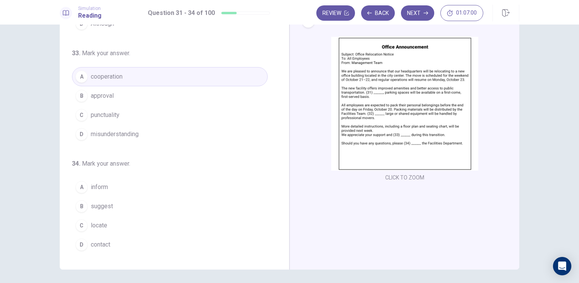
click at [110, 246] on span "contact" at bounding box center [101, 244] width 20 height 9
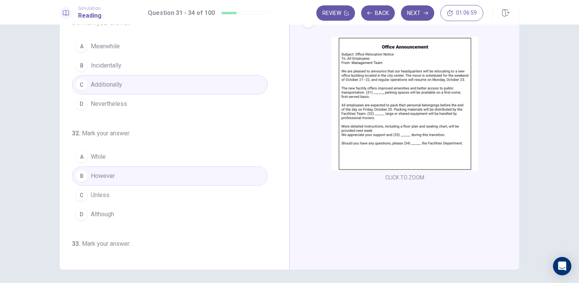
scroll to position [0, 0]
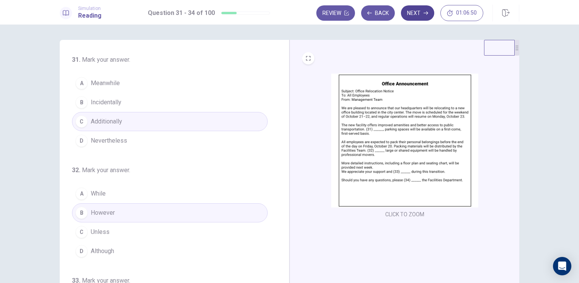
click at [423, 17] on button "Next" at bounding box center [417, 12] width 33 height 15
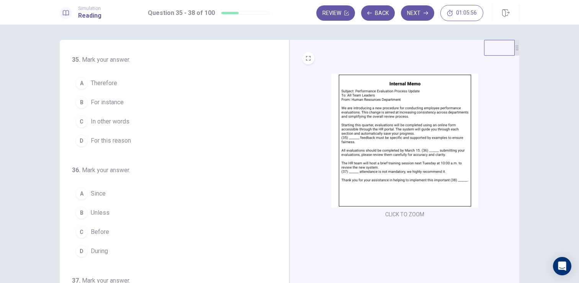
click at [128, 140] on span "For this reason" at bounding box center [111, 140] width 40 height 9
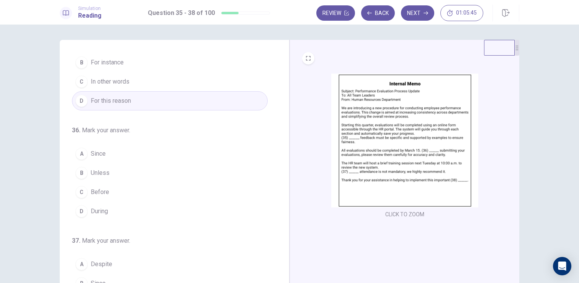
scroll to position [44, 0]
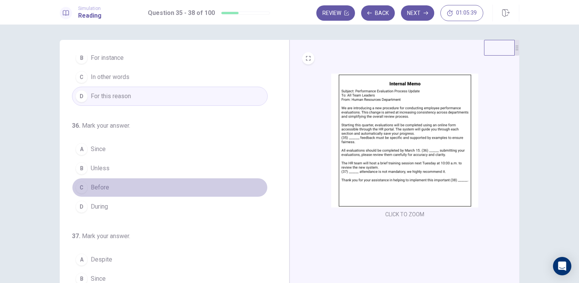
click at [109, 187] on button "C Before" at bounding box center [170, 187] width 196 height 19
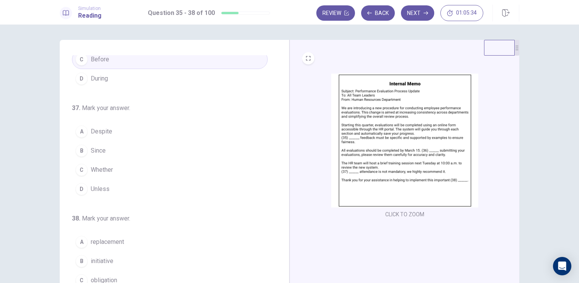
scroll to position [174, 0]
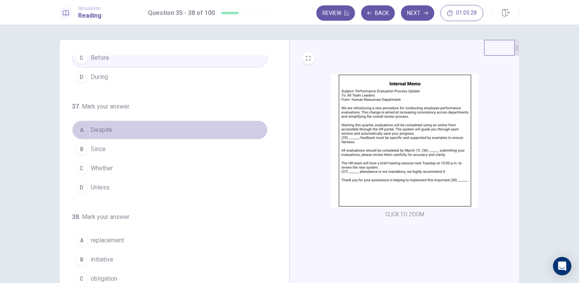
click at [128, 130] on button "A Despite" at bounding box center [170, 129] width 196 height 19
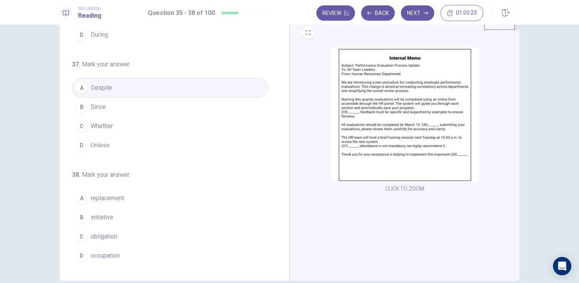
scroll to position [28, 0]
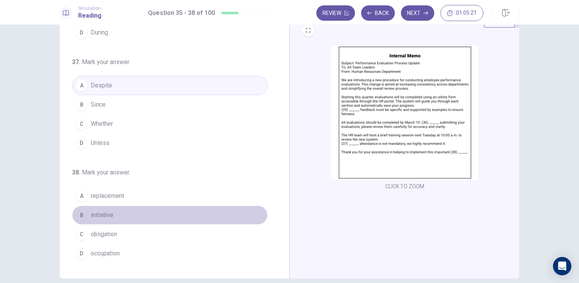
click at [107, 215] on span "initiative" at bounding box center [102, 214] width 23 height 9
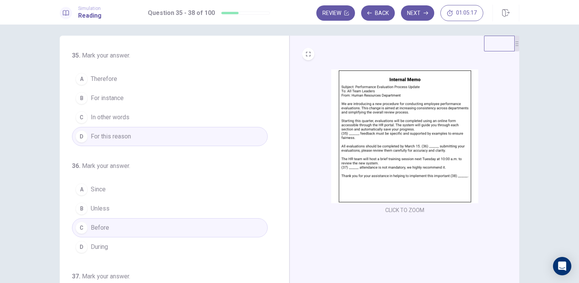
scroll to position [5, 0]
click at [135, 74] on button "A Therefore" at bounding box center [170, 77] width 196 height 19
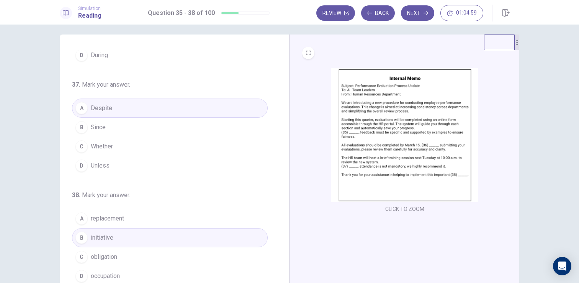
scroll to position [63, 0]
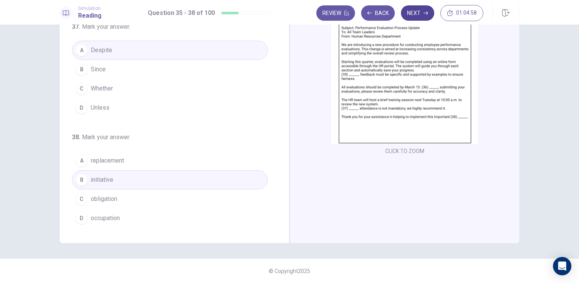
click at [408, 10] on button "Next" at bounding box center [417, 12] width 33 height 15
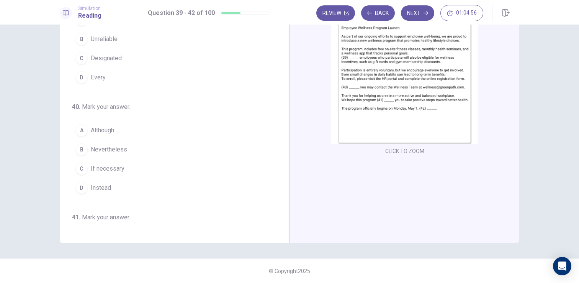
scroll to position [0, 0]
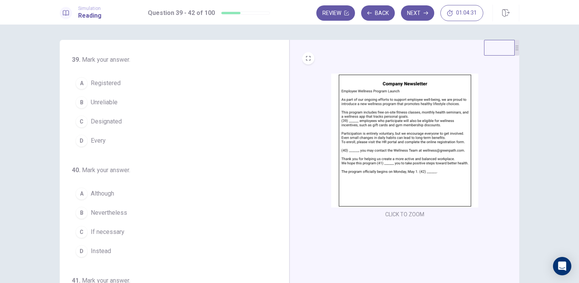
click at [131, 80] on button "A Registered" at bounding box center [170, 83] width 196 height 19
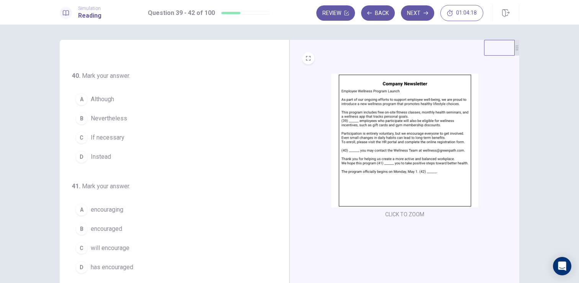
scroll to position [103, 0]
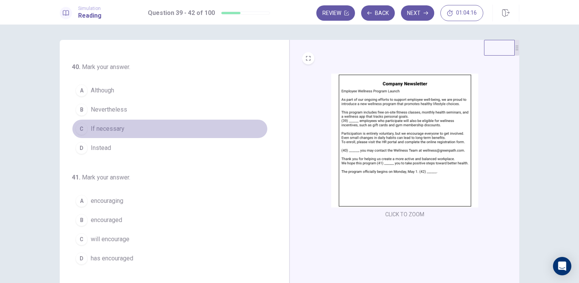
click at [111, 127] on span "If necessary" at bounding box center [108, 128] width 34 height 9
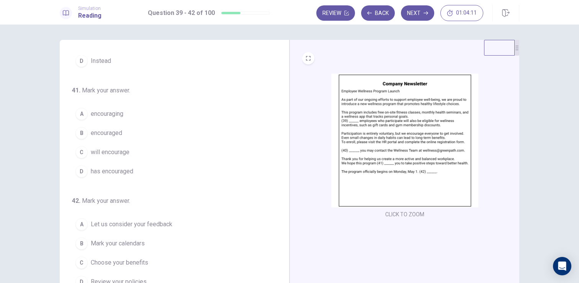
scroll to position [190, 0]
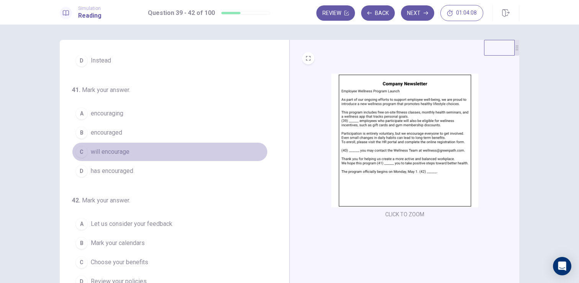
click at [114, 154] on span "will encourage" at bounding box center [110, 151] width 39 height 9
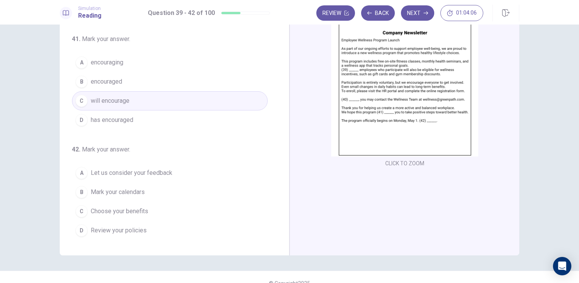
scroll to position [52, 0]
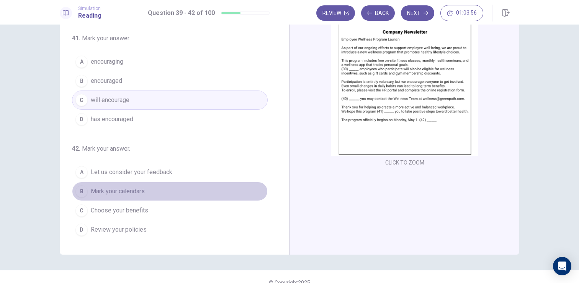
click at [138, 193] on span "Mark your calendars" at bounding box center [118, 191] width 54 height 9
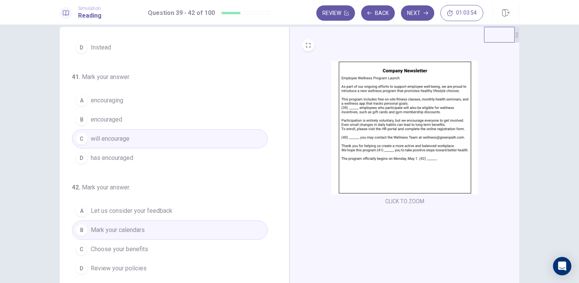
scroll to position [0, 0]
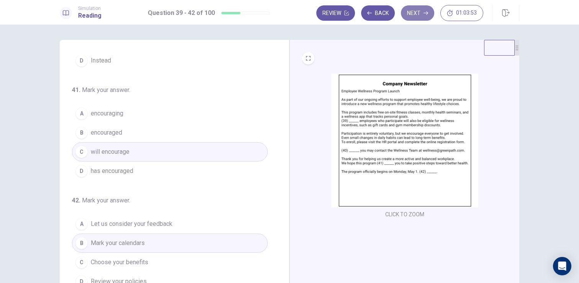
click at [410, 16] on button "Next" at bounding box center [417, 12] width 33 height 15
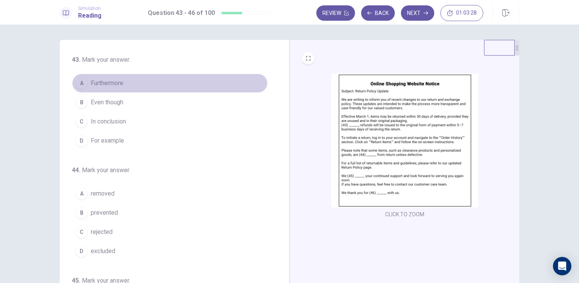
click at [137, 85] on button "A Furthermore" at bounding box center [170, 83] width 196 height 19
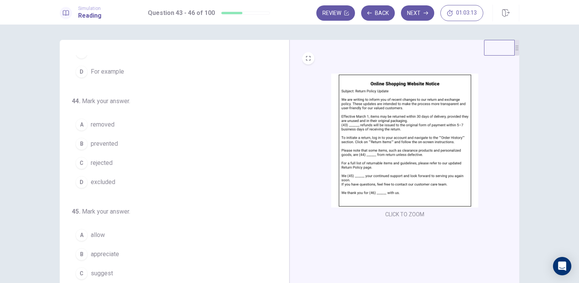
scroll to position [70, 0]
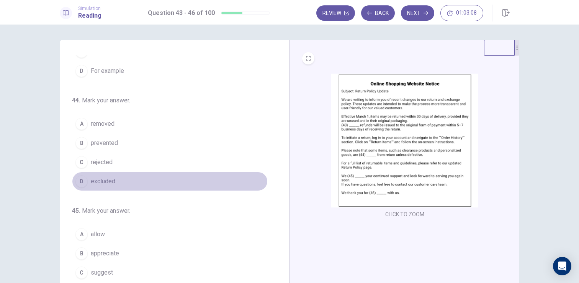
click at [108, 181] on span "excluded" at bounding box center [103, 181] width 25 height 9
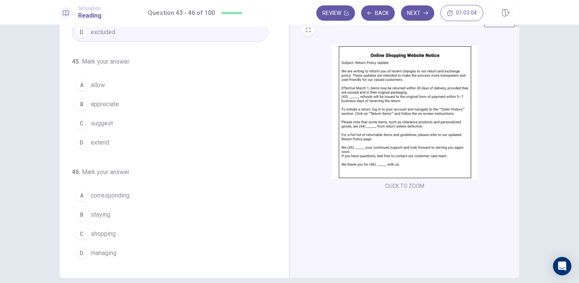
scroll to position [33, 0]
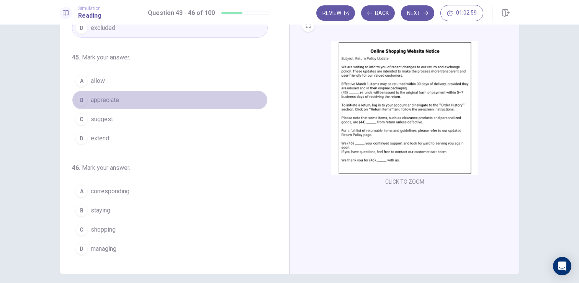
click at [97, 97] on span "appreciate" at bounding box center [105, 99] width 28 height 9
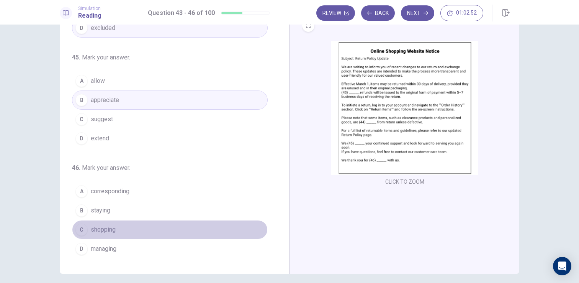
click at [109, 231] on span "shopping" at bounding box center [103, 229] width 25 height 9
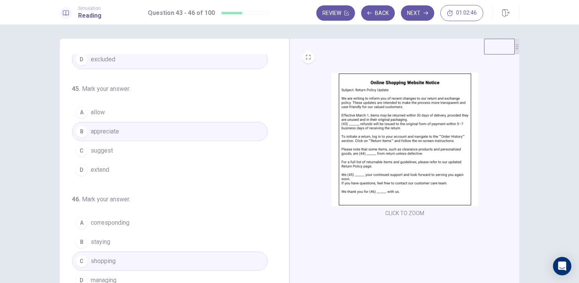
scroll to position [0, 0]
click at [428, 18] on button "Next" at bounding box center [417, 12] width 33 height 15
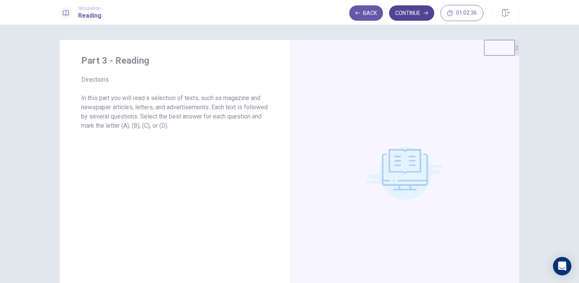
click at [420, 11] on button "Continue" at bounding box center [411, 12] width 45 height 15
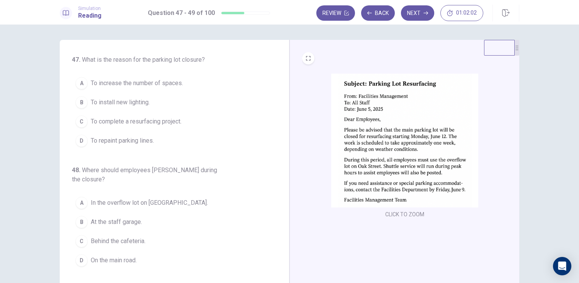
click at [120, 121] on span "To complete a resurfacing project." at bounding box center [136, 121] width 91 height 9
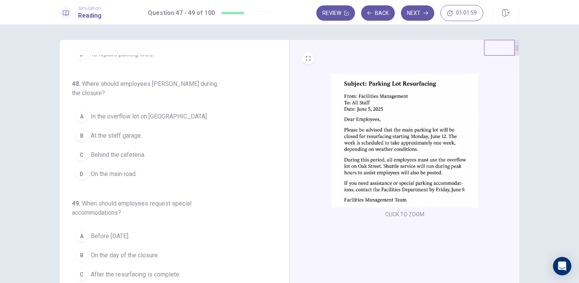
scroll to position [89, 0]
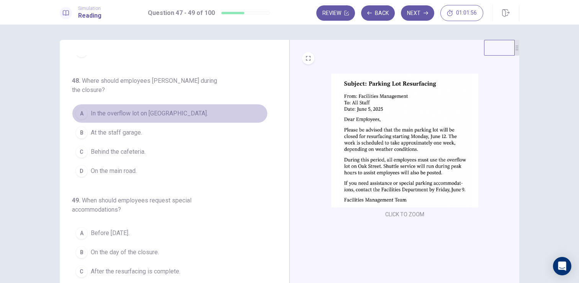
click at [124, 109] on span "In the overflow lot on [GEOGRAPHIC_DATA]." at bounding box center [149, 113] width 117 height 9
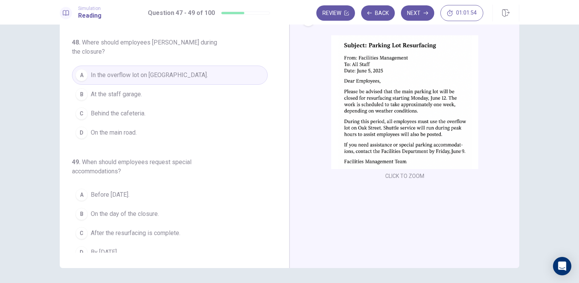
scroll to position [36, 0]
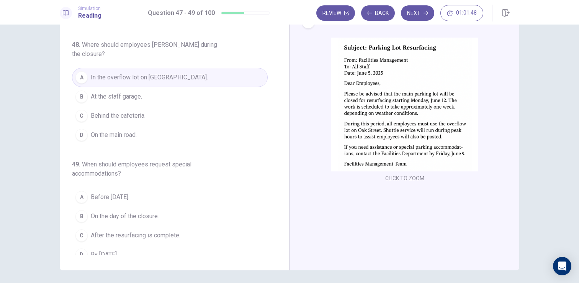
click at [110, 250] on span "By [DATE]." at bounding box center [104, 254] width 27 height 9
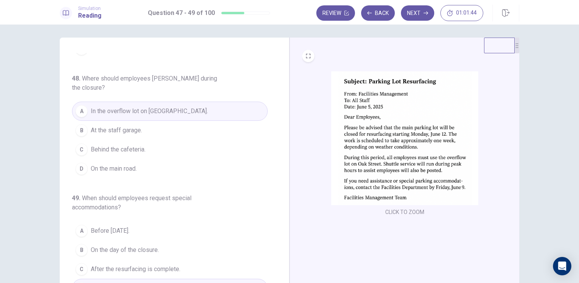
scroll to position [0, 0]
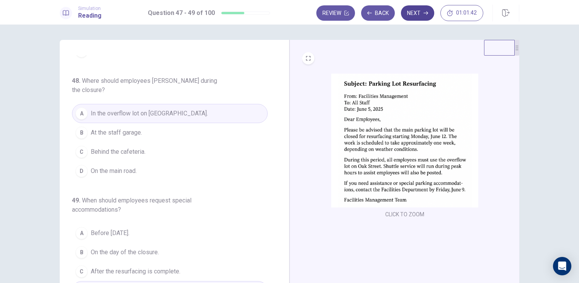
click at [420, 8] on button "Next" at bounding box center [417, 12] width 33 height 15
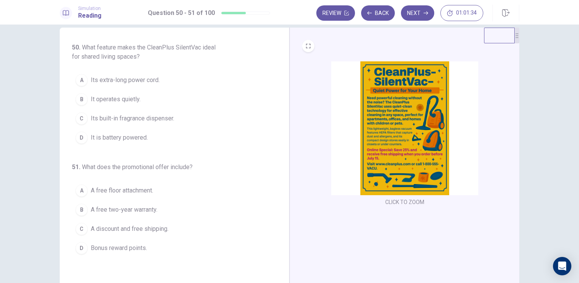
scroll to position [13, 0]
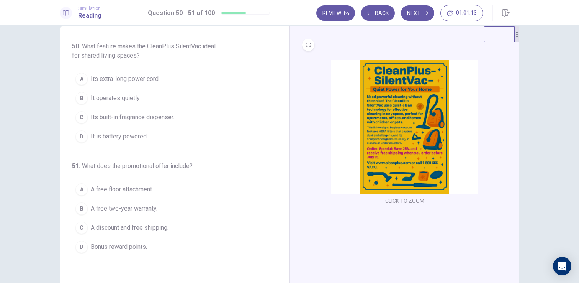
click at [156, 97] on button "B It operates quietly." at bounding box center [170, 97] width 196 height 19
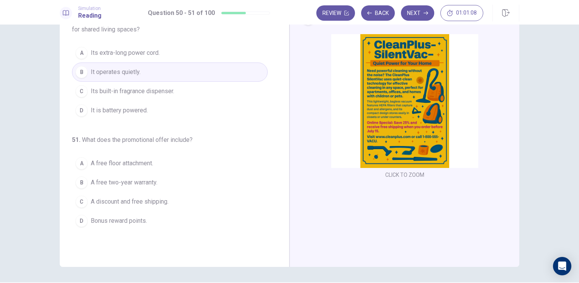
scroll to position [35, 0]
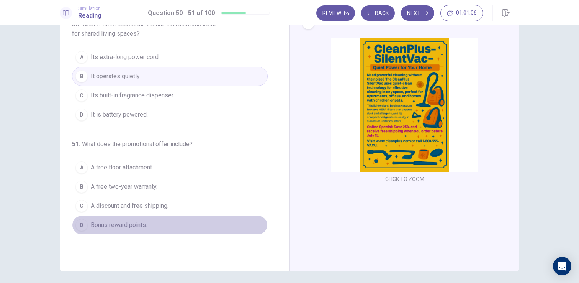
click at [147, 217] on button "D Bonus reward points." at bounding box center [170, 224] width 196 height 19
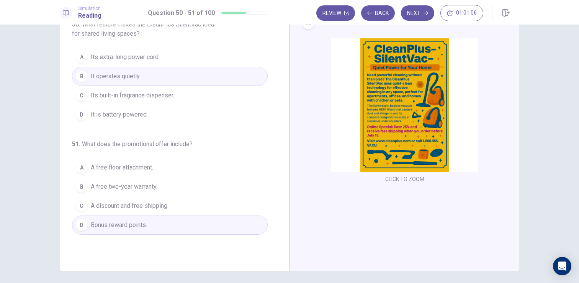
click at [152, 206] on span "A discount and free shipping." at bounding box center [130, 205] width 78 height 9
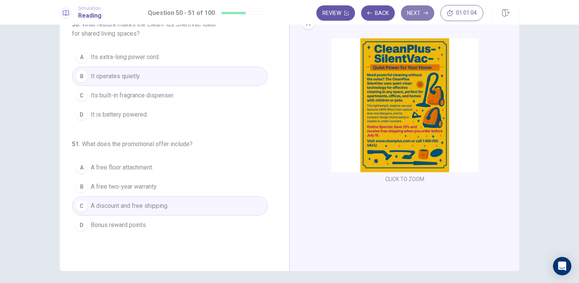
click at [420, 15] on button "Next" at bounding box center [417, 12] width 33 height 15
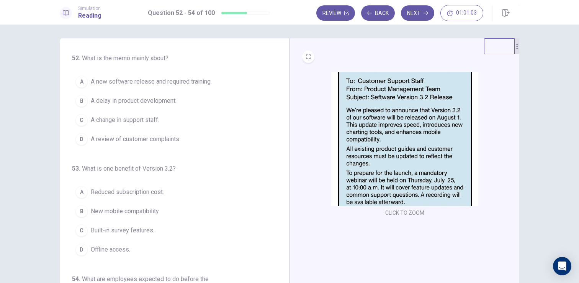
scroll to position [0, 0]
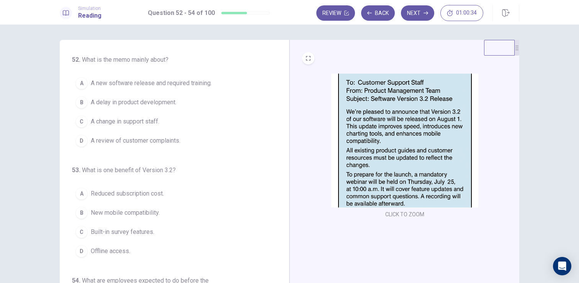
click at [187, 87] on span "A new software release and required training." at bounding box center [151, 83] width 121 height 9
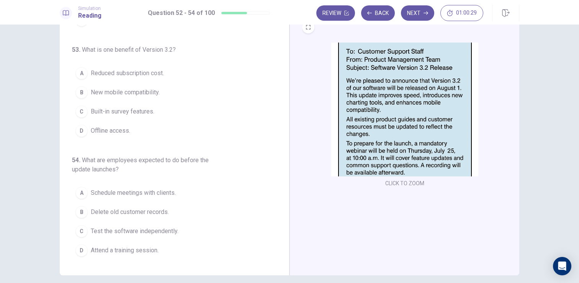
scroll to position [32, 0]
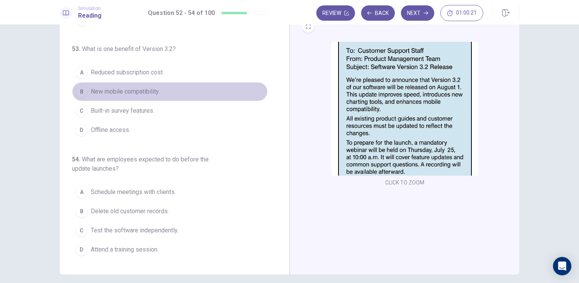
click at [151, 93] on span "New mobile compatibility." at bounding box center [125, 91] width 69 height 9
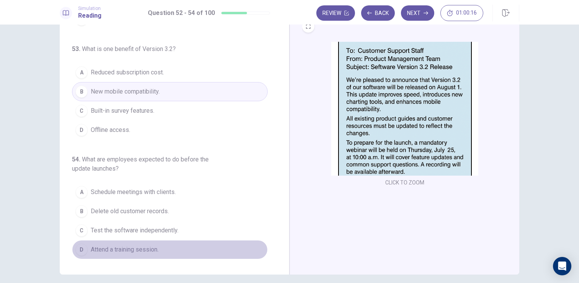
click at [157, 251] on span "Attend a training session." at bounding box center [125, 249] width 68 height 9
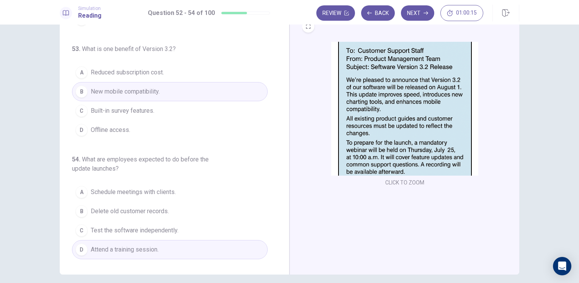
scroll to position [0, 0]
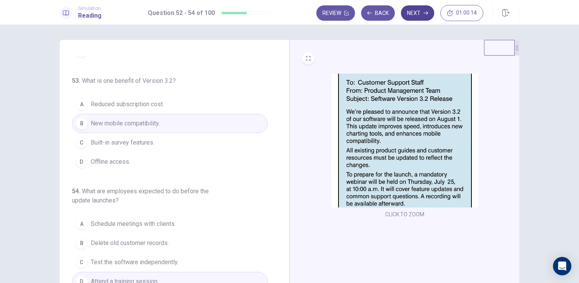
click at [425, 18] on button "Next" at bounding box center [417, 12] width 33 height 15
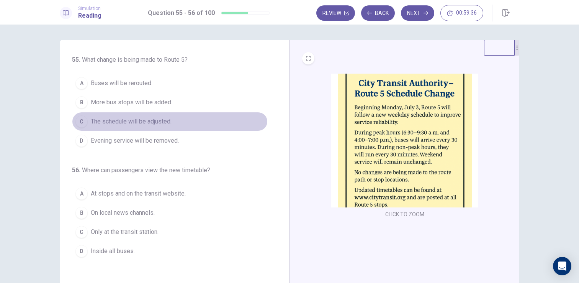
click at [160, 120] on span "The schedule will be adjusted." at bounding box center [131, 121] width 81 height 9
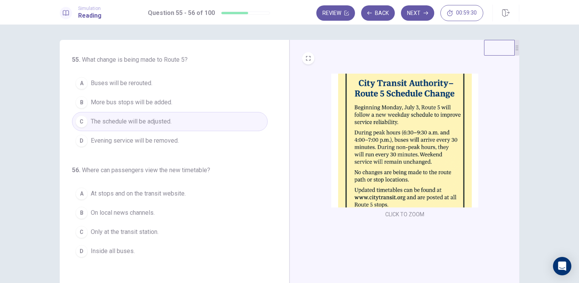
scroll to position [1, 0]
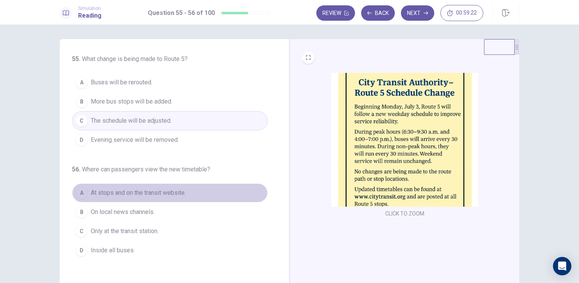
click at [173, 192] on span "At stops and on the transit website." at bounding box center [138, 192] width 95 height 9
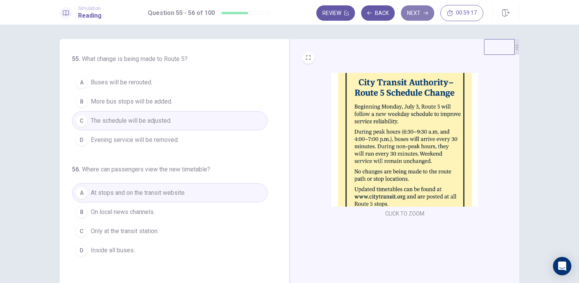
click at [415, 17] on button "Next" at bounding box center [417, 12] width 33 height 15
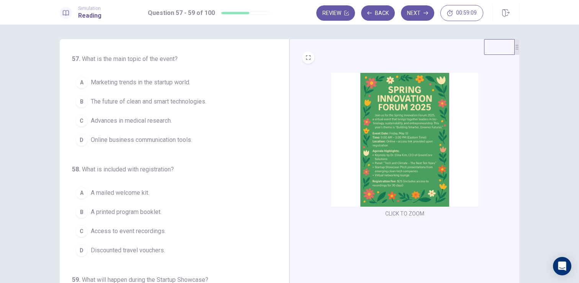
click at [386, 119] on img at bounding box center [404, 140] width 147 height 134
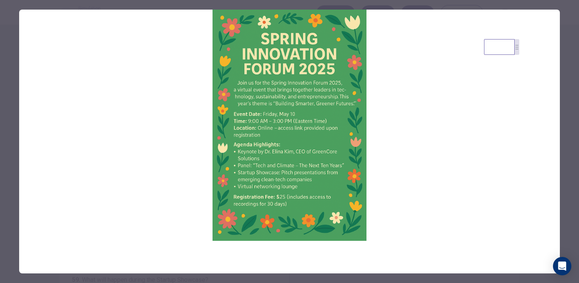
click at [10, 92] on div at bounding box center [289, 141] width 579 height 283
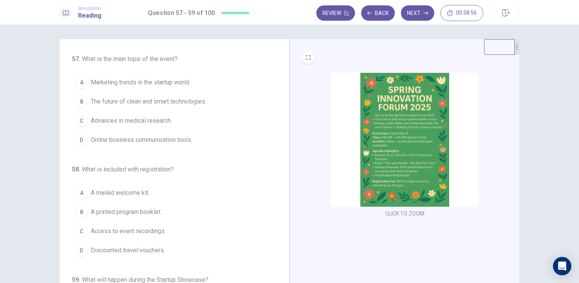
click at [102, 100] on span "The future of clean and smart technologies." at bounding box center [149, 101] width 116 height 9
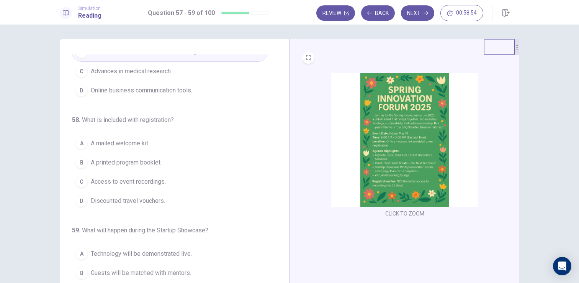
scroll to position [55, 0]
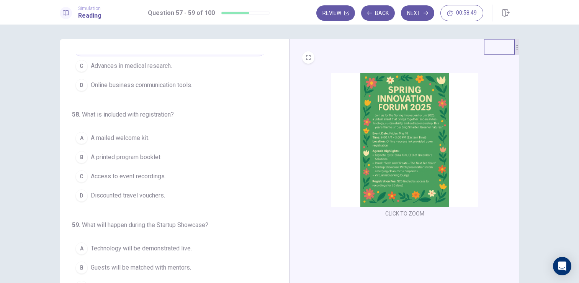
click at [156, 149] on button "B A printed program booklet." at bounding box center [170, 156] width 196 height 19
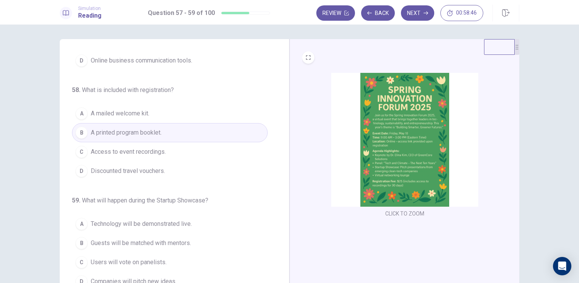
scroll to position [80, 0]
click at [410, 140] on img at bounding box center [404, 140] width 147 height 134
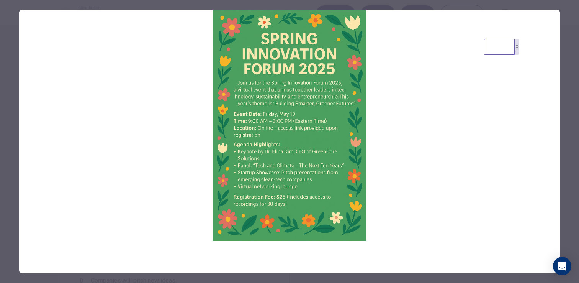
click at [6, 85] on div at bounding box center [289, 141] width 579 height 283
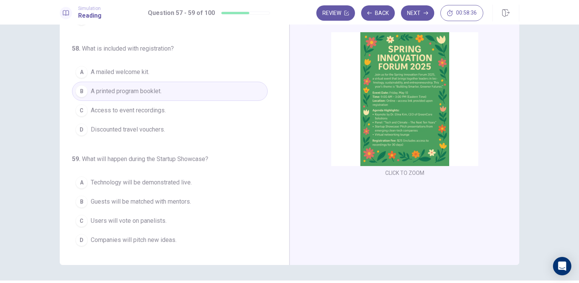
scroll to position [42, 0]
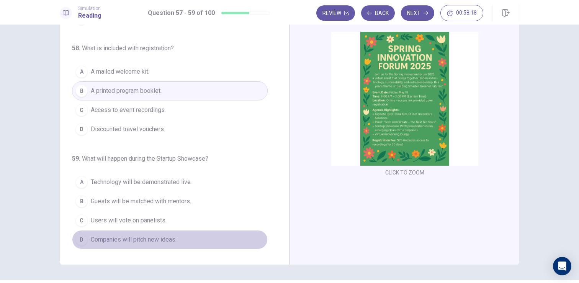
click at [183, 236] on button "D Companies will pitch new ideas." at bounding box center [170, 239] width 196 height 19
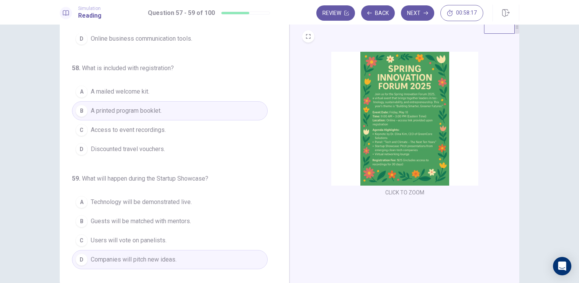
scroll to position [0, 0]
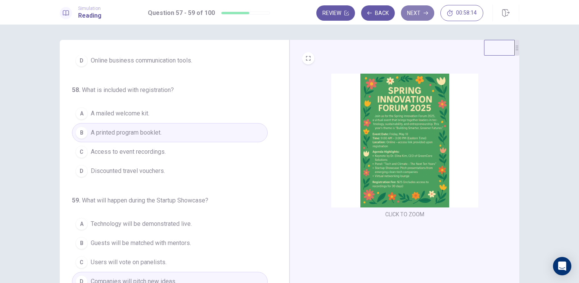
click at [415, 16] on button "Next" at bounding box center [417, 12] width 33 height 15
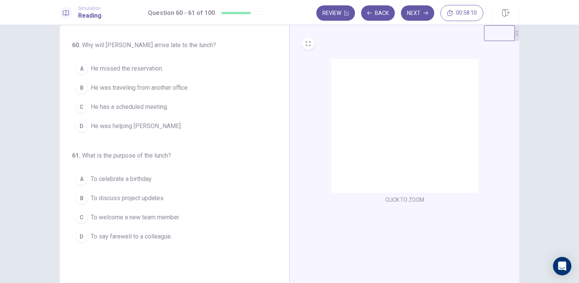
scroll to position [24, 0]
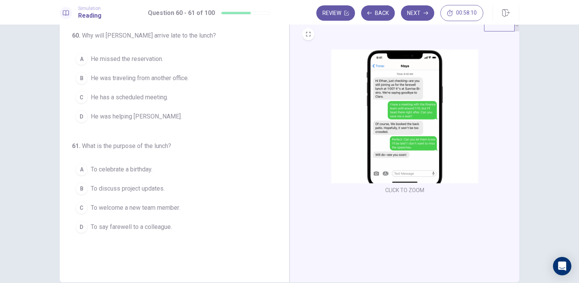
click at [394, 102] on img at bounding box center [404, 116] width 147 height 134
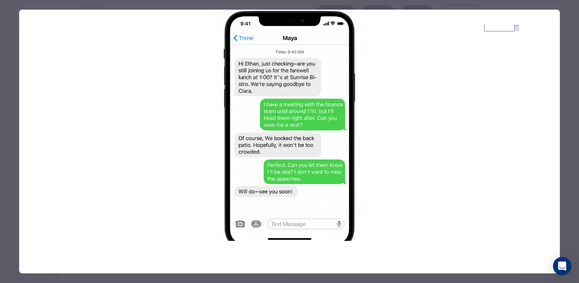
click at [9, 69] on div at bounding box center [289, 141] width 579 height 283
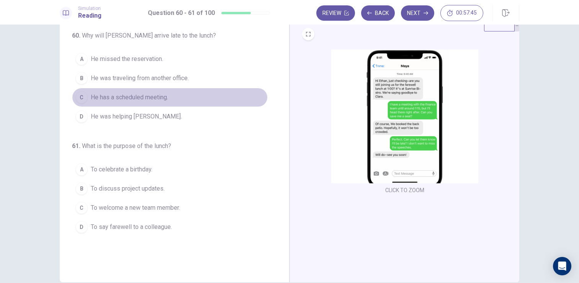
click at [81, 93] on div "C" at bounding box center [81, 97] width 12 height 12
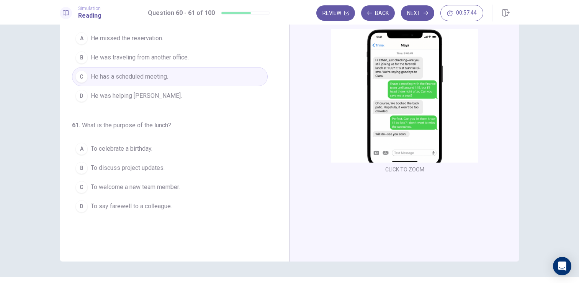
scroll to position [46, 0]
click at [144, 208] on span "To say farewell to a colleague." at bounding box center [131, 205] width 81 height 9
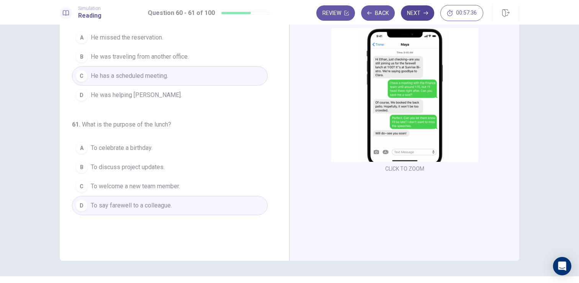
click at [418, 12] on button "Next" at bounding box center [417, 12] width 33 height 15
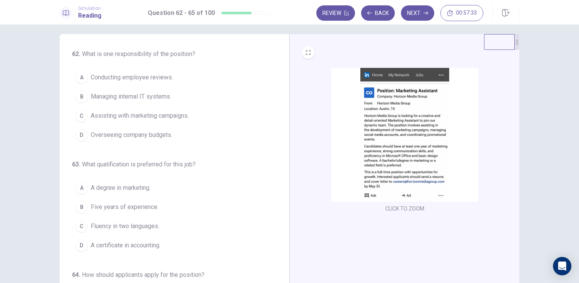
scroll to position [7, 0]
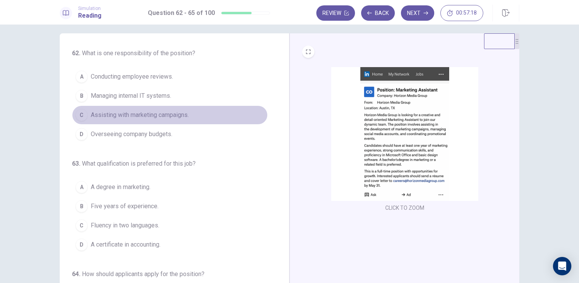
click at [181, 120] on button "C Assisting with marketing campaigns." at bounding box center [170, 114] width 196 height 19
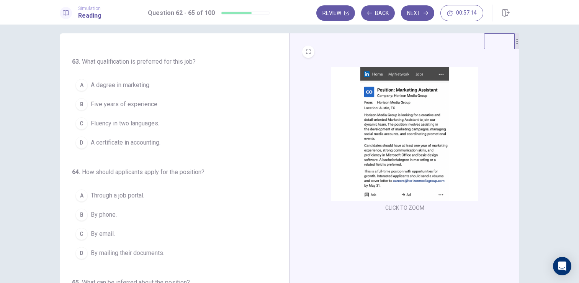
scroll to position [103, 0]
click at [151, 83] on span "A degree in marketing." at bounding box center [121, 83] width 60 height 9
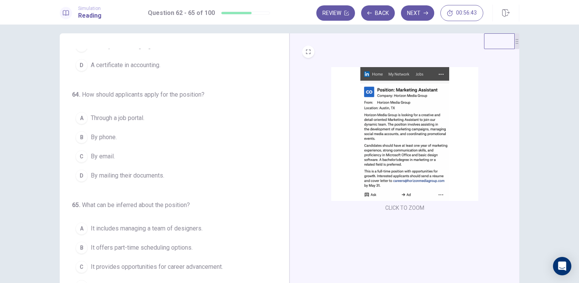
scroll to position [190, 0]
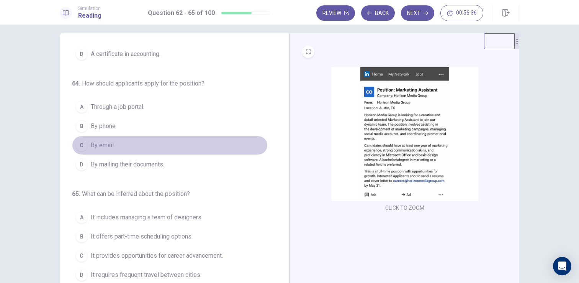
click at [104, 150] on button "C By email." at bounding box center [170, 145] width 196 height 19
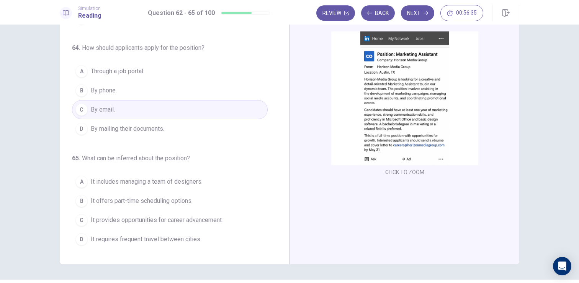
scroll to position [54, 0]
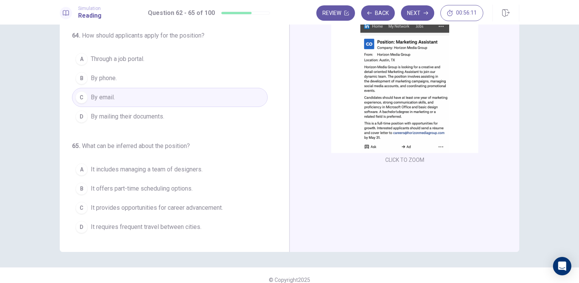
click at [131, 210] on span "It provides opportunities for career advancement." at bounding box center [157, 207] width 132 height 9
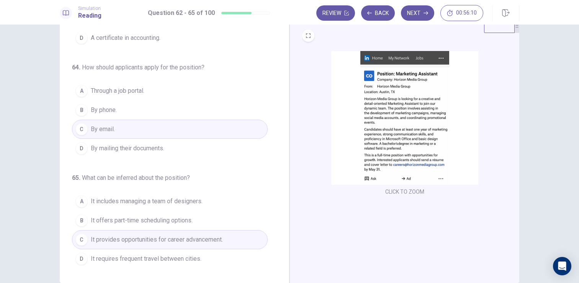
scroll to position [0, 0]
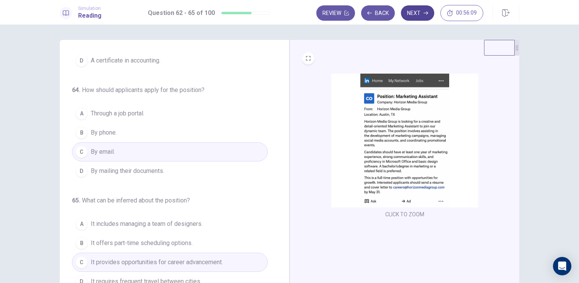
click at [424, 14] on icon "button" at bounding box center [426, 13] width 5 height 5
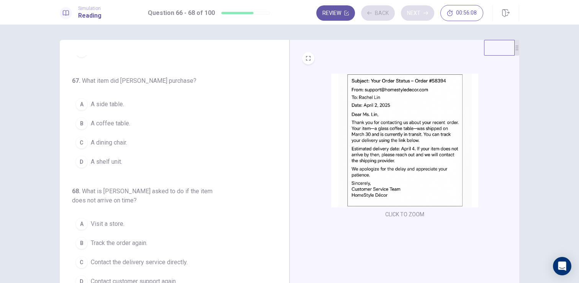
scroll to position [89, 0]
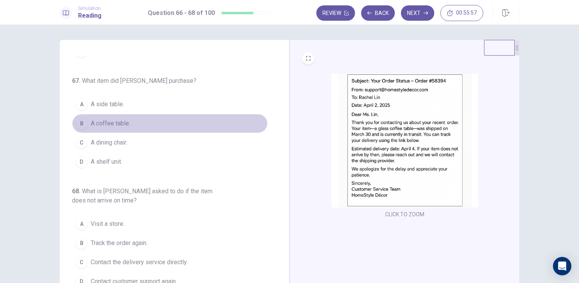
click at [120, 125] on span "A coffee table." at bounding box center [110, 123] width 39 height 9
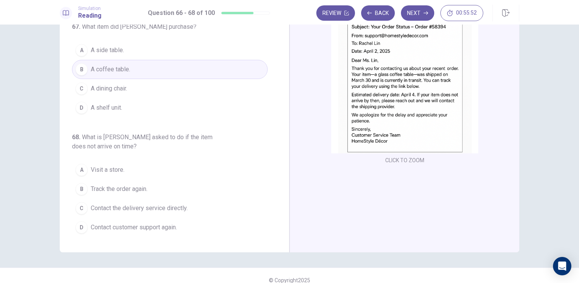
scroll to position [52, 0]
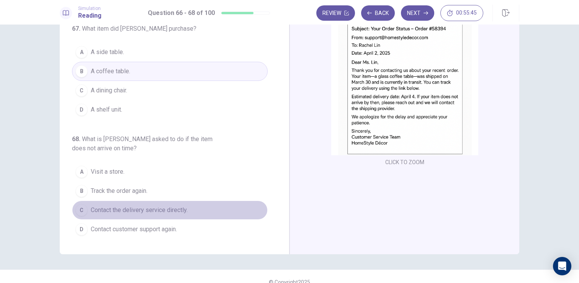
click at [149, 206] on span "Contact the delivery service directly." at bounding box center [139, 209] width 97 height 9
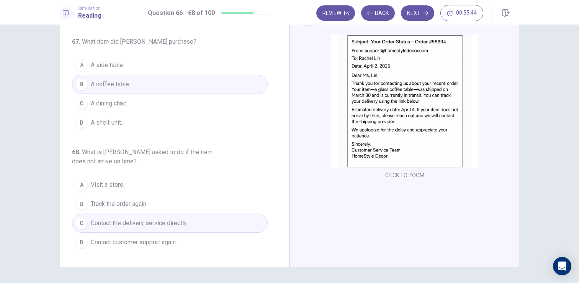
scroll to position [33, 0]
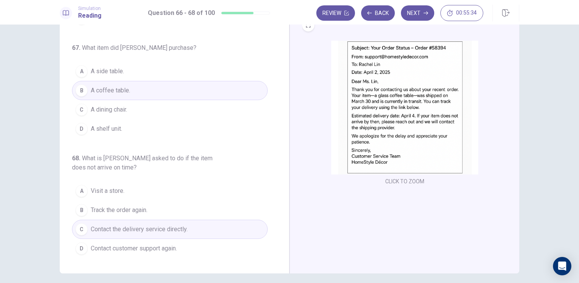
click at [211, 242] on button "D Contact customer support again." at bounding box center [170, 248] width 196 height 19
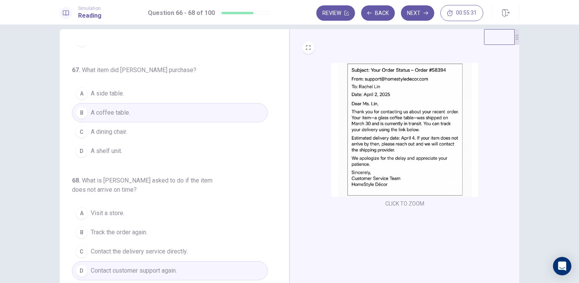
scroll to position [0, 0]
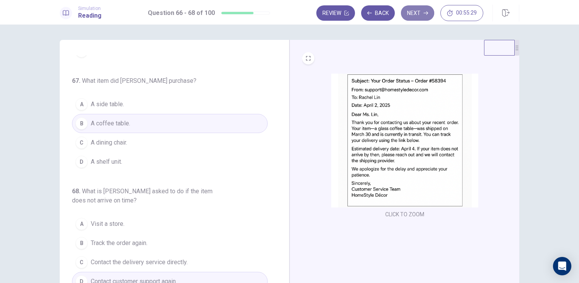
click at [419, 15] on button "Next" at bounding box center [417, 12] width 33 height 15
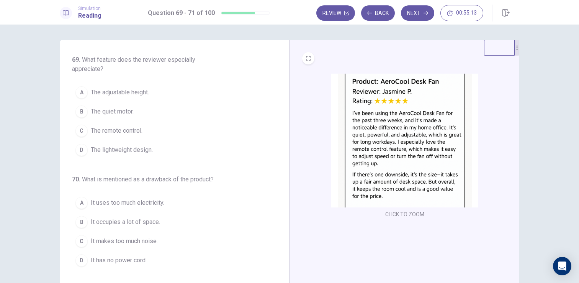
click at [125, 131] on span "The remote control." at bounding box center [117, 130] width 52 height 9
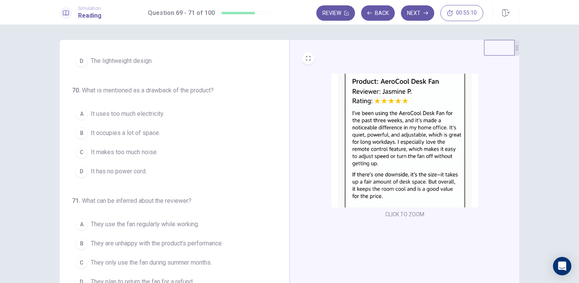
scroll to position [89, 0]
click at [155, 137] on span "It occupies a lot of space." at bounding box center [125, 132] width 69 height 9
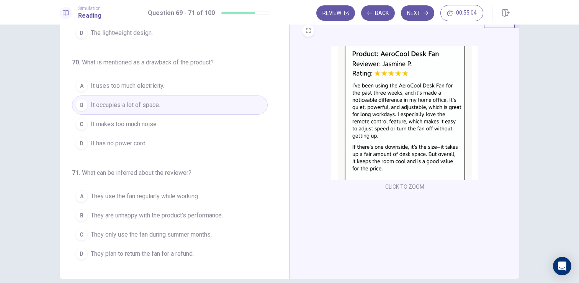
scroll to position [37, 0]
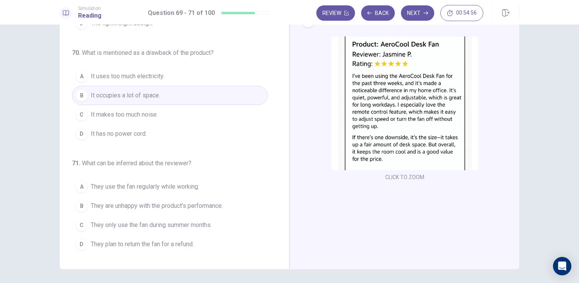
click at [147, 190] on span "They use the fan regularly while working." at bounding box center [145, 186] width 108 height 9
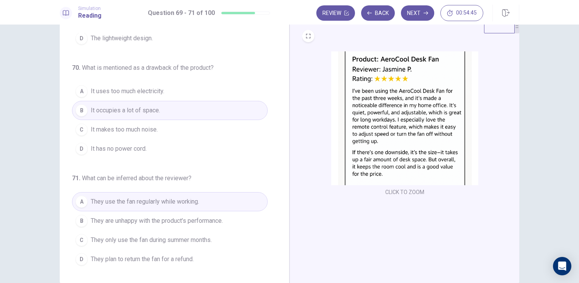
scroll to position [20, 0]
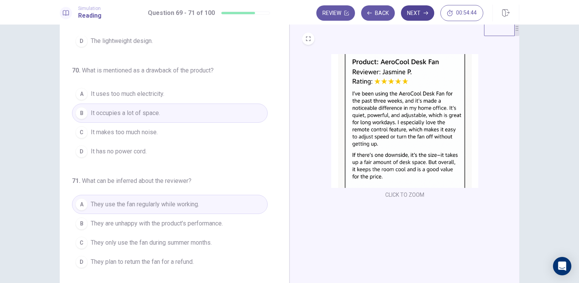
click at [417, 18] on button "Next" at bounding box center [417, 12] width 33 height 15
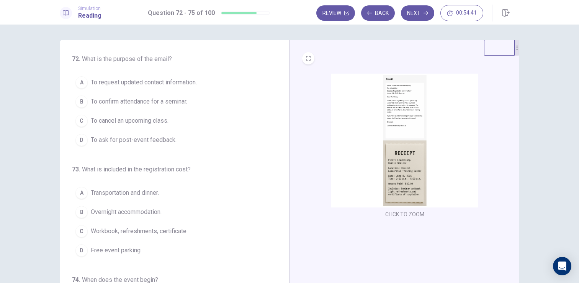
scroll to position [0, 0]
click at [401, 116] on img at bounding box center [404, 141] width 147 height 134
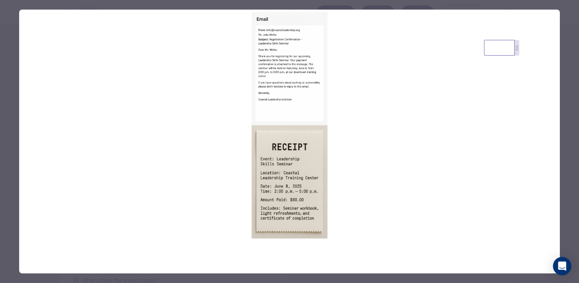
click at [17, 79] on div at bounding box center [289, 141] width 579 height 283
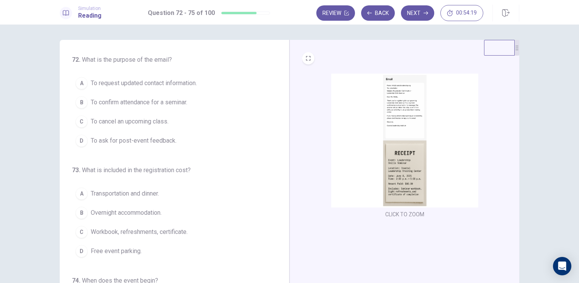
click at [428, 136] on img at bounding box center [404, 141] width 147 height 134
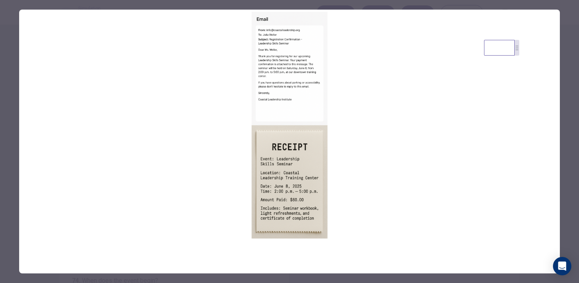
click at [8, 84] on div at bounding box center [289, 141] width 579 height 283
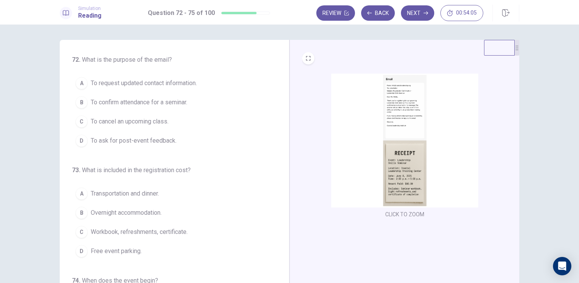
click at [125, 98] on span "To confirm attendance for a seminar." at bounding box center [139, 102] width 97 height 9
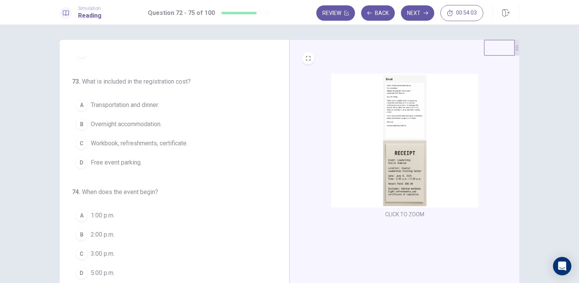
scroll to position [102, 0]
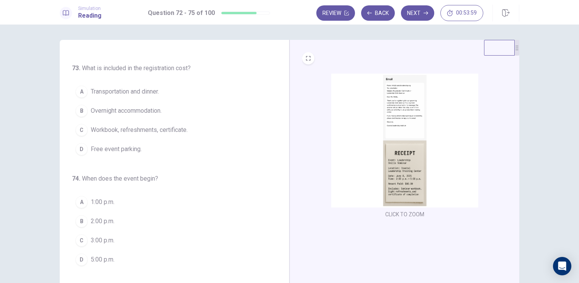
click at [395, 149] on img at bounding box center [404, 141] width 147 height 134
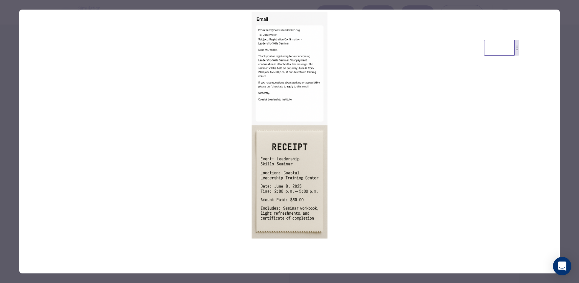
click at [7, 77] on div at bounding box center [289, 141] width 579 height 283
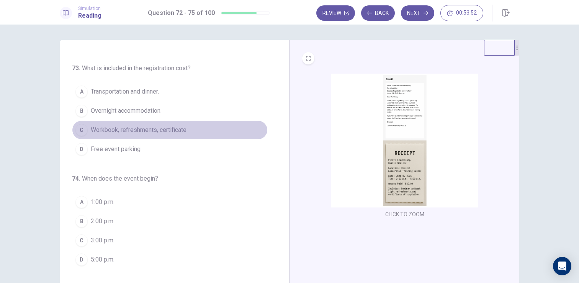
click at [131, 126] on span "Workbook, refreshments, certificate." at bounding box center [139, 129] width 97 height 9
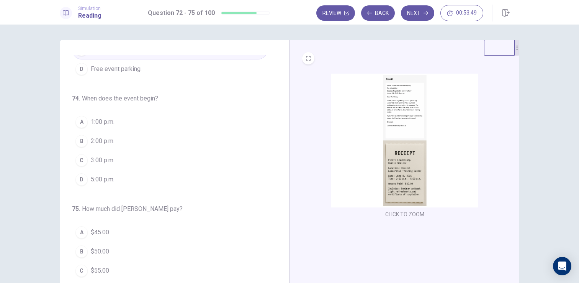
scroll to position [183, 0]
click at [80, 141] on div "B" at bounding box center [81, 140] width 12 height 12
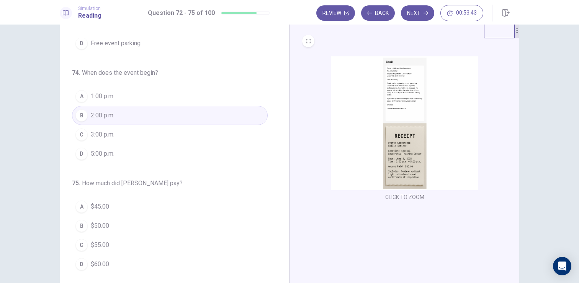
scroll to position [20, 0]
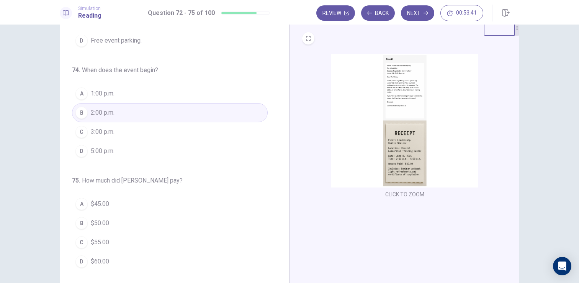
click at [102, 256] on button "D $60.00" at bounding box center [170, 261] width 196 height 19
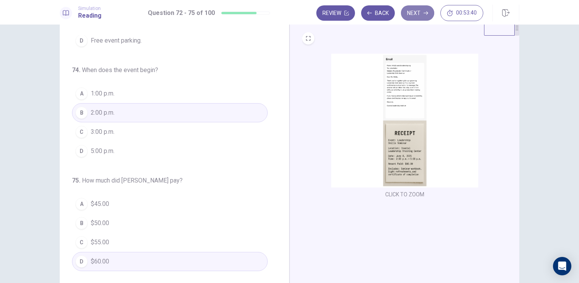
click at [418, 11] on button "Next" at bounding box center [417, 12] width 33 height 15
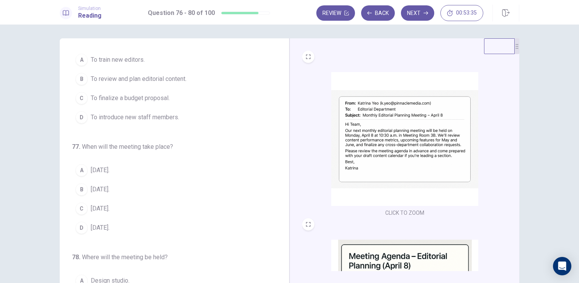
scroll to position [0, 0]
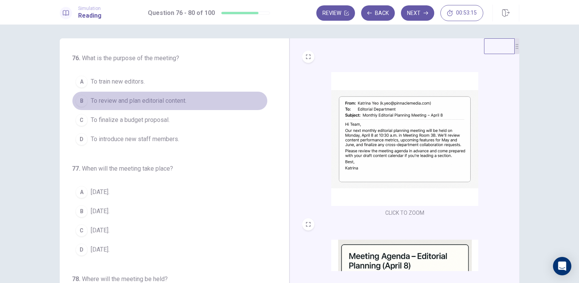
click at [173, 102] on span "To review and plan editorial content." at bounding box center [139, 100] width 96 height 9
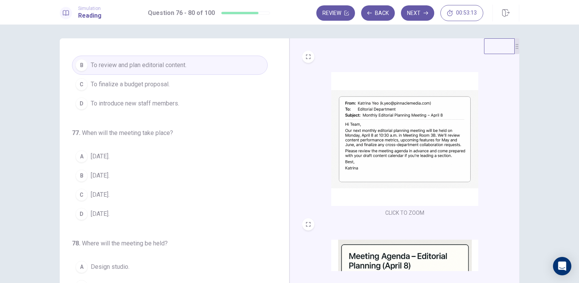
scroll to position [38, 0]
click at [102, 172] on span "[DATE]." at bounding box center [100, 173] width 19 height 9
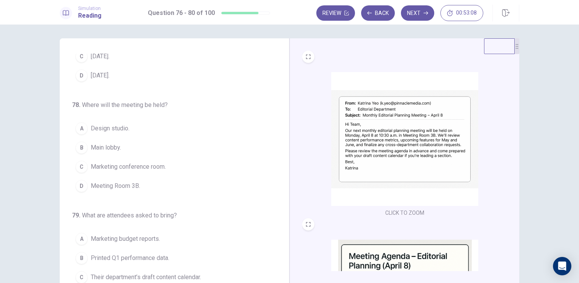
scroll to position [180, 0]
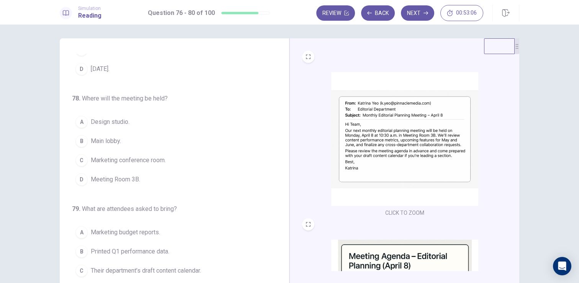
click at [129, 178] on span "Meeting Room 3B." at bounding box center [115, 179] width 49 height 9
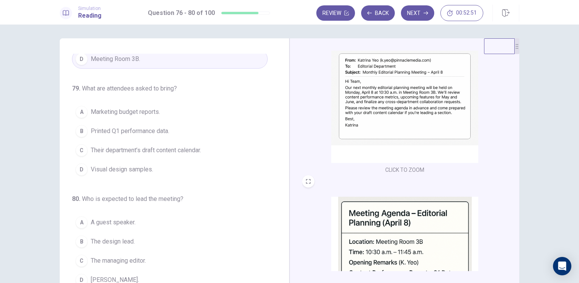
scroll to position [43, 0]
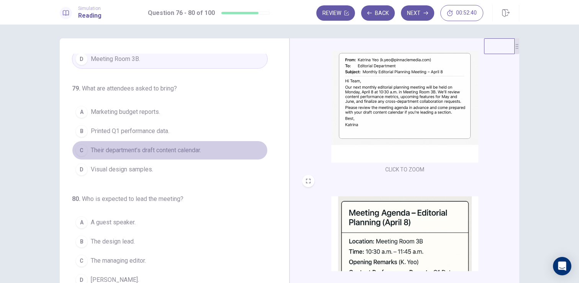
click at [140, 151] on span "Their department’s draft content calendar." at bounding box center [146, 150] width 110 height 9
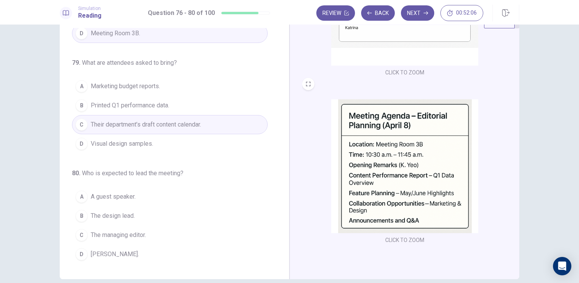
scroll to position [29, 0]
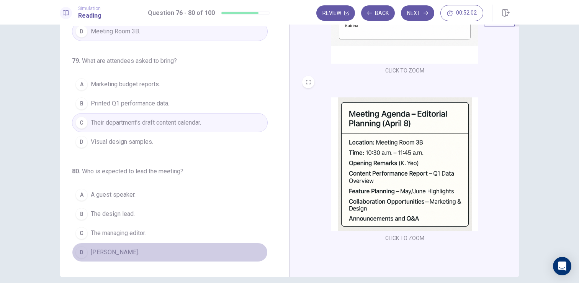
click at [105, 244] on button "D [PERSON_NAME]." at bounding box center [170, 251] width 196 height 19
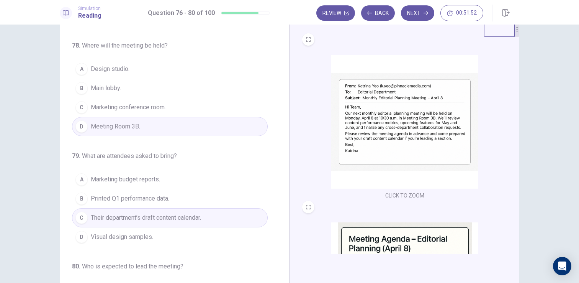
scroll to position [215, 0]
click at [410, 17] on button "Next" at bounding box center [417, 12] width 33 height 15
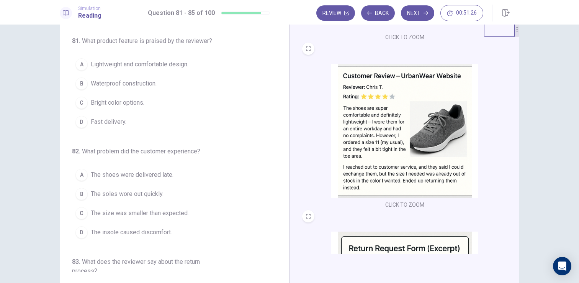
scroll to position [160, 0]
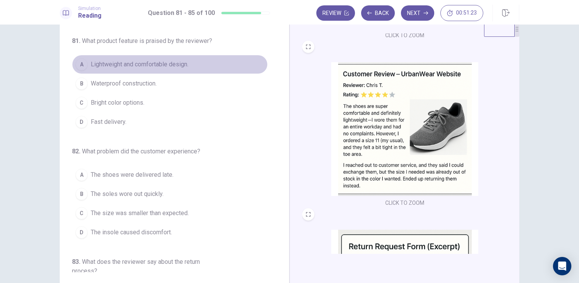
click at [162, 62] on span "Lightweight and comfortable design." at bounding box center [140, 64] width 98 height 9
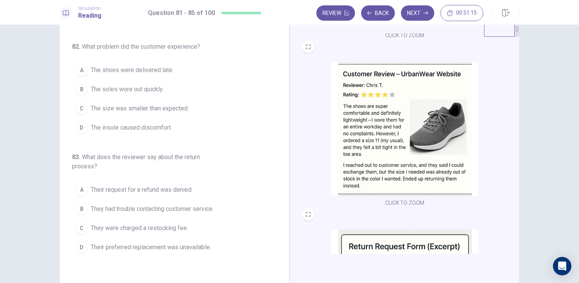
scroll to position [111, 0]
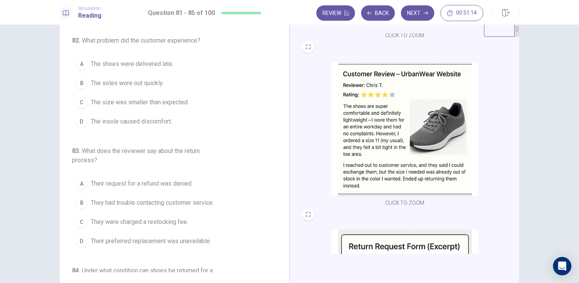
click at [150, 105] on span "The size was smaller than expected." at bounding box center [140, 102] width 98 height 9
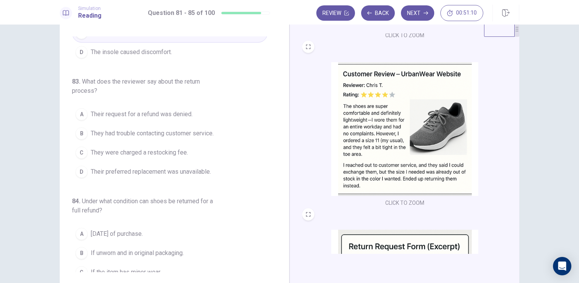
scroll to position [180, 0]
click at [191, 171] on span "Their preferred replacement was unavailable." at bounding box center [151, 171] width 120 height 9
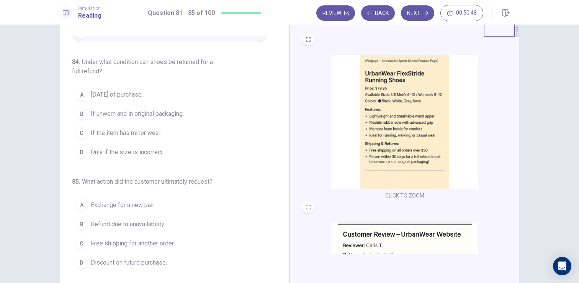
scroll to position [15, 0]
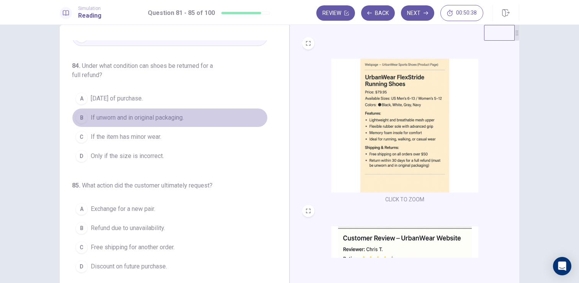
click at [145, 117] on span "If unworn and in original packaging." at bounding box center [137, 117] width 93 height 9
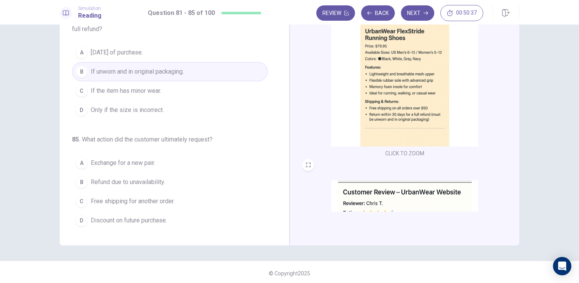
scroll to position [63, 0]
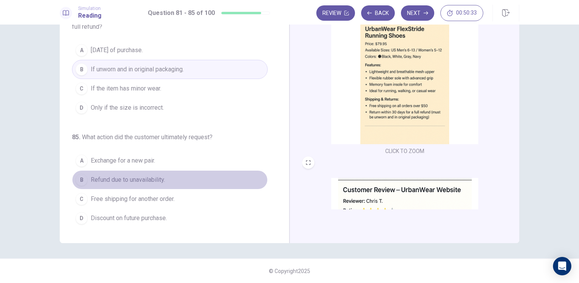
click at [157, 182] on span "Refund due to unavailability." at bounding box center [128, 179] width 74 height 9
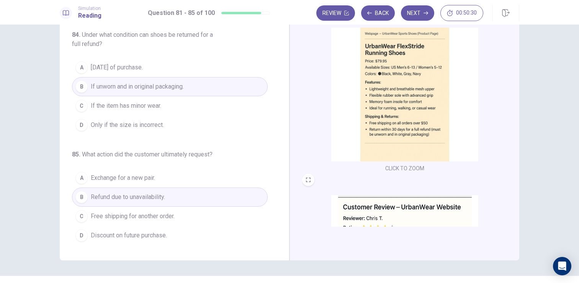
scroll to position [0, 0]
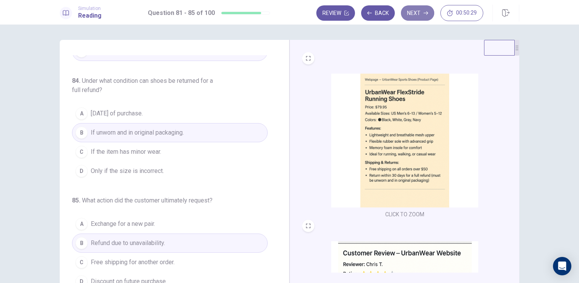
click at [411, 10] on button "Next" at bounding box center [417, 12] width 33 height 15
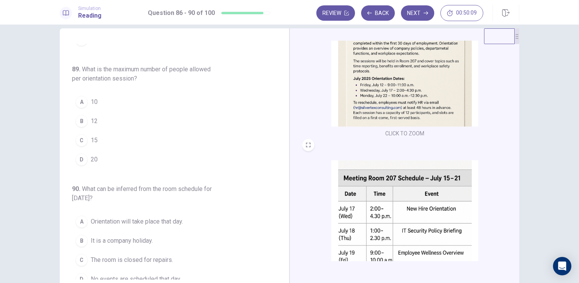
scroll to position [235, 0]
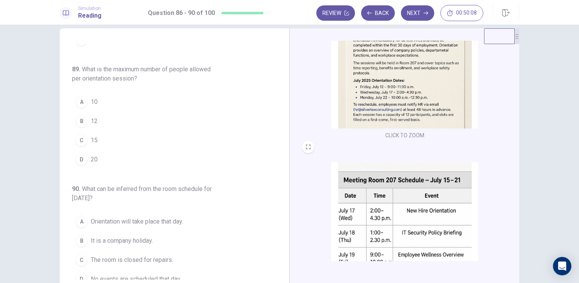
click at [90, 120] on button "B 12" at bounding box center [170, 120] width 196 height 19
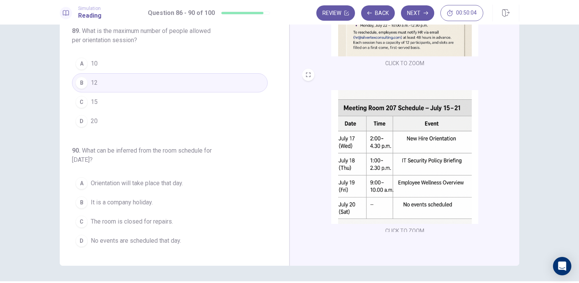
scroll to position [282, 0]
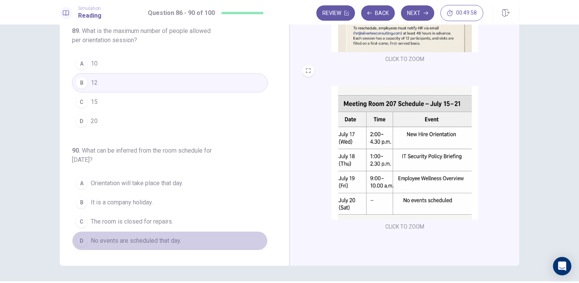
click at [155, 240] on span "No events are scheduled that day." at bounding box center [136, 240] width 90 height 9
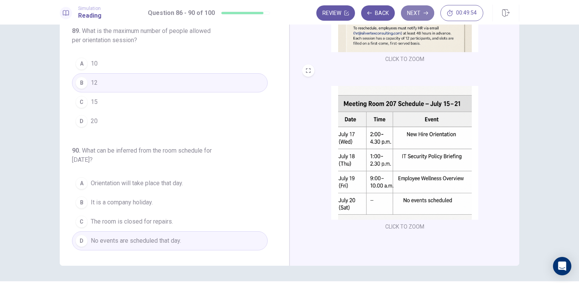
click at [424, 13] on icon "button" at bounding box center [426, 13] width 5 height 5
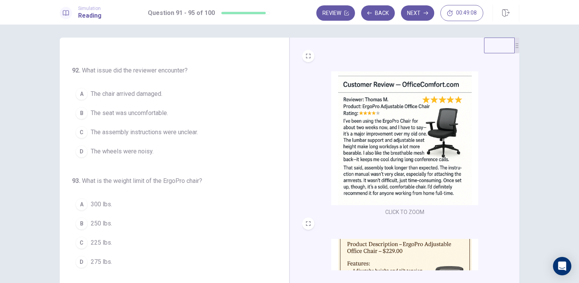
scroll to position [111, 0]
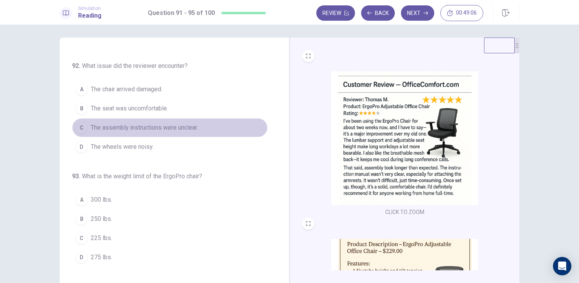
click at [131, 125] on span "The assembly instructions were unclear." at bounding box center [144, 127] width 107 height 9
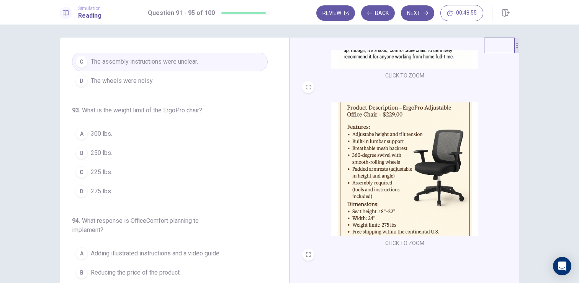
scroll to position [137, 0]
click at [102, 191] on span "275 lbs." at bounding box center [101, 191] width 21 height 9
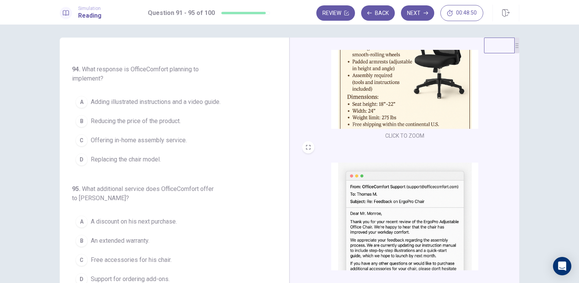
scroll to position [282, 0]
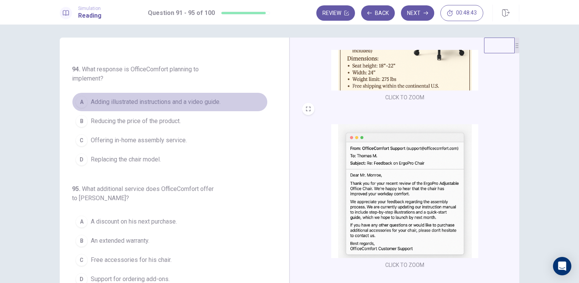
click at [184, 98] on span "Adding illustrated instructions and a video guide." at bounding box center [156, 101] width 130 height 9
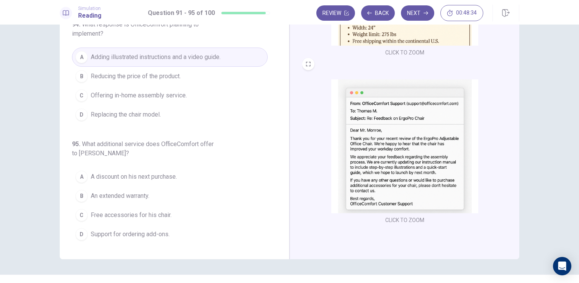
scroll to position [47, 0]
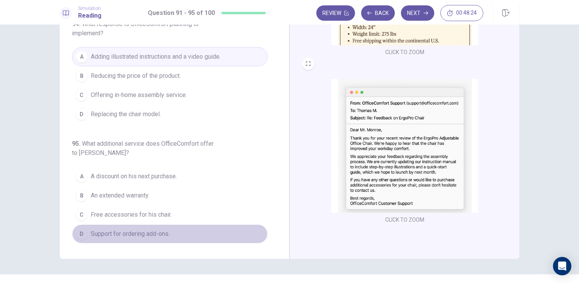
click at [155, 233] on span "Support for ordering add-ons." at bounding box center [130, 233] width 79 height 9
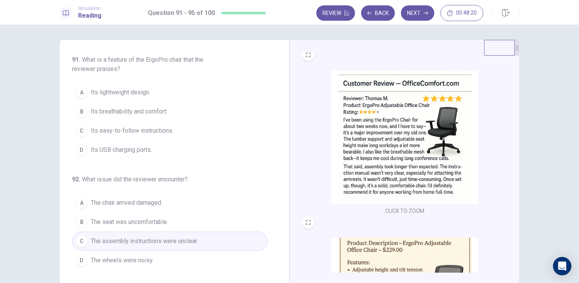
scroll to position [0, 0]
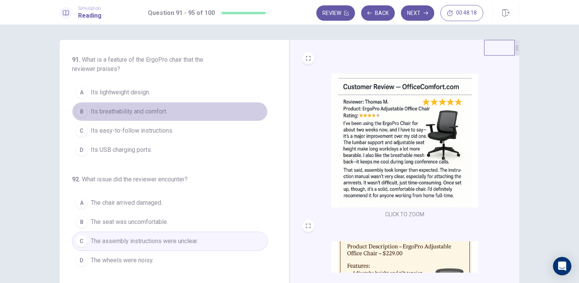
click at [159, 111] on span "Its breathability and comfort." at bounding box center [129, 111] width 77 height 9
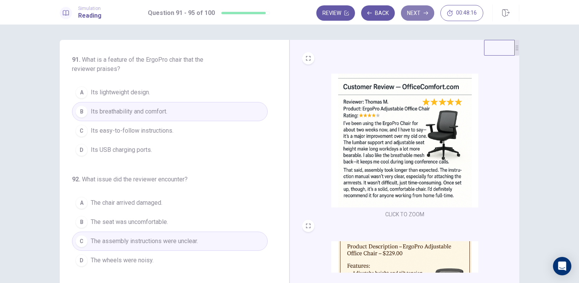
click at [420, 13] on button "Next" at bounding box center [417, 12] width 33 height 15
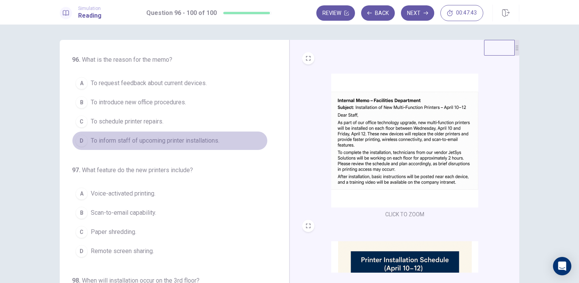
click at [159, 140] on span "To inform staff of upcoming printer installations." at bounding box center [155, 140] width 129 height 9
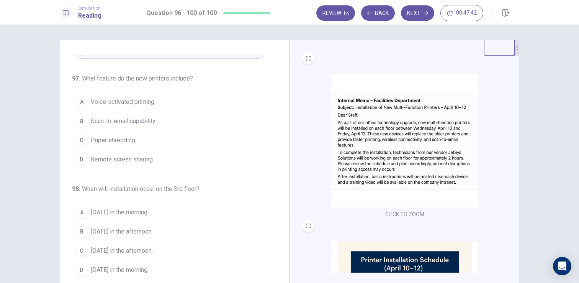
scroll to position [95, 0]
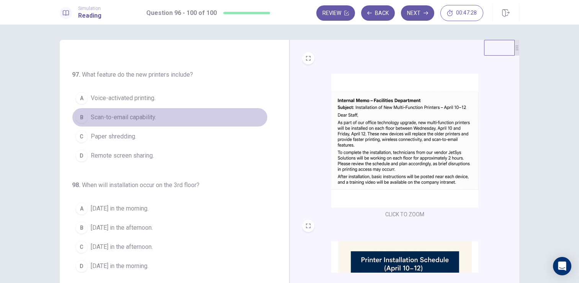
click at [136, 115] on span "Scan-to-email capability." at bounding box center [124, 117] width 66 height 9
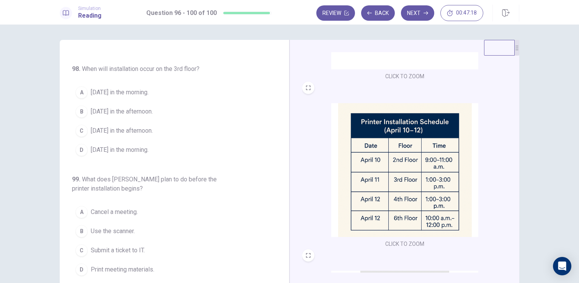
scroll to position [145, 0]
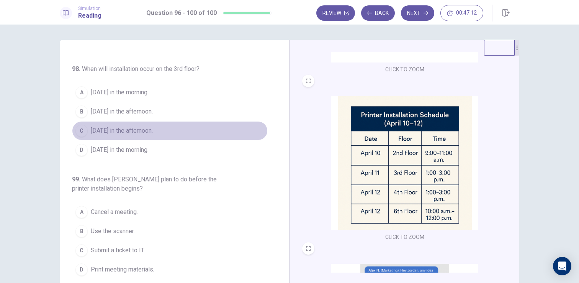
click at [127, 134] on span "[DATE] in the afternoon." at bounding box center [122, 130] width 62 height 9
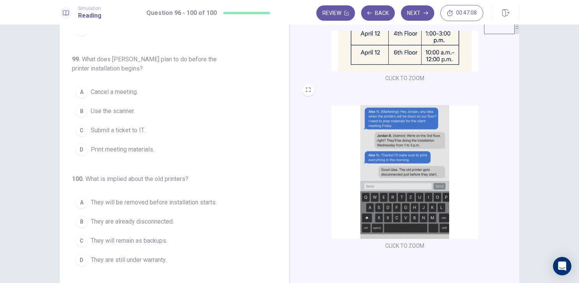
scroll to position [22, 0]
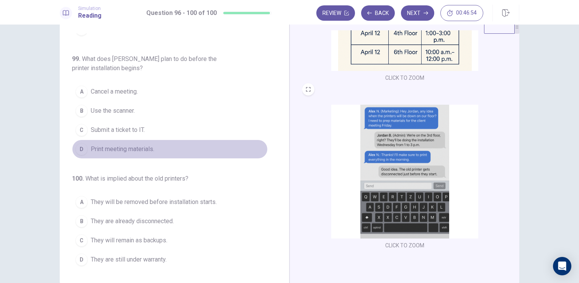
click at [128, 150] on span "Print meeting materials." at bounding box center [123, 148] width 64 height 9
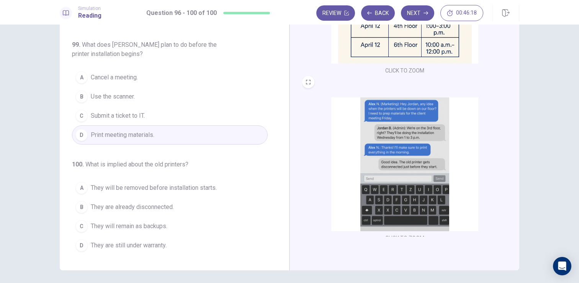
scroll to position [282, 0]
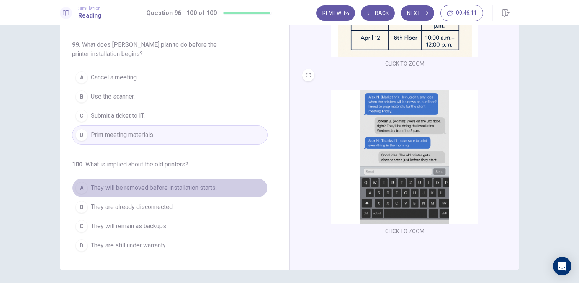
click at [156, 183] on span "They will be removed before installation starts." at bounding box center [154, 187] width 126 height 9
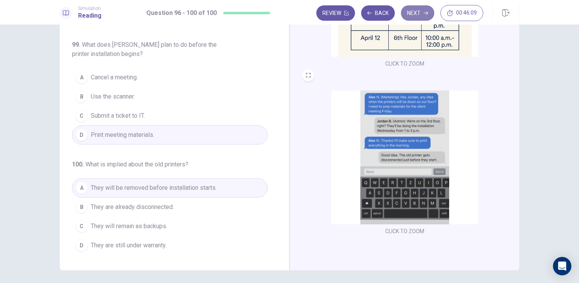
click at [419, 8] on button "Next" at bounding box center [417, 12] width 33 height 15
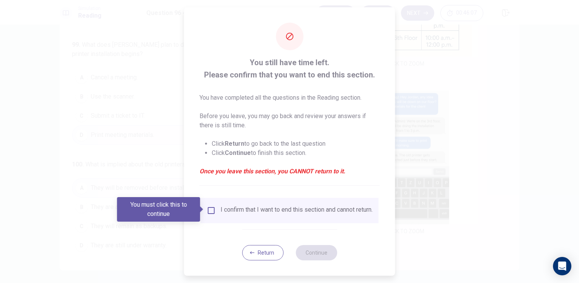
click at [221, 212] on div "I confirm that I want to end this section and cannot return." at bounding box center [297, 210] width 152 height 9
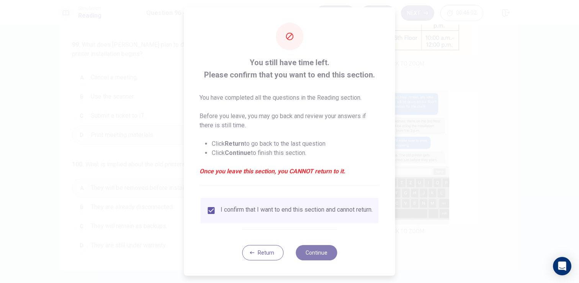
click at [322, 258] on button "Continue" at bounding box center [316, 252] width 41 height 15
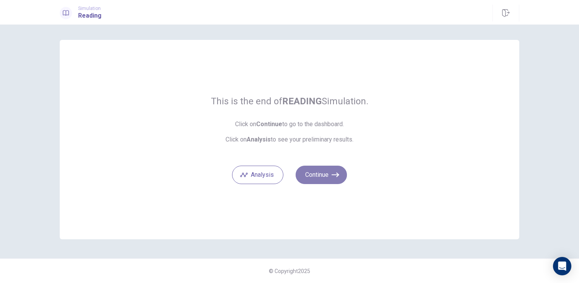
click at [322, 174] on button "Continue" at bounding box center [321, 174] width 51 height 18
